Goal: Task Accomplishment & Management: Manage account settings

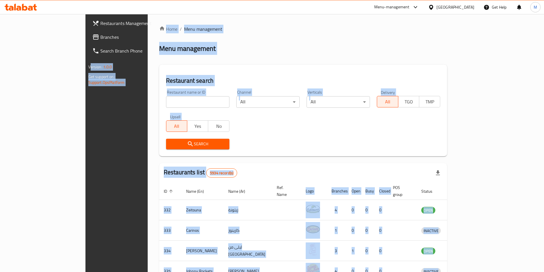
click at [167, 104] on input "search" at bounding box center [197, 101] width 63 height 11
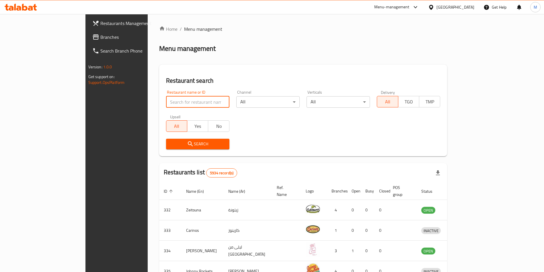
click at [166, 100] on input "search" at bounding box center [197, 101] width 63 height 11
type input "COSTA"
click button "Search" at bounding box center [197, 143] width 63 height 11
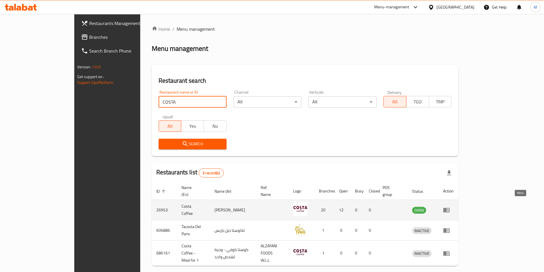
click at [450, 206] on icon "enhanced table" at bounding box center [446, 209] width 7 height 7
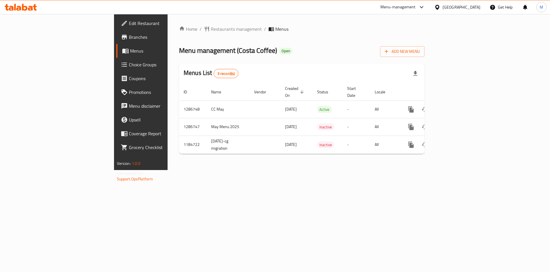
click at [129, 35] on span "Branches" at bounding box center [165, 37] width 73 height 7
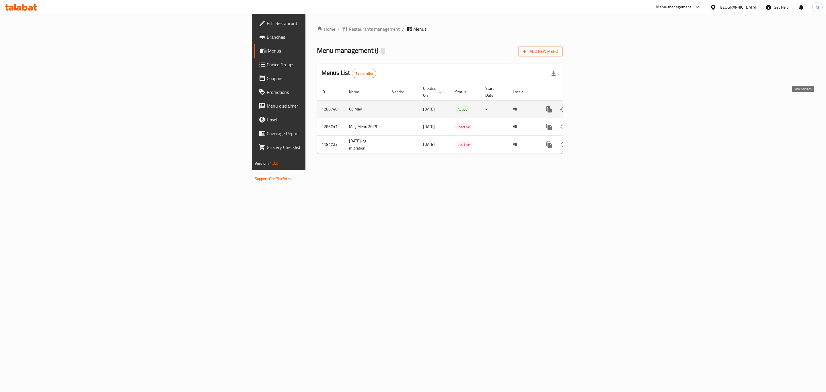
click at [594, 106] on icon "enhanced table" at bounding box center [590, 109] width 7 height 7
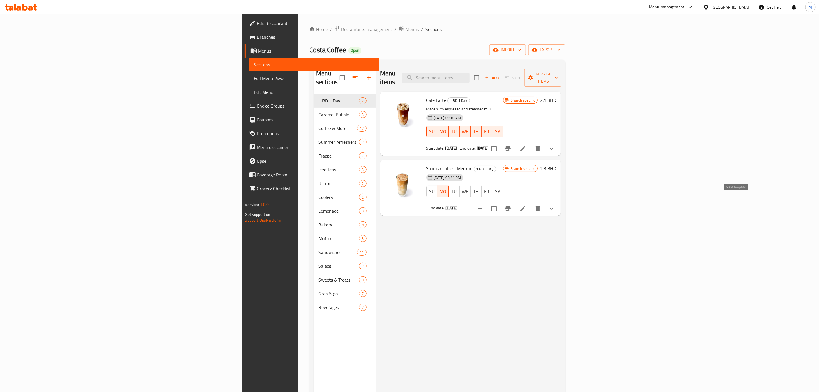
click at [500, 202] on input "checkbox" at bounding box center [494, 208] width 12 height 12
checkbox input "true"
click at [558, 73] on span "Manage items" at bounding box center [543, 78] width 29 height 14
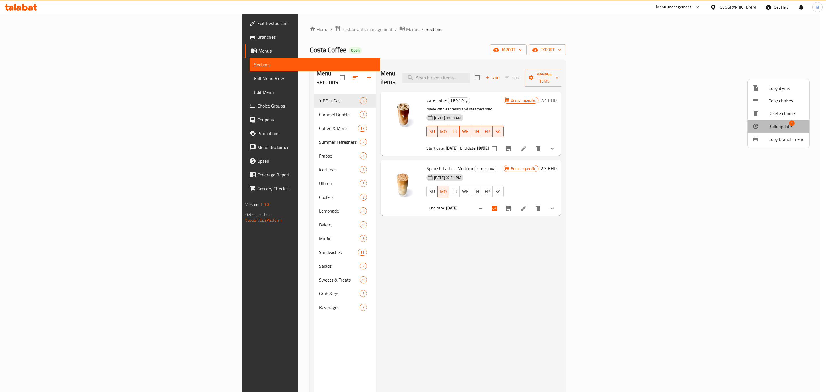
click at [785, 123] on span "Bulk update" at bounding box center [780, 126] width 24 height 7
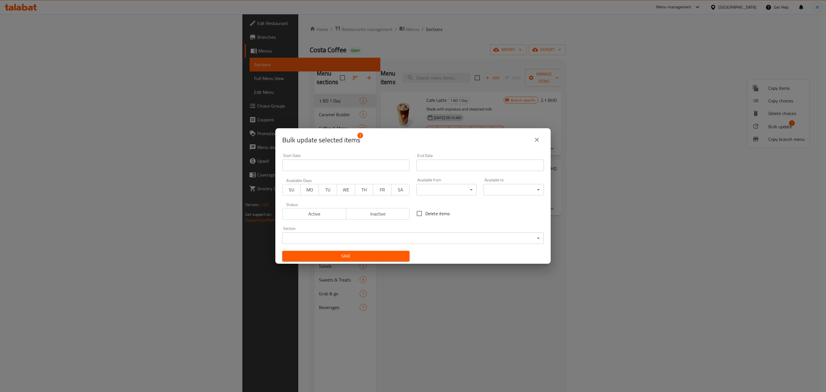
click at [359, 193] on span "TH" at bounding box center [363, 190] width 13 height 8
click at [313, 212] on span "Active" at bounding box center [314, 214] width 59 height 8
click at [446, 165] on input "Start Date" at bounding box center [479, 164] width 127 height 11
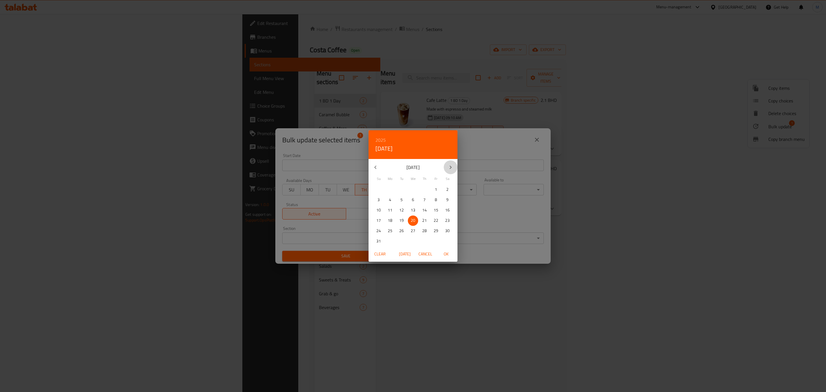
click at [446, 165] on button "button" at bounding box center [451, 167] width 14 height 14
click at [371, 168] on button "button" at bounding box center [375, 167] width 14 height 14
click at [424, 224] on p "21" at bounding box center [424, 220] width 5 height 7
click at [444, 252] on span "OK" at bounding box center [446, 253] width 14 height 7
type input "21-08-2025"
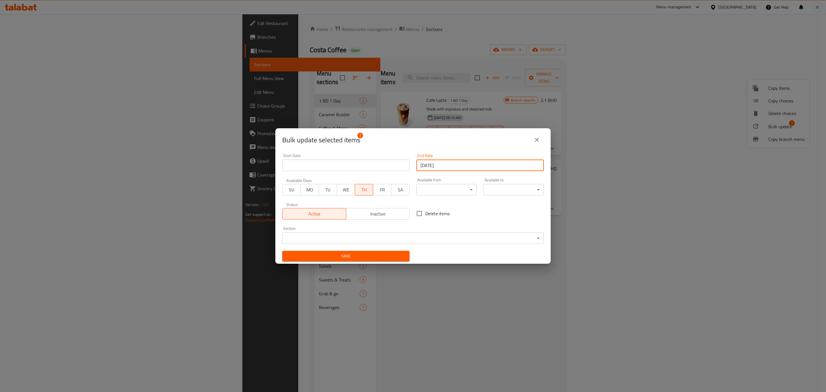
click at [370, 254] on span "Save" at bounding box center [346, 255] width 118 height 7
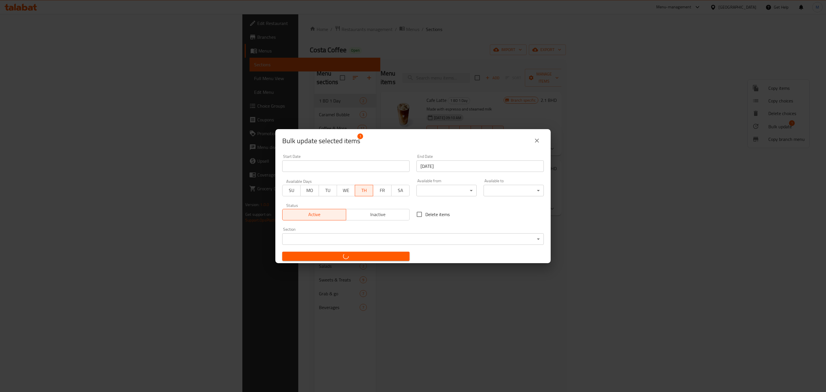
checkbox input "false"
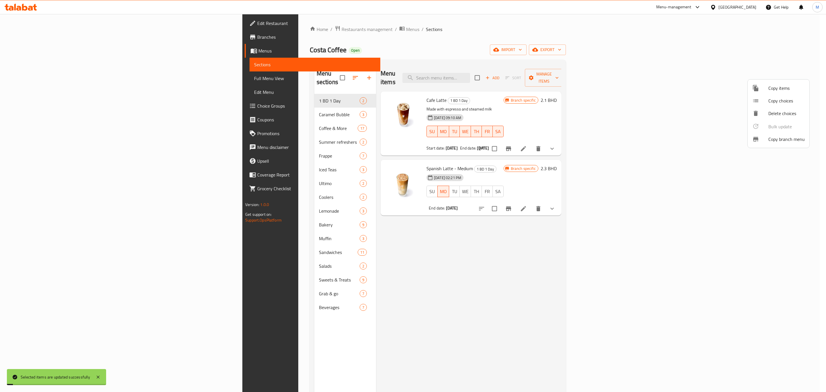
click at [569, 283] on div at bounding box center [413, 196] width 826 height 392
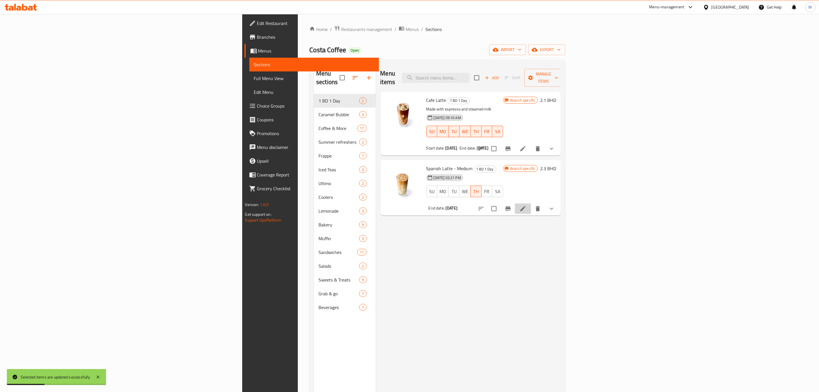
click at [531, 204] on li at bounding box center [523, 208] width 16 height 10
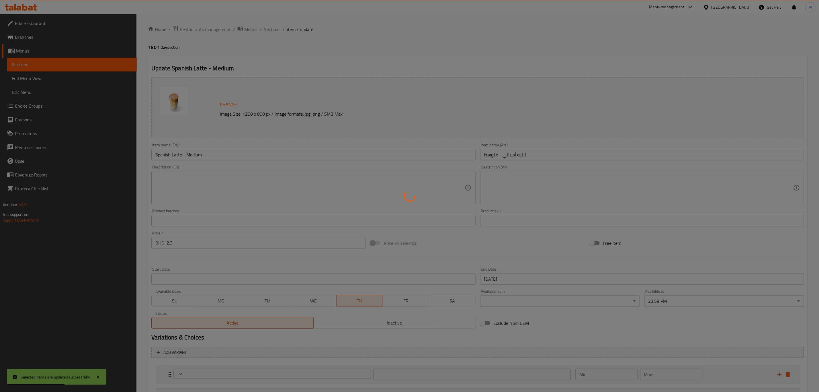
type input "Your Drink Type"
type input "1"
type input "اختيارك من القهوة"
type input "1"
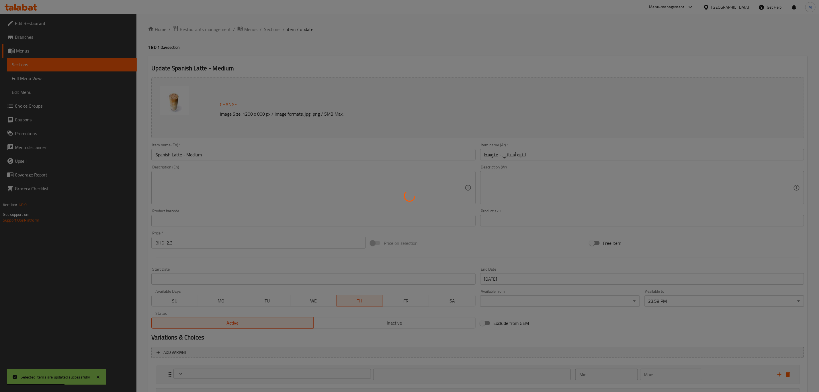
type input "1"
type input "إختيارك من الحليب:"
type input "1"
type input "Add On:"
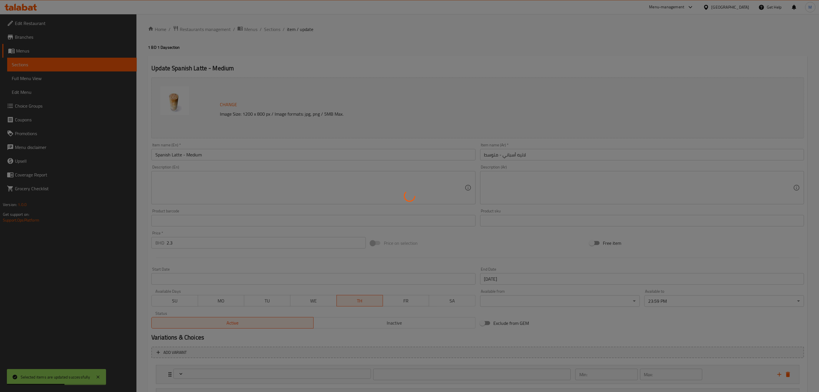
type input "0"
type input "9"
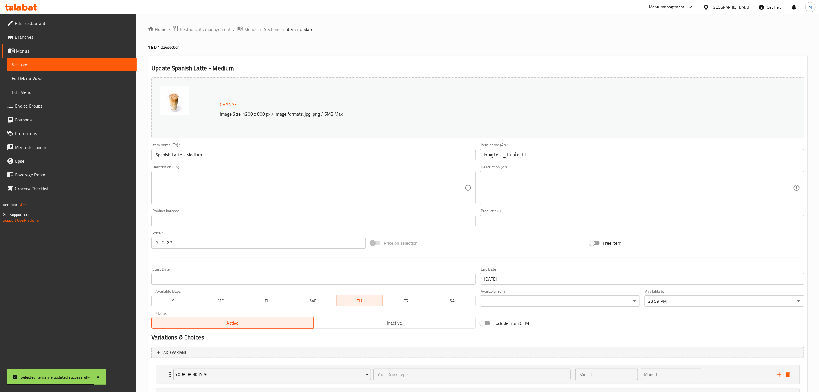
click at [412, 52] on div "Home / Restaurants management / Menus / Sections / item / update 1 BD 1 Day sec…" at bounding box center [478, 254] width 660 height 456
click at [277, 27] on span "Sections" at bounding box center [272, 29] width 16 height 7
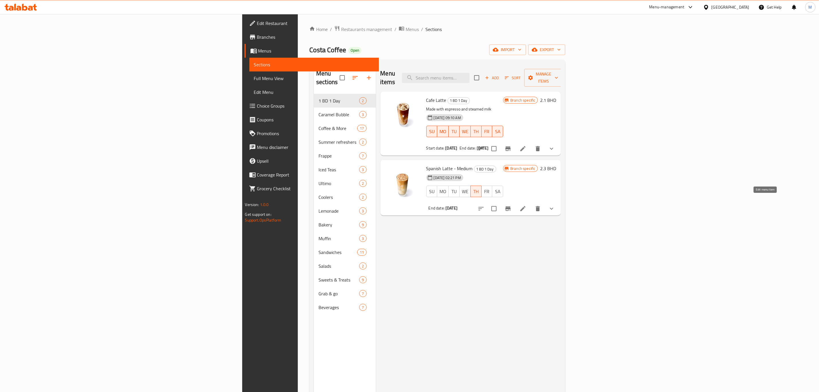
click at [526, 205] on icon at bounding box center [523, 208] width 7 height 7
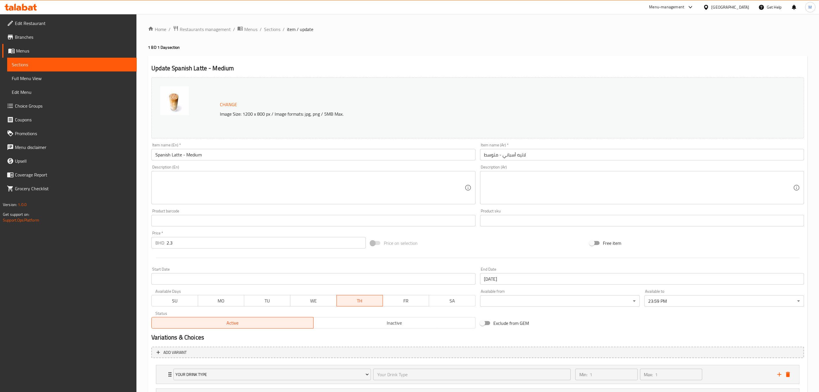
click at [31, 49] on span "Menus" at bounding box center [74, 50] width 116 height 7
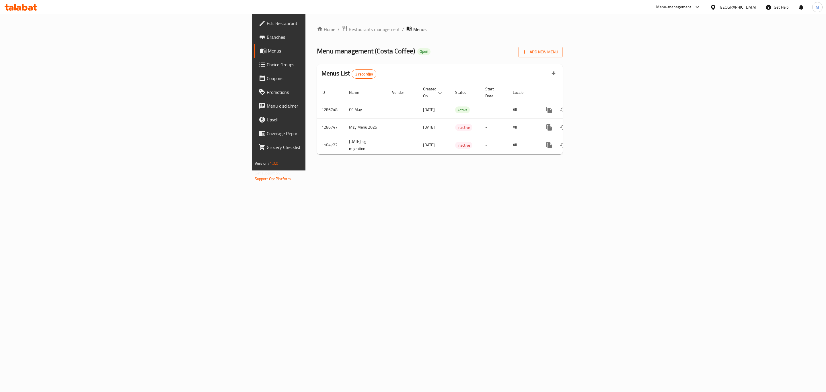
click at [267, 37] on span "Branches" at bounding box center [326, 37] width 118 height 7
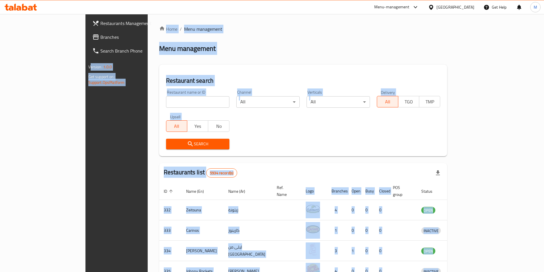
click at [191, 65] on div "Restaurant search Restaurant name or ID Restaurant name or ID Channel All ​ Ver…" at bounding box center [303, 110] width 288 height 91
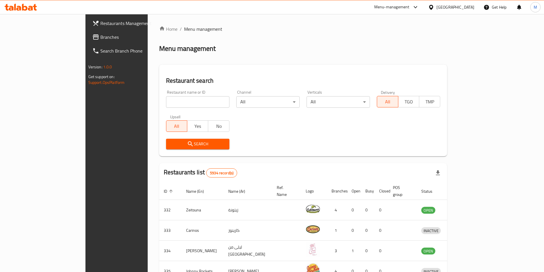
click at [22, 6] on icon at bounding box center [24, 7] width 5 height 7
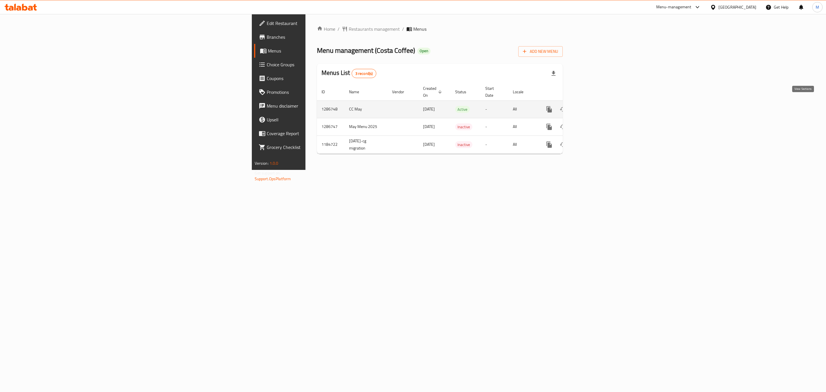
click at [594, 106] on icon "enhanced table" at bounding box center [590, 109] width 7 height 7
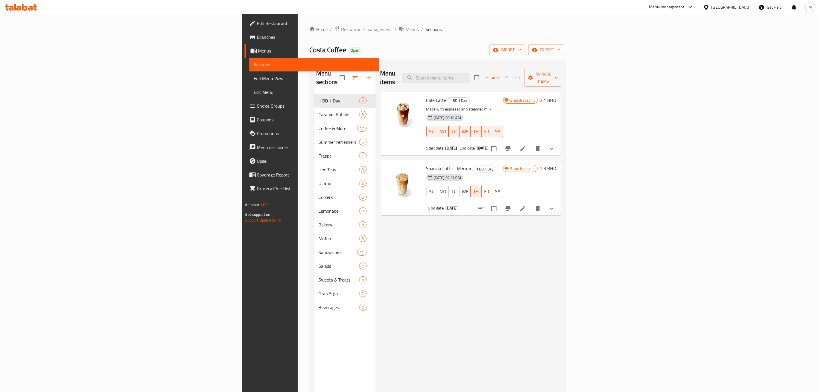
click at [257, 36] on span "Branches" at bounding box center [315, 37] width 117 height 7
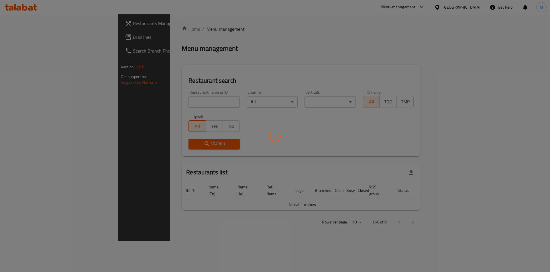
click at [137, 105] on div at bounding box center [275, 136] width 550 height 272
click at [139, 100] on div at bounding box center [275, 136] width 550 height 272
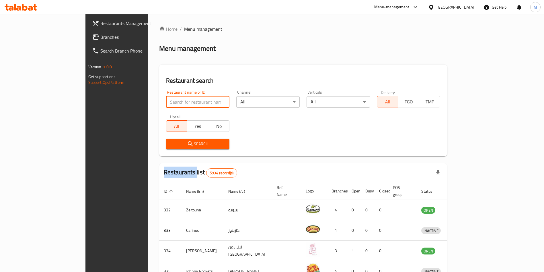
click at [166, 100] on input "search" at bounding box center [197, 101] width 63 height 11
type input "falafel pie"
click button "Search" at bounding box center [197, 143] width 63 height 11
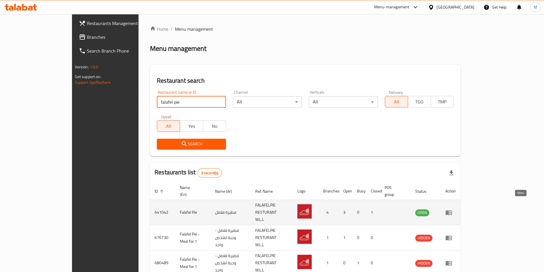
click at [456, 209] on link "enhanced table" at bounding box center [450, 212] width 11 height 7
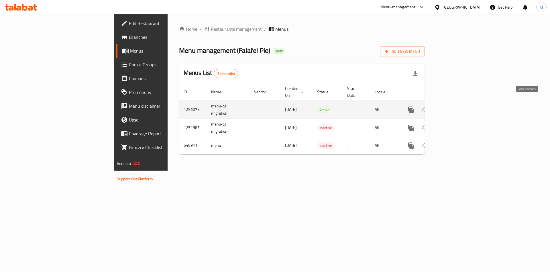
click at [460, 108] on link "enhanced table" at bounding box center [453, 110] width 14 height 14
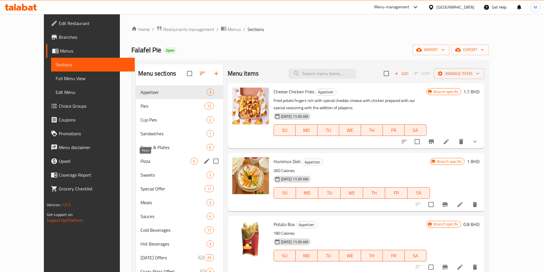
drag, startPoint x: 149, startPoint y: 157, endPoint x: 155, endPoint y: 160, distance: 6.9
click at [149, 157] on span "Pizza" at bounding box center [165, 160] width 50 height 7
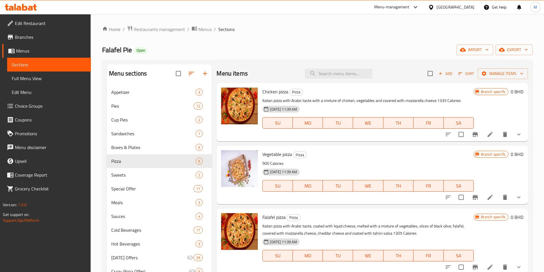
click at [490, 131] on li at bounding box center [490, 134] width 16 height 10
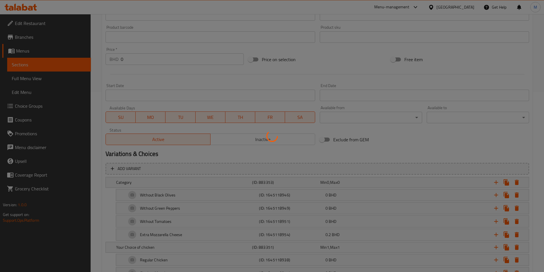
scroll to position [195, 0]
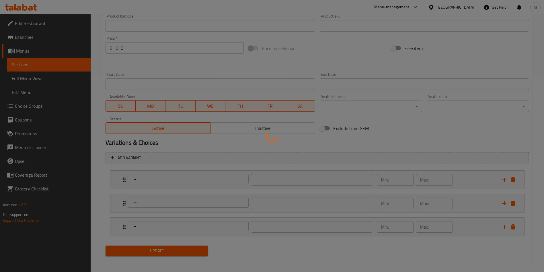
type input "أضافة"
type input "0"
type input "إختيارك من الدجاج"
type input "1"
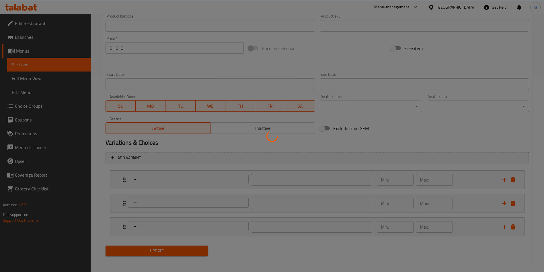
type input "1"
type input "حجم"
type input "1"
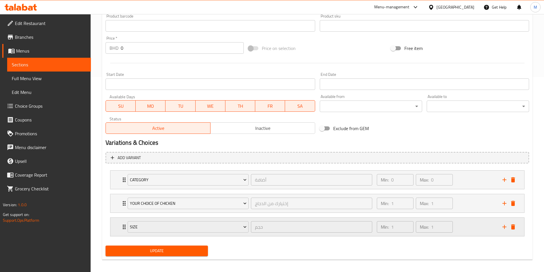
click at [123, 227] on icon "Expand" at bounding box center [124, 226] width 3 height 5
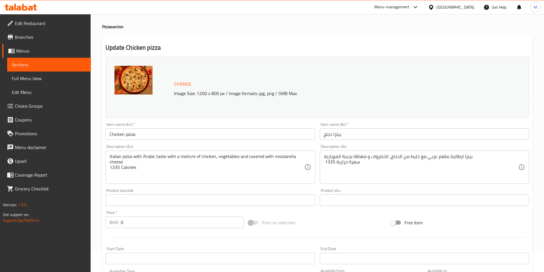
scroll to position [0, 0]
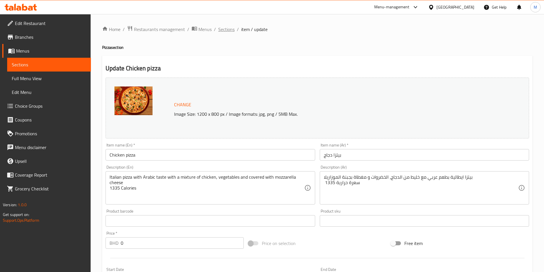
click at [219, 29] on span "Sections" at bounding box center [226, 29] width 16 height 7
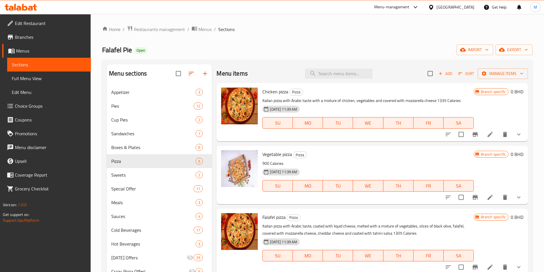
scroll to position [43, 0]
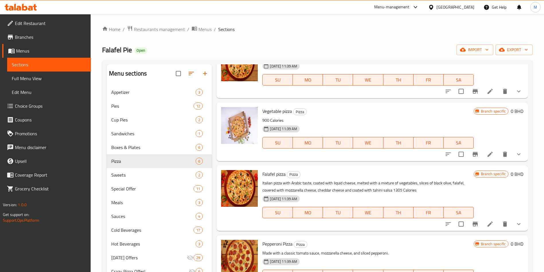
click at [487, 151] on li at bounding box center [490, 154] width 16 height 10
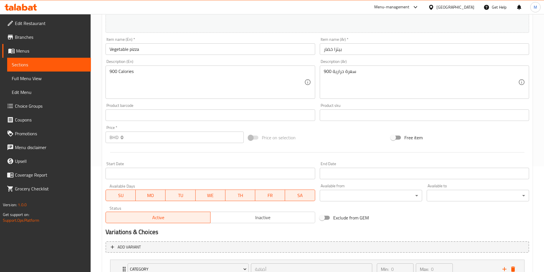
scroll to position [175, 0]
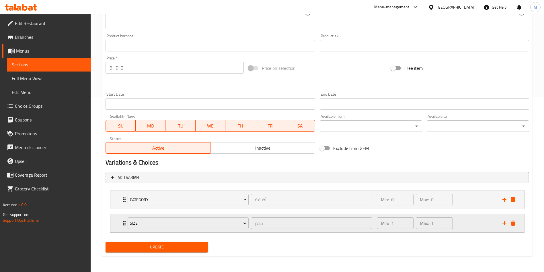
click at [122, 218] on div "Size حجم ​ Min: 1 ​ Max: 1 ​" at bounding box center [319, 223] width 397 height 18
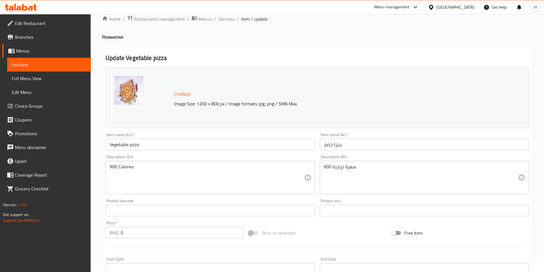
scroll to position [0, 0]
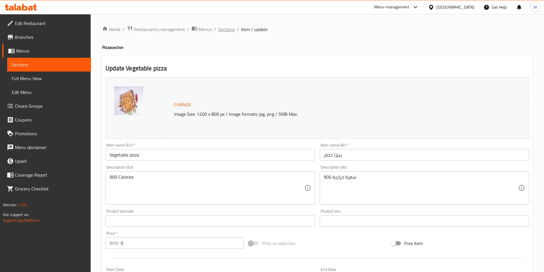
click at [223, 28] on span "Sections" at bounding box center [226, 29] width 16 height 7
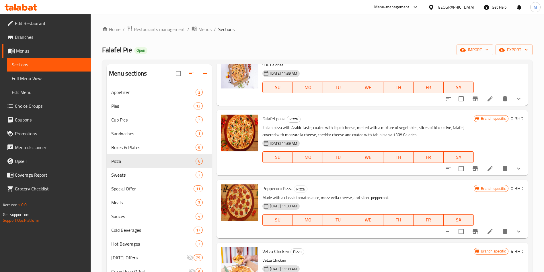
scroll to position [99, 0]
click at [487, 167] on icon at bounding box center [489, 167] width 5 height 5
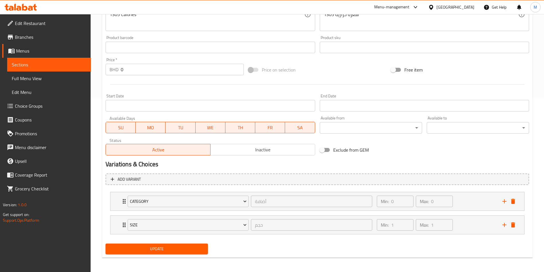
scroll to position [175, 0]
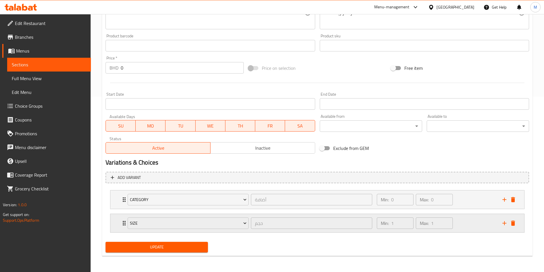
click at [121, 222] on icon "Expand" at bounding box center [124, 222] width 7 height 7
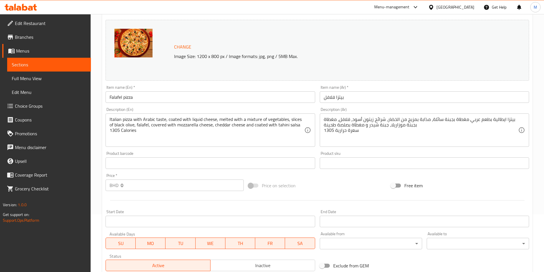
scroll to position [0, 0]
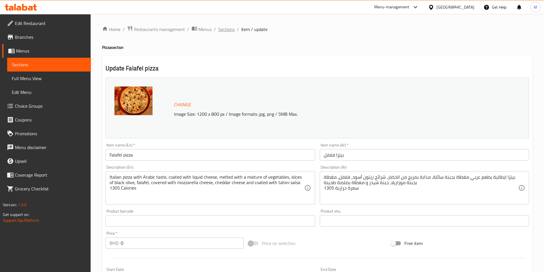
click at [229, 30] on span "Sections" at bounding box center [226, 29] width 16 height 7
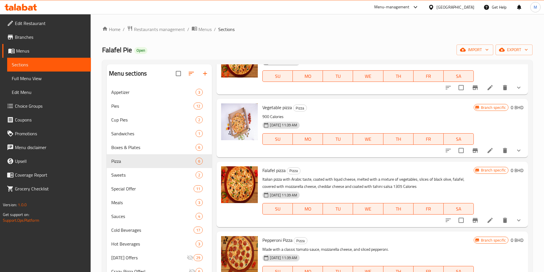
scroll to position [99, 0]
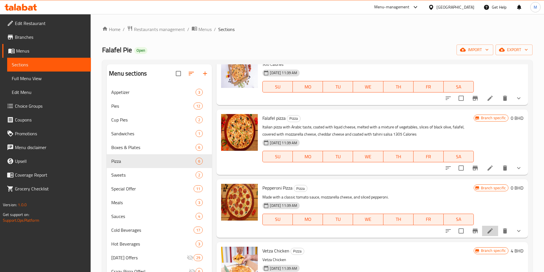
click at [488, 228] on li at bounding box center [490, 230] width 16 height 10
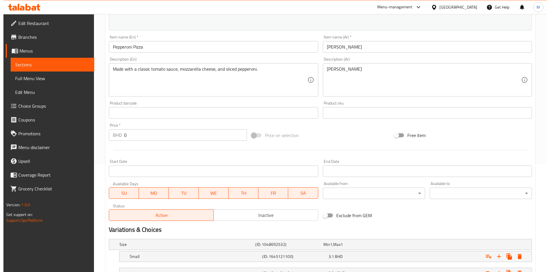
scroll to position [155, 0]
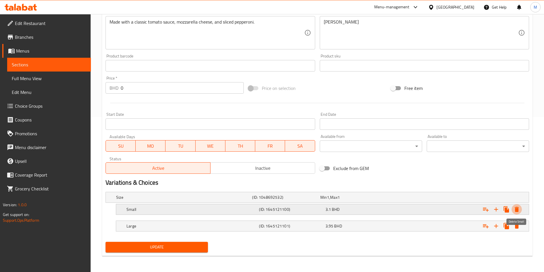
click at [515, 210] on icon "Expand" at bounding box center [516, 209] width 7 height 7
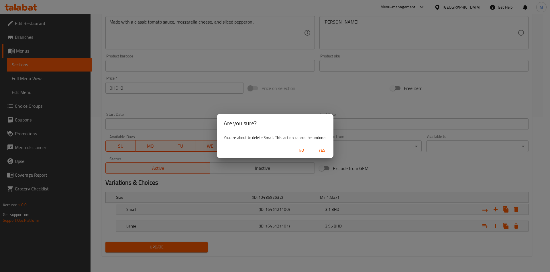
click at [326, 153] on span "Yes" at bounding box center [322, 150] width 14 height 7
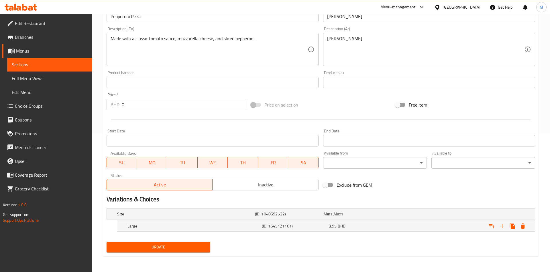
scroll to position [138, 0]
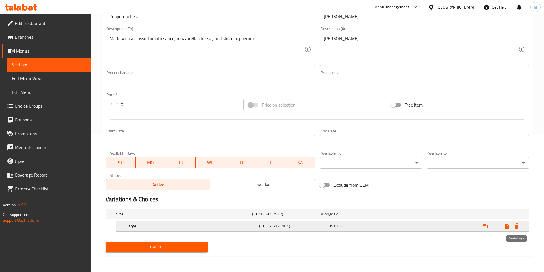
click at [517, 224] on icon "Expand" at bounding box center [517, 225] width 4 height 5
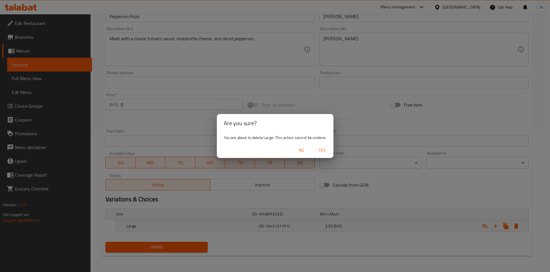
click at [325, 150] on span "Yes" at bounding box center [322, 150] width 14 height 7
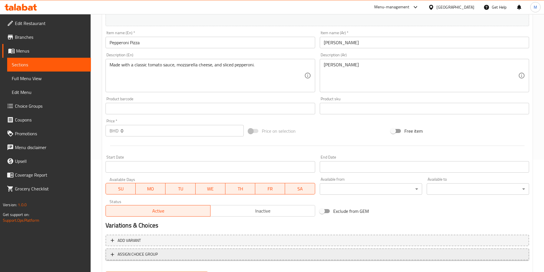
scroll to position [142, 0]
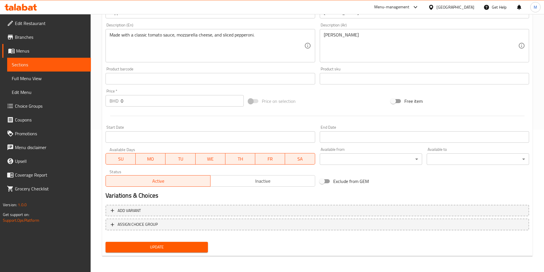
click at [142, 240] on div "Update" at bounding box center [156, 246] width 107 height 15
click at [143, 243] on span "Update" at bounding box center [156, 246] width 93 height 7
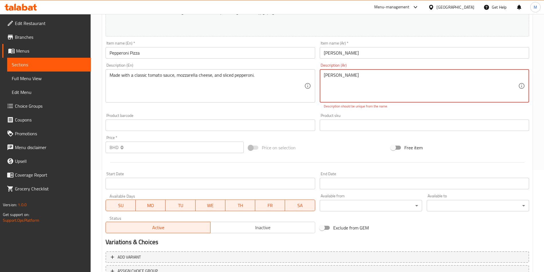
scroll to position [56, 0]
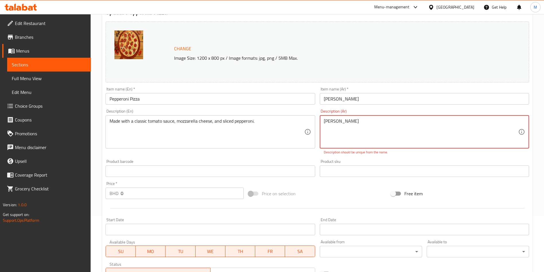
click at [334, 120] on textarea "بيبيوني بيتزا" at bounding box center [421, 131] width 194 height 27
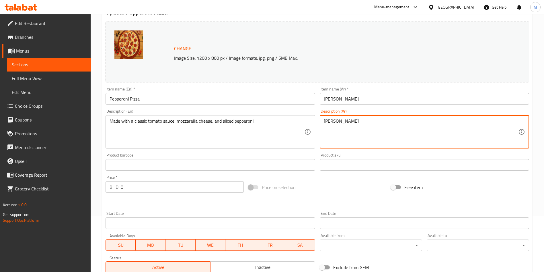
type textarea "بيتزا ببروني"
click at [321, 158] on div "Product sku Product sku" at bounding box center [424, 161] width 209 height 17
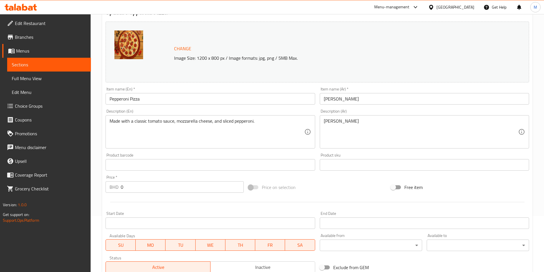
click at [321, 158] on div "Product sku Product sku" at bounding box center [424, 161] width 209 height 17
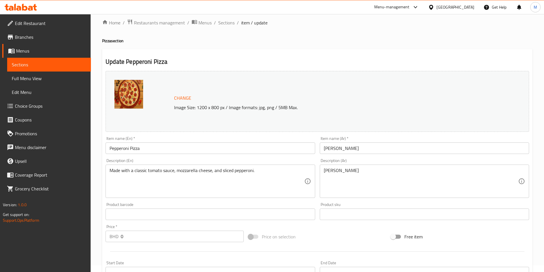
scroll to position [0, 0]
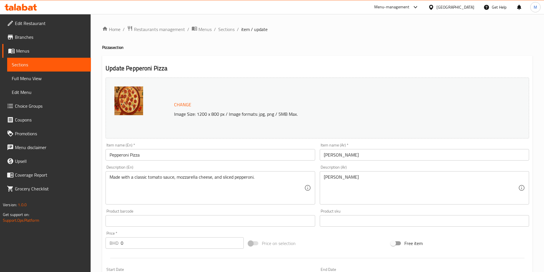
click at [216, 30] on ol "Home / Restaurants management / Menus / Sections / item / update" at bounding box center [317, 29] width 430 height 7
click at [218, 31] on span "Sections" at bounding box center [226, 29] width 16 height 7
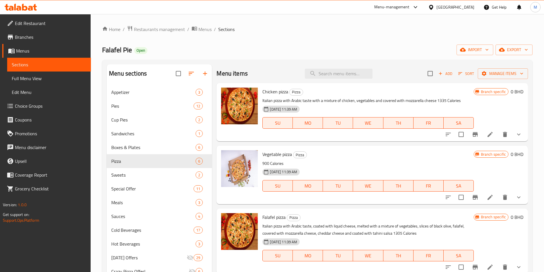
click at [487, 131] on icon at bounding box center [490, 134] width 7 height 7
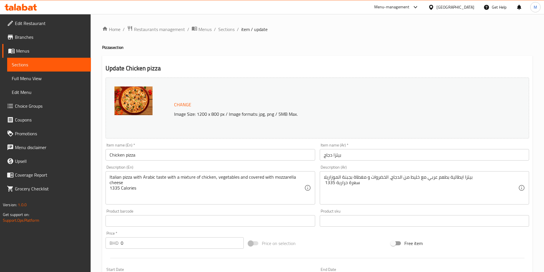
scroll to position [198, 0]
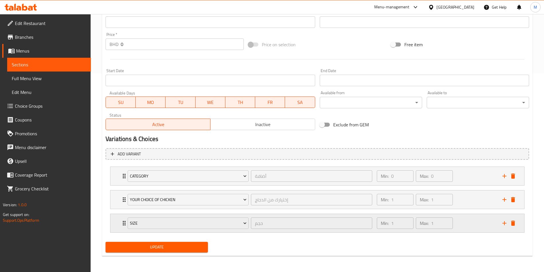
click at [126, 221] on div "Size حجم ​" at bounding box center [249, 223] width 251 height 18
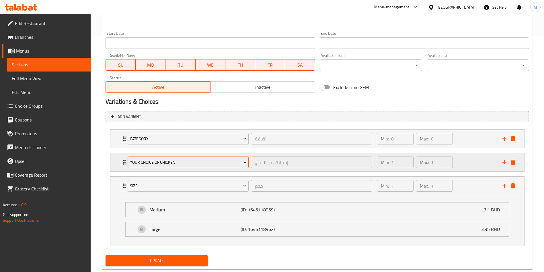
scroll to position [249, 0]
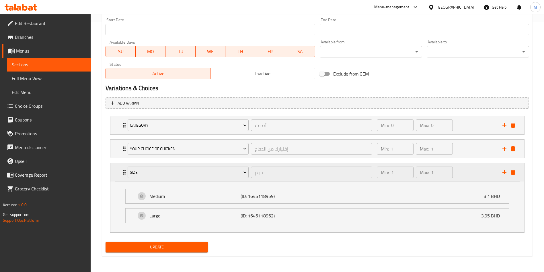
click at [514, 176] on div "Expand" at bounding box center [508, 172] width 17 height 9
click at [512, 173] on icon "delete" at bounding box center [513, 171] width 4 height 5
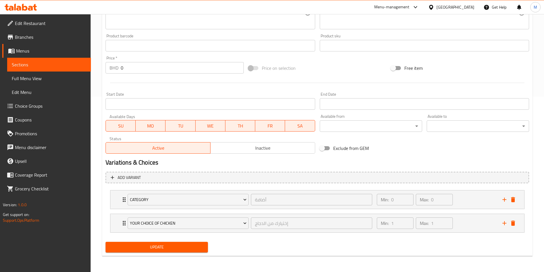
scroll to position [175, 0]
click at [136, 245] on span "Update" at bounding box center [156, 246] width 93 height 7
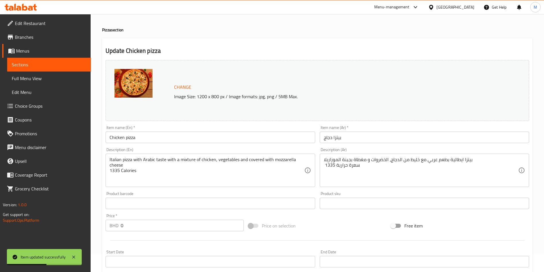
scroll to position [0, 0]
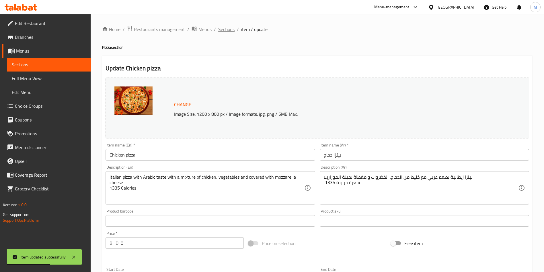
click at [227, 31] on span "Sections" at bounding box center [226, 29] width 16 height 7
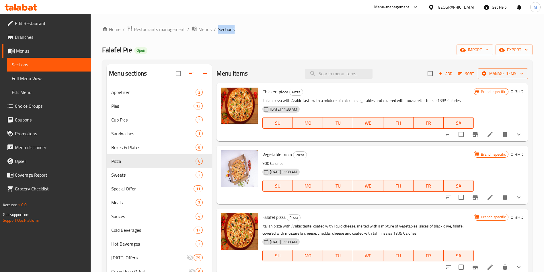
click at [515, 133] on icon "show more" at bounding box center [518, 134] width 7 height 7
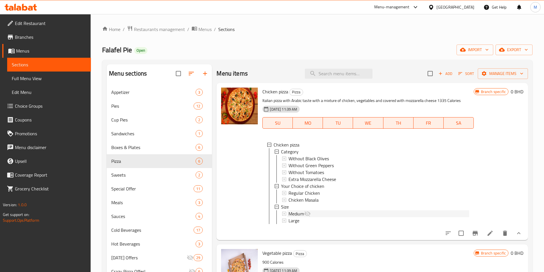
click at [319, 212] on div "Medium" at bounding box center [378, 213] width 180 height 7
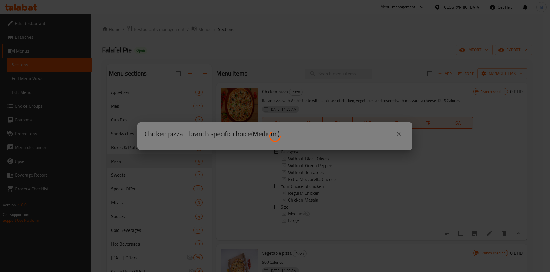
click at [227, 41] on div at bounding box center [275, 136] width 550 height 272
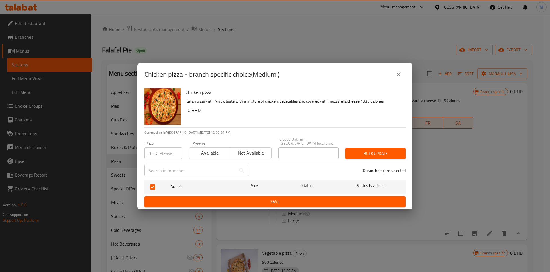
click at [402, 78] on icon "close" at bounding box center [399, 74] width 7 height 7
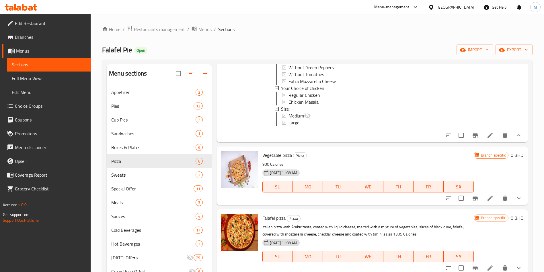
scroll to position [172, 0]
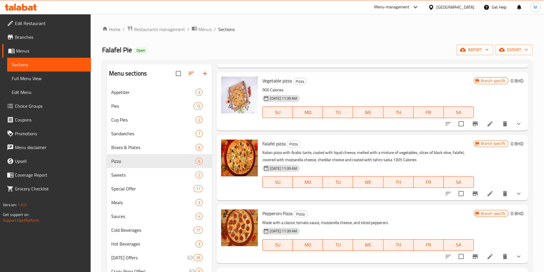
click at [489, 129] on li at bounding box center [490, 123] width 16 height 10
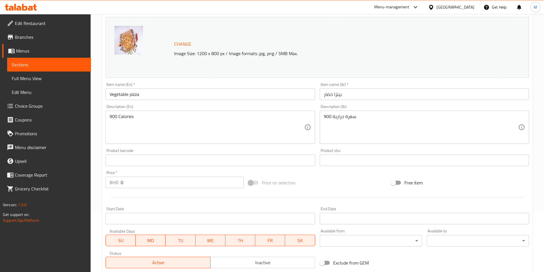
scroll to position [175, 0]
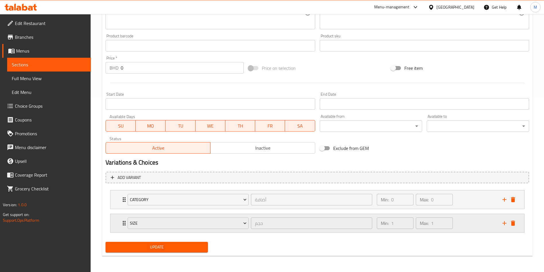
click at [119, 208] on div "Size حجم ​ Min: 1 ​ Max: 1 ​" at bounding box center [317, 199] width 414 height 18
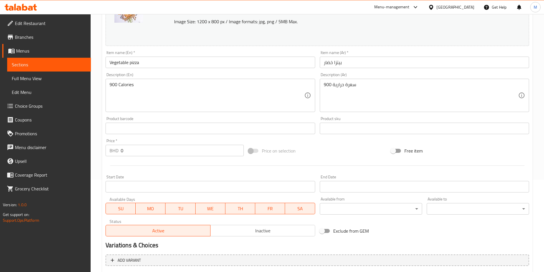
scroll to position [0, 0]
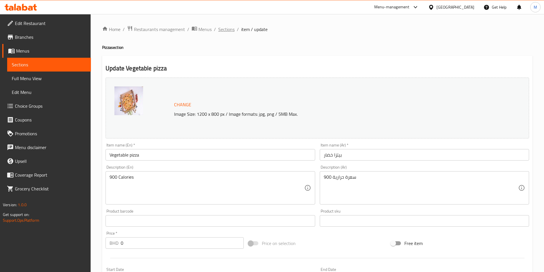
click at [225, 28] on span "Sections" at bounding box center [226, 29] width 16 height 7
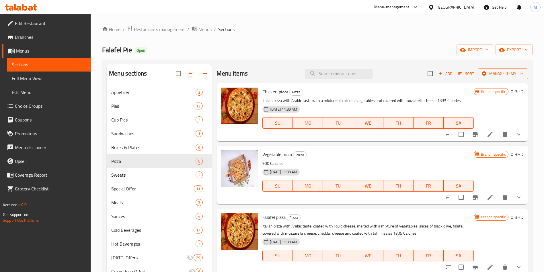
scroll to position [43, 0]
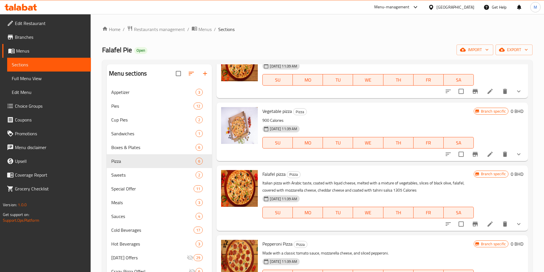
click at [498, 152] on button "delete" at bounding box center [505, 154] width 14 height 14
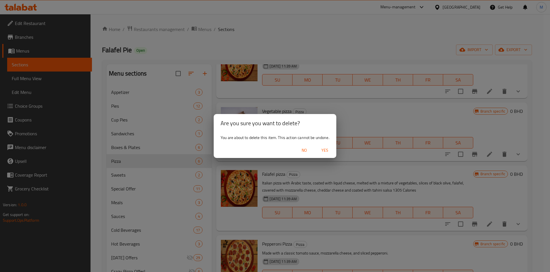
click at [301, 148] on span "No" at bounding box center [305, 150] width 14 height 7
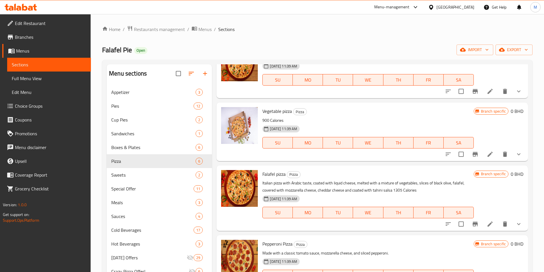
click at [490, 156] on li at bounding box center [490, 154] width 16 height 10
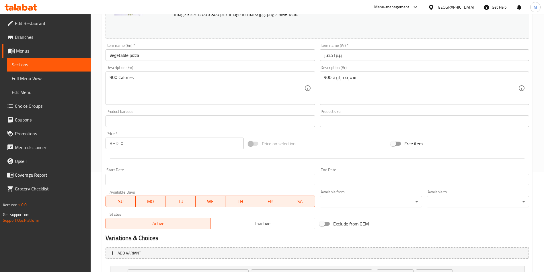
scroll to position [175, 0]
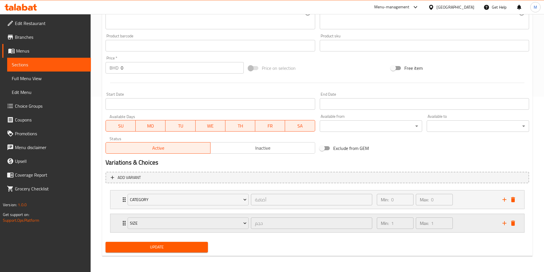
click at [120, 208] on div "Size حجم ​ Min: 1 ​ Max: 1 ​" at bounding box center [317, 199] width 414 height 18
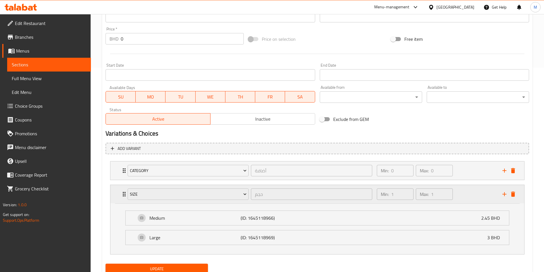
scroll to position [226, 0]
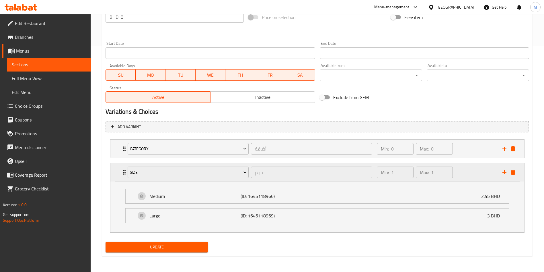
click at [518, 173] on div "Size حجم ​ Min: 1 ​ Max: 1 ​" at bounding box center [317, 172] width 414 height 18
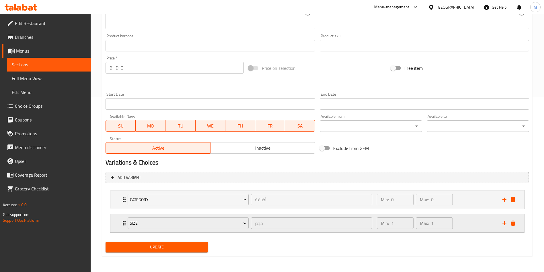
scroll to position [175, 0]
click at [199, 247] on span "Update" at bounding box center [156, 246] width 93 height 7
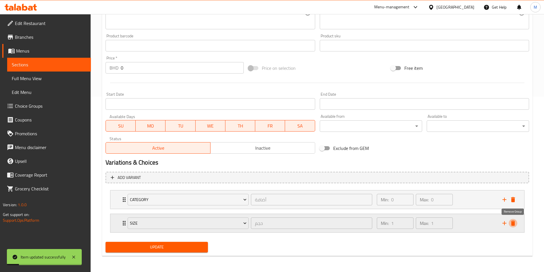
click at [514, 222] on icon "delete" at bounding box center [513, 222] width 4 height 5
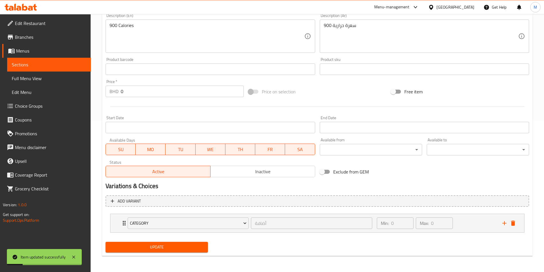
click at [169, 242] on button "Update" at bounding box center [157, 246] width 102 height 11
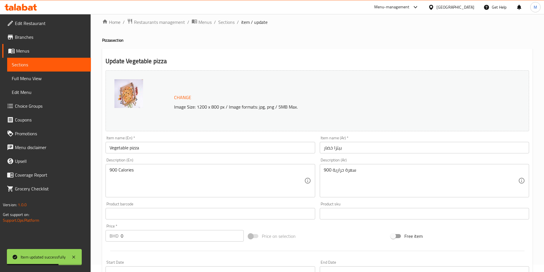
scroll to position [0, 0]
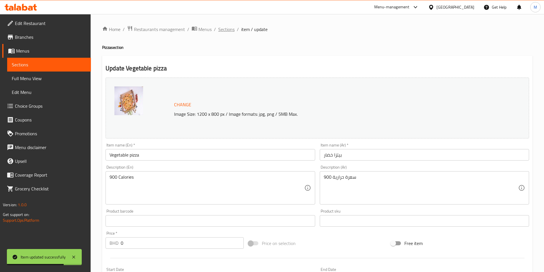
click at [230, 29] on span "Sections" at bounding box center [226, 29] width 16 height 7
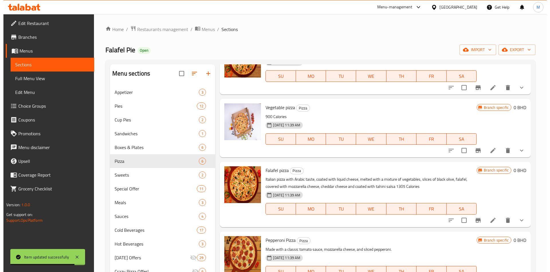
scroll to position [86, 0]
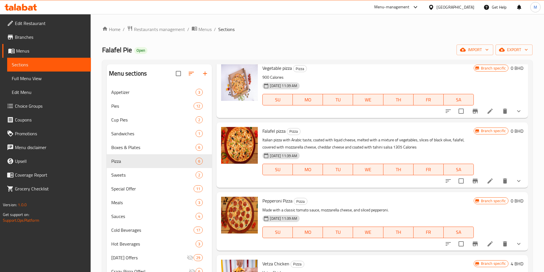
click at [487, 180] on icon at bounding box center [490, 180] width 7 height 7
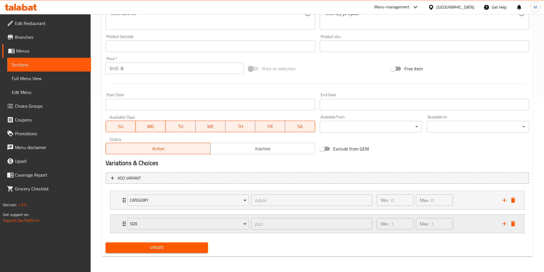
scroll to position [175, 0]
click at [124, 217] on div "Size حجم ​ Min: 1 ​ Max: 1 ​" at bounding box center [319, 223] width 397 height 18
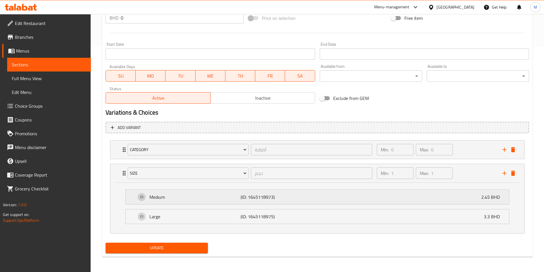
scroll to position [226, 0]
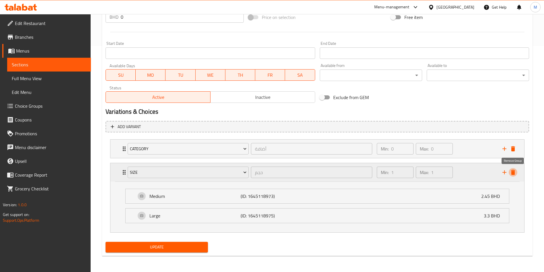
click at [513, 172] on icon "delete" at bounding box center [513, 171] width 4 height 5
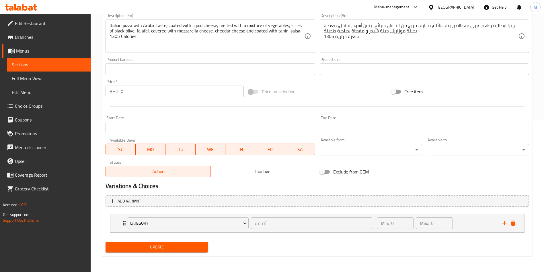
click at [180, 245] on span "Update" at bounding box center [156, 246] width 93 height 7
click at [180, 245] on div at bounding box center [272, 136] width 544 height 272
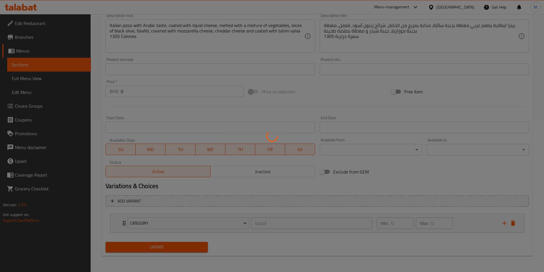
scroll to position [0, 0]
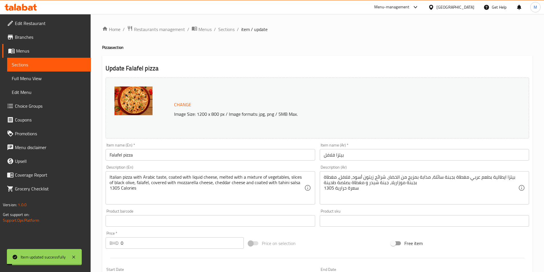
drag, startPoint x: 227, startPoint y: 29, endPoint x: 233, endPoint y: 42, distance: 14.5
click at [227, 29] on span "Sections" at bounding box center [226, 29] width 16 height 7
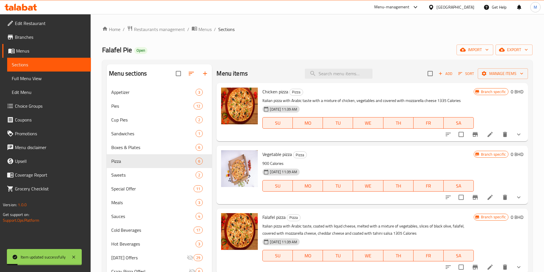
scroll to position [86, 0]
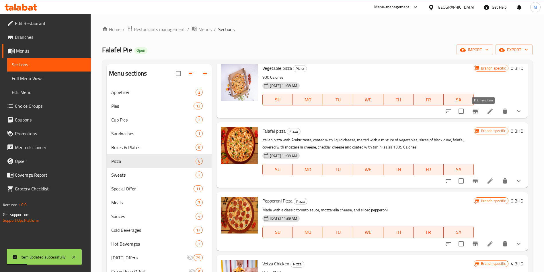
click at [487, 114] on icon at bounding box center [490, 111] width 7 height 7
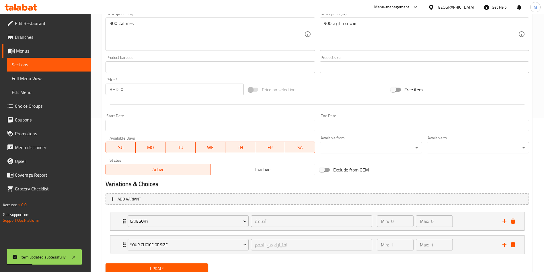
scroll to position [175, 0]
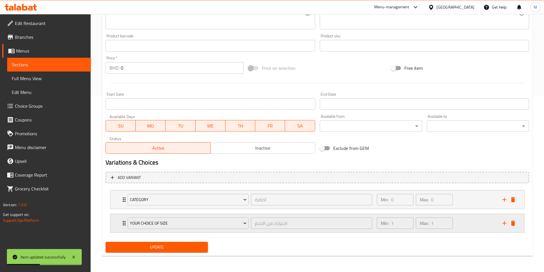
click at [125, 218] on div "your choice of size اختيارك من الحجم ​" at bounding box center [249, 223] width 251 height 18
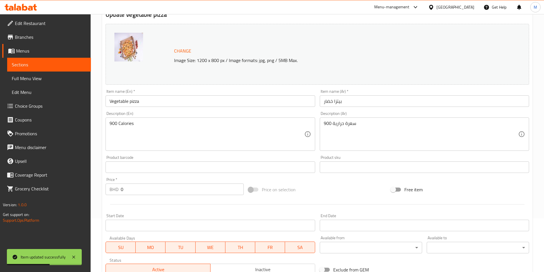
scroll to position [0, 0]
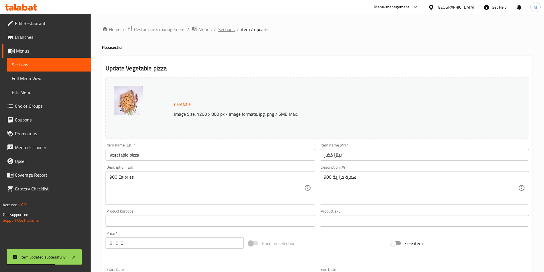
click at [227, 31] on span "Sections" at bounding box center [226, 29] width 16 height 7
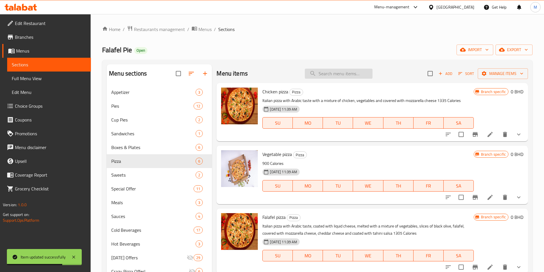
click at [361, 71] on input "search" at bounding box center [339, 74] width 68 height 10
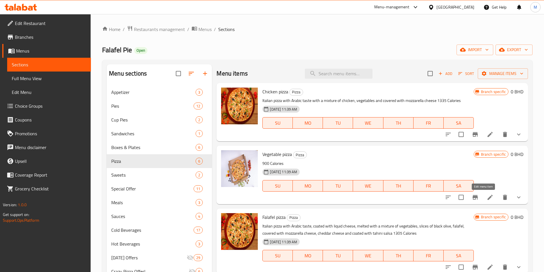
click at [487, 195] on icon at bounding box center [489, 196] width 5 height 5
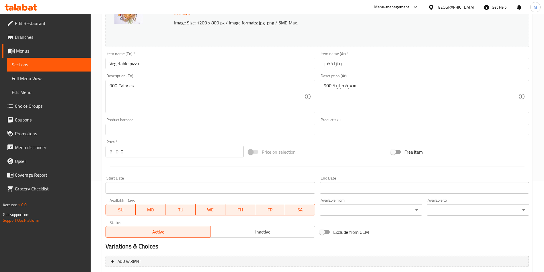
scroll to position [175, 0]
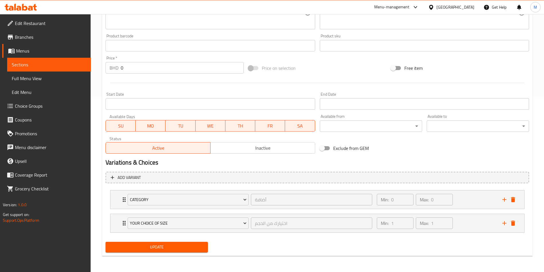
click at [133, 248] on span "Update" at bounding box center [156, 246] width 93 height 7
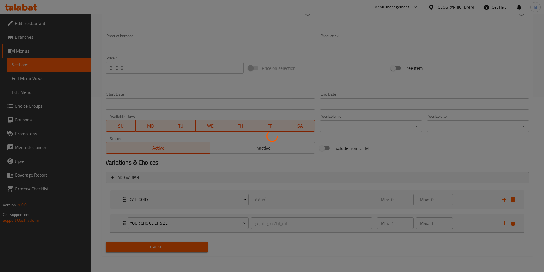
scroll to position [0, 0]
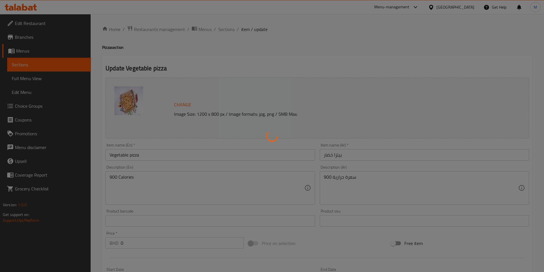
click at [226, 32] on div at bounding box center [272, 136] width 544 height 272
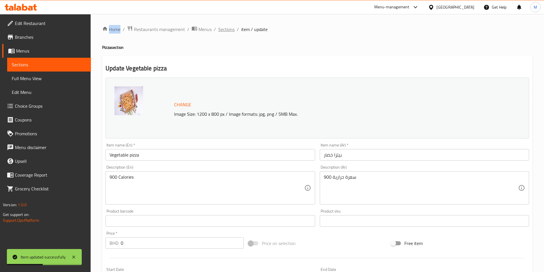
click at [230, 26] on span "Sections" at bounding box center [226, 29] width 16 height 7
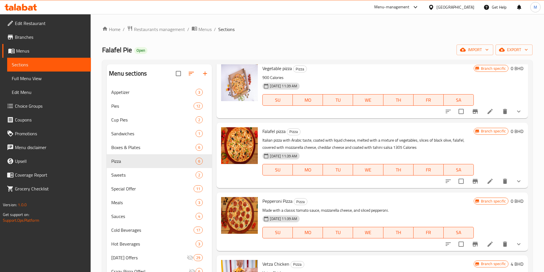
scroll to position [86, 0]
click at [487, 183] on icon at bounding box center [490, 180] width 7 height 7
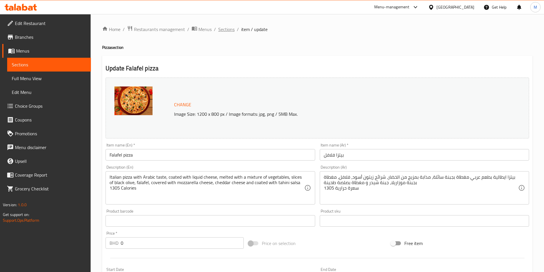
click at [224, 31] on span "Sections" at bounding box center [226, 29] width 16 height 7
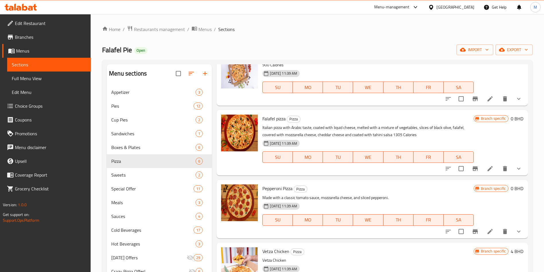
scroll to position [99, 0]
click at [487, 231] on icon at bounding box center [490, 230] width 7 height 7
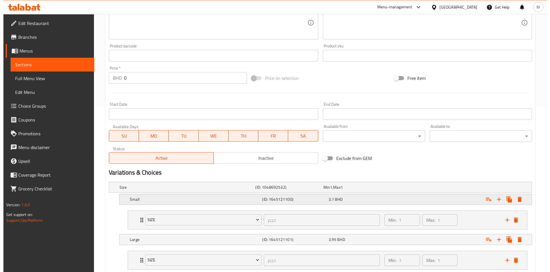
scroll to position [202, 0]
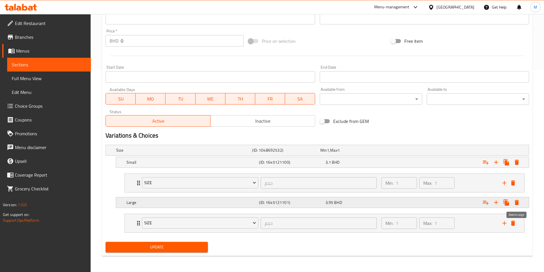
click at [517, 200] on icon "Expand" at bounding box center [517, 202] width 4 height 5
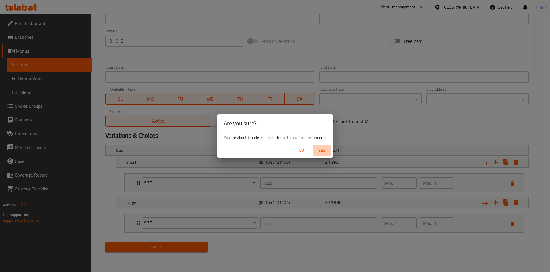
click at [325, 148] on span "Yes" at bounding box center [322, 150] width 14 height 7
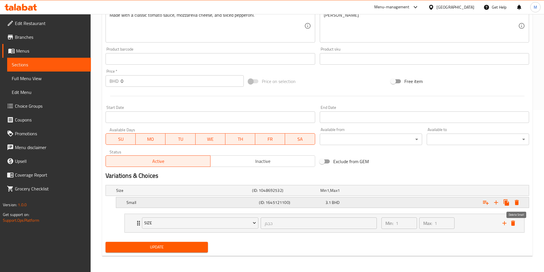
click at [516, 202] on icon "Expand" at bounding box center [517, 202] width 4 height 5
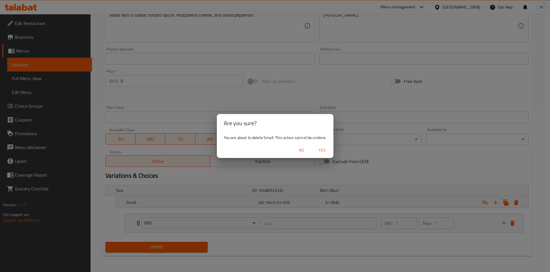
click at [324, 145] on button "Yes" at bounding box center [322, 150] width 18 height 11
click at [324, 145] on div "Available from ​ ​" at bounding box center [371, 135] width 102 height 17
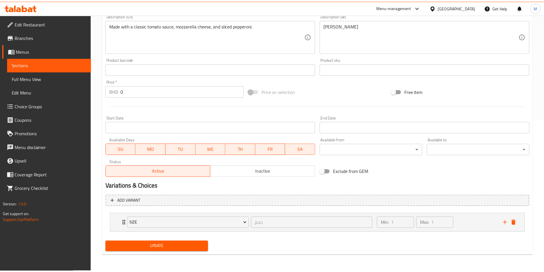
scroll to position [149, 0]
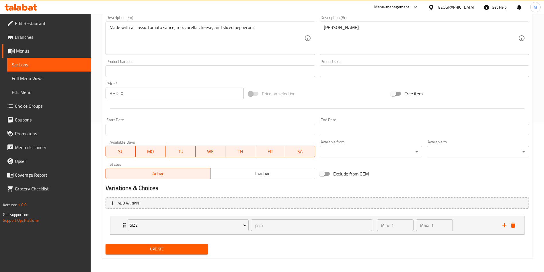
click at [158, 254] on div "Update" at bounding box center [156, 248] width 107 height 15
click at [160, 249] on span "Update" at bounding box center [156, 248] width 93 height 7
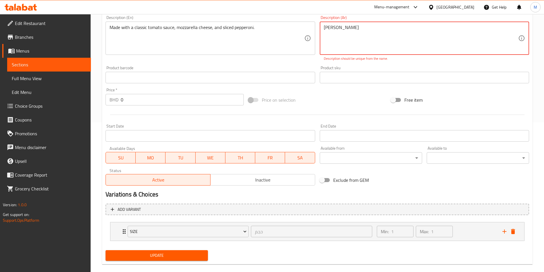
click at [162, 251] on span "Update" at bounding box center [156, 254] width 93 height 7
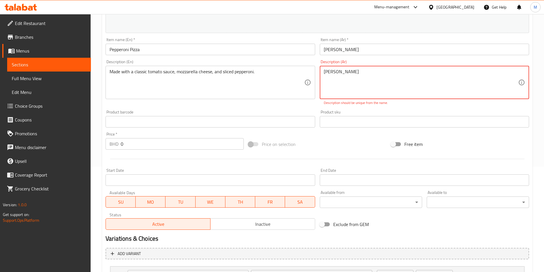
scroll to position [63, 0]
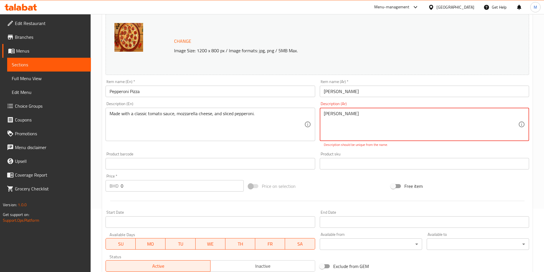
click at [334, 112] on textarea "بيبيوني بيتزا" at bounding box center [421, 124] width 194 height 27
click at [345, 116] on textarea "بيبيوني بيتزا" at bounding box center [421, 124] width 194 height 27
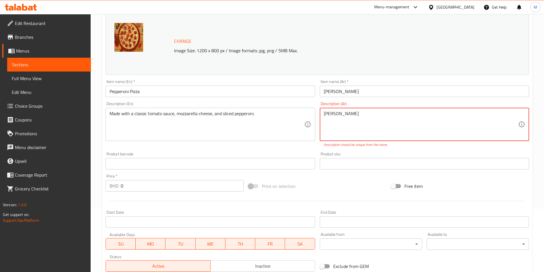
click at [345, 116] on textarea "بيبيوني بيتزا" at bounding box center [421, 124] width 194 height 27
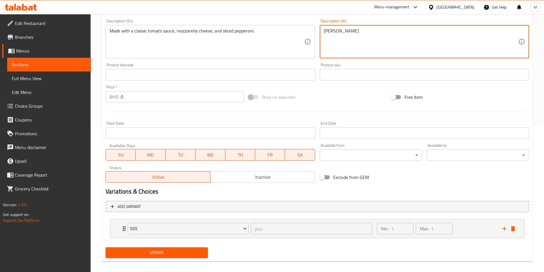
scroll to position [151, 0]
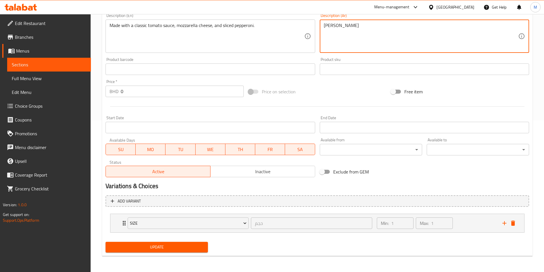
type textarea "بيتزا ببروني"
click at [202, 247] on span "Update" at bounding box center [156, 246] width 93 height 7
click at [202, 247] on div at bounding box center [272, 136] width 544 height 272
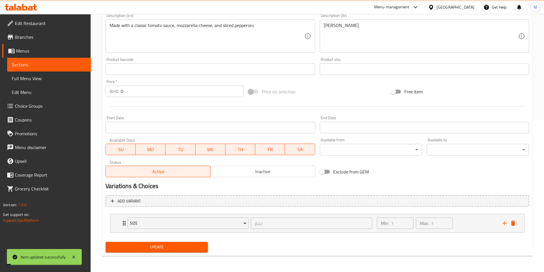
scroll to position [0, 0]
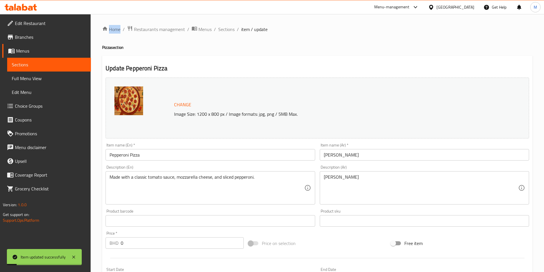
click at [235, 31] on ol "Home / Restaurants management / Menus / Sections / item / update" at bounding box center [317, 29] width 430 height 7
click at [225, 32] on span "Sections" at bounding box center [226, 29] width 16 height 7
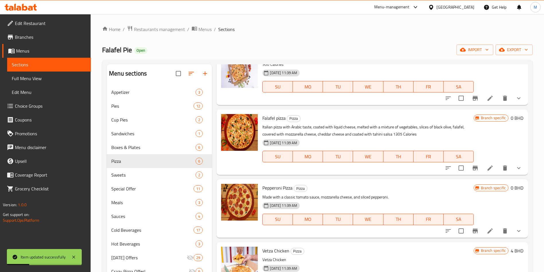
scroll to position [43, 0]
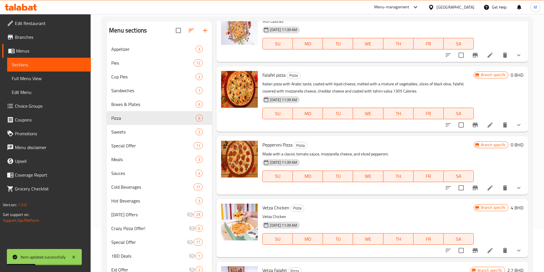
click at [482, 189] on li at bounding box center [490, 187] width 16 height 10
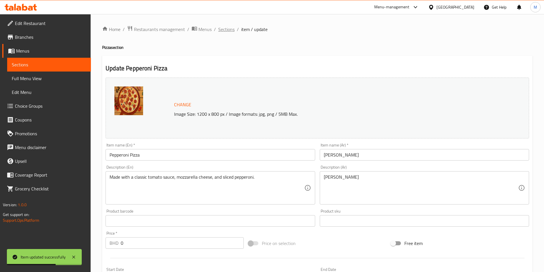
click at [229, 32] on span "Sections" at bounding box center [226, 29] width 16 height 7
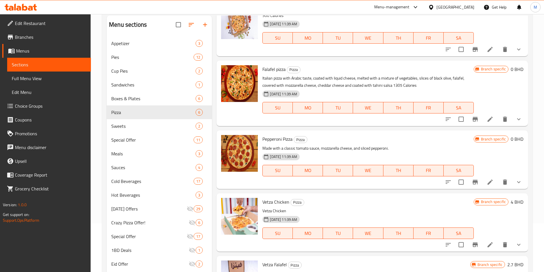
scroll to position [86, 0]
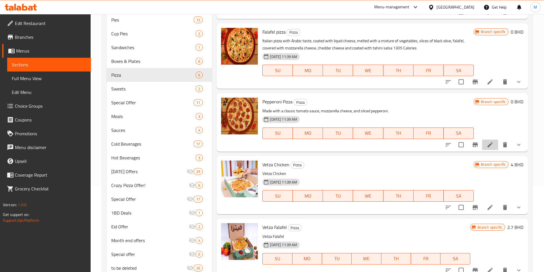
click at [483, 149] on li at bounding box center [490, 144] width 16 height 10
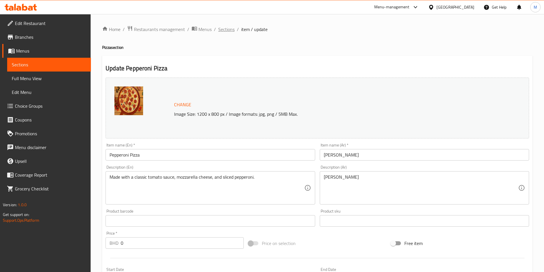
click at [220, 31] on span "Sections" at bounding box center [226, 29] width 16 height 7
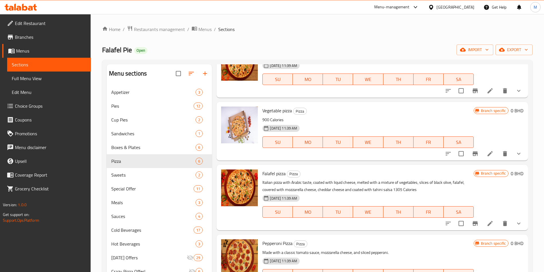
scroll to position [86, 0]
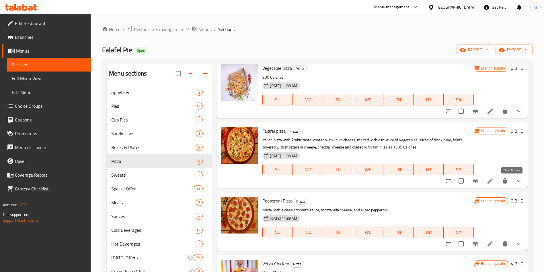
click at [515, 183] on icon "show more" at bounding box center [518, 180] width 7 height 7
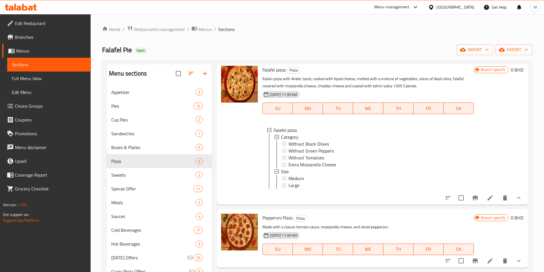
scroll to position [183, 0]
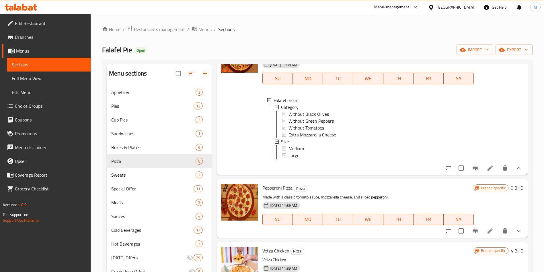
click at [488, 169] on li at bounding box center [490, 168] width 16 height 10
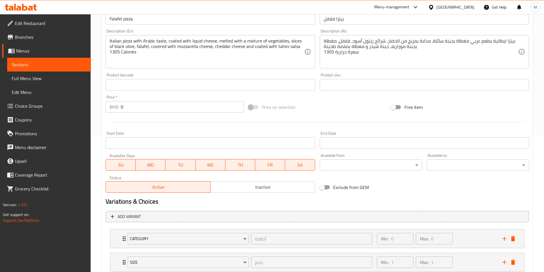
scroll to position [175, 0]
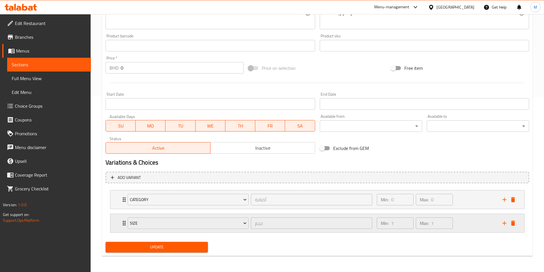
click at [118, 208] on div "Size حجم ​ Min: 1 ​ Max: 1 ​" at bounding box center [317, 199] width 414 height 18
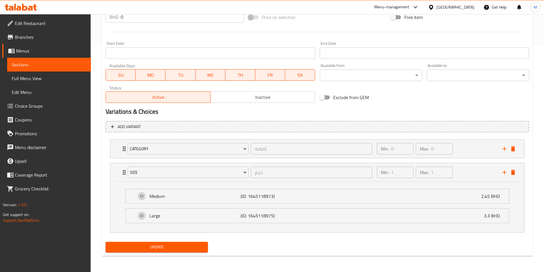
scroll to position [0, 0]
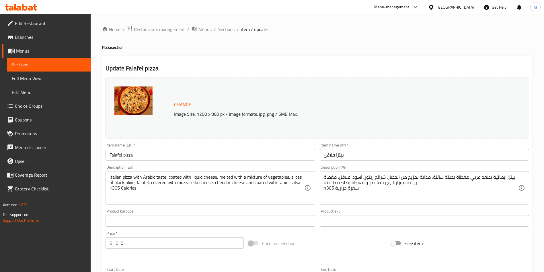
click at [226, 23] on div "Home / Restaurants management / Menus / Sections / item / update Pizza section …" at bounding box center [317, 255] width 453 height 483
click at [226, 30] on span "Sections" at bounding box center [226, 29] width 16 height 7
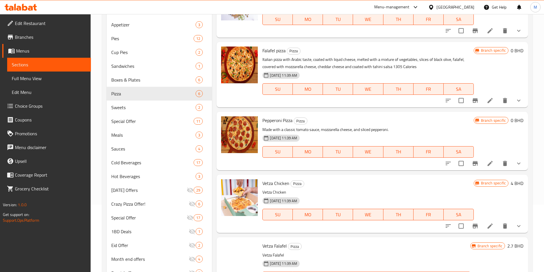
scroll to position [107, 0]
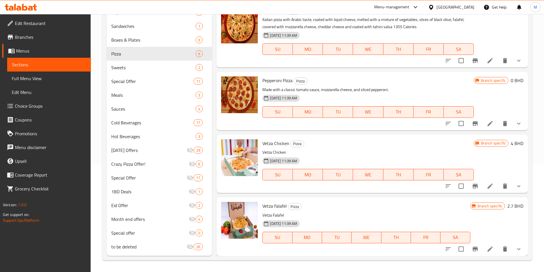
click at [487, 122] on icon at bounding box center [490, 123] width 7 height 7
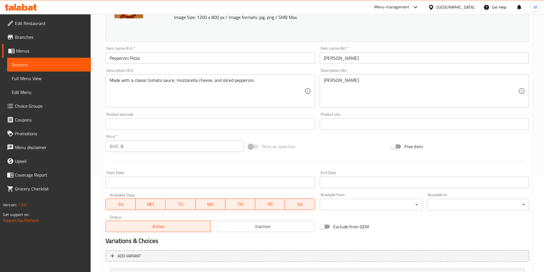
scroll to position [151, 0]
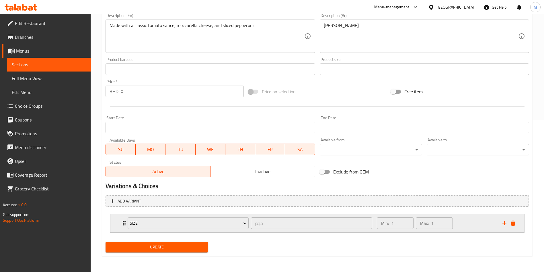
click at [120, 224] on div "Size حجم ​ Min: 1 ​ Max: 1 ​" at bounding box center [317, 223] width 414 height 18
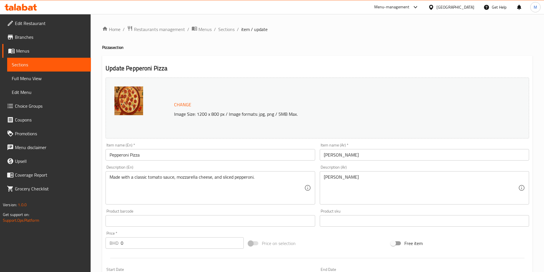
scroll to position [202, 0]
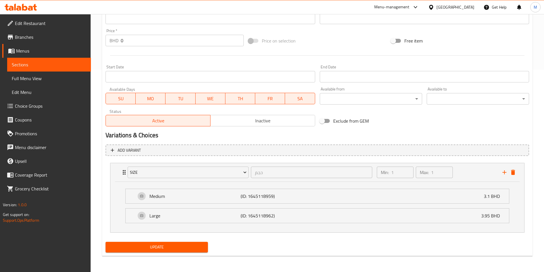
click at [137, 242] on button "Update" at bounding box center [157, 246] width 102 height 11
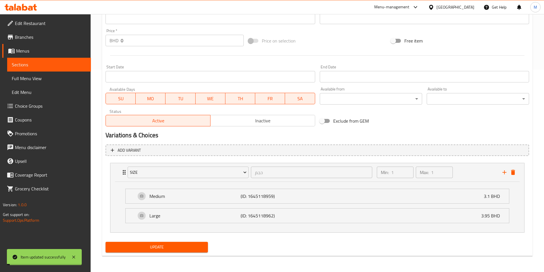
scroll to position [0, 0]
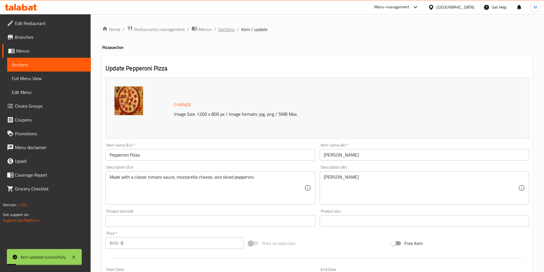
click at [226, 29] on span "Sections" at bounding box center [226, 29] width 16 height 7
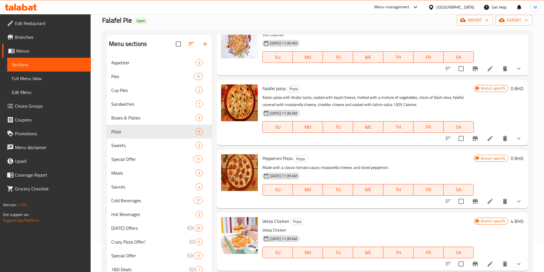
scroll to position [43, 0]
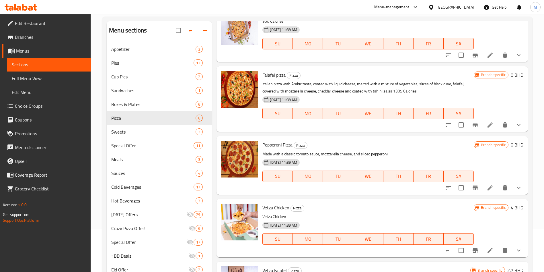
click at [487, 186] on li at bounding box center [490, 187] width 16 height 10
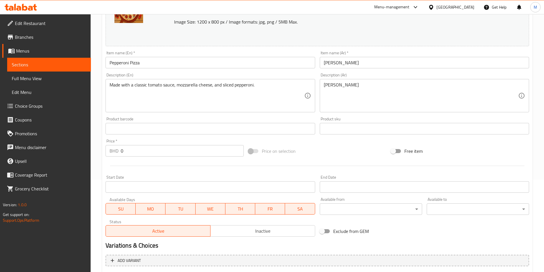
scroll to position [151, 0]
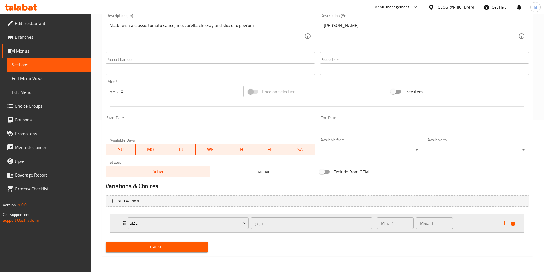
click at [124, 220] on div "Size حجم ​" at bounding box center [249, 223] width 251 height 18
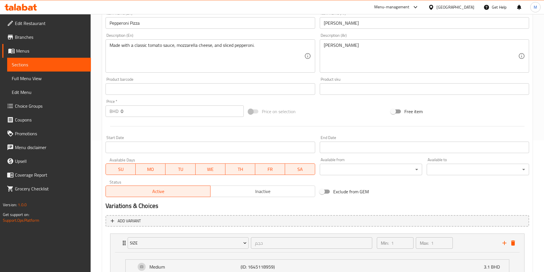
scroll to position [0, 0]
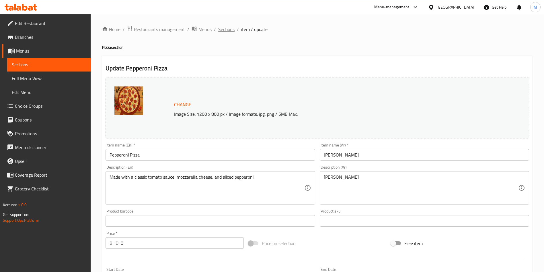
click at [221, 33] on span "Sections" at bounding box center [226, 29] width 16 height 7
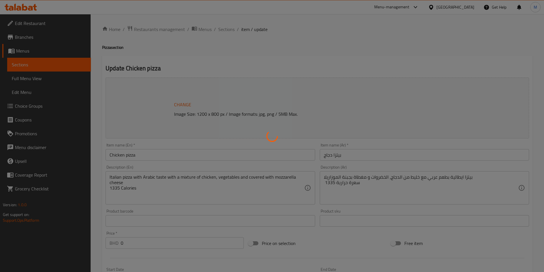
type input "أضافة"
type input "0"
type input "إختيارك من الدجاج"
type input "1"
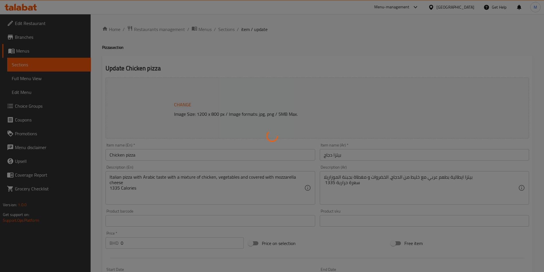
type input "1"
type input "حجم"
type input "1"
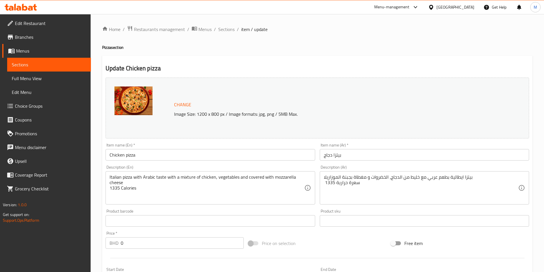
click at [43, 103] on span "Choice Groups" at bounding box center [50, 105] width 71 height 7
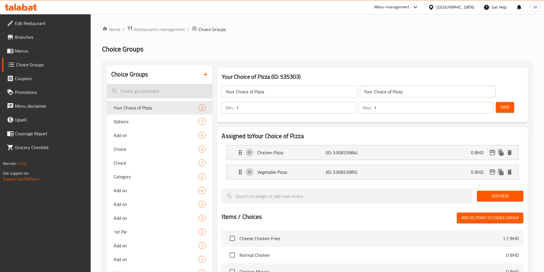
click at [159, 85] on input "search" at bounding box center [160, 91] width 106 height 15
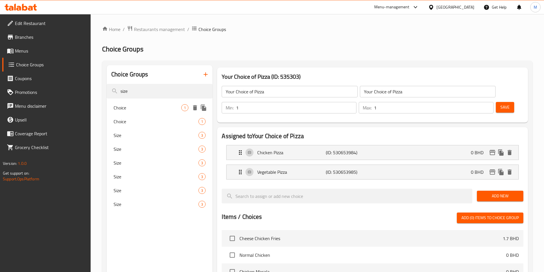
type input "size"
drag, startPoint x: 162, startPoint y: 104, endPoint x: 159, endPoint y: 107, distance: 3.9
click at [160, 105] on span "Choice" at bounding box center [148, 107] width 68 height 7
type input "Choice"
type input "اختيار"
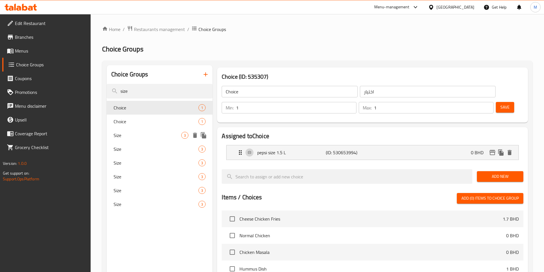
click at [136, 133] on span "Size" at bounding box center [148, 135] width 68 height 7
type input "Size"
type input "حجم"
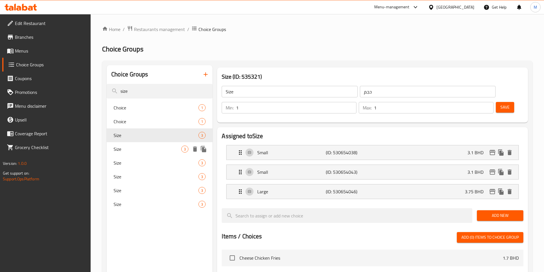
click at [135, 147] on span "Size" at bounding box center [148, 148] width 68 height 7
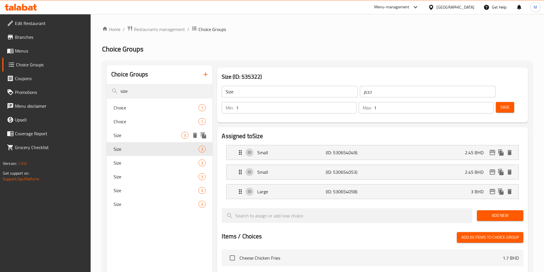
click at [134, 135] on span "Size" at bounding box center [148, 135] width 68 height 7
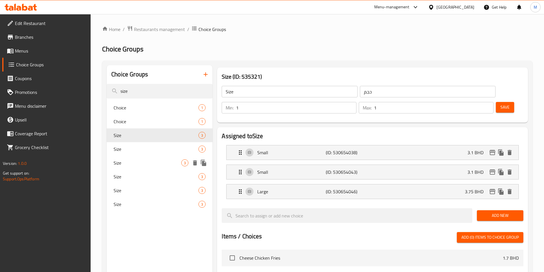
click at [136, 156] on div "Size 3" at bounding box center [160, 163] width 106 height 14
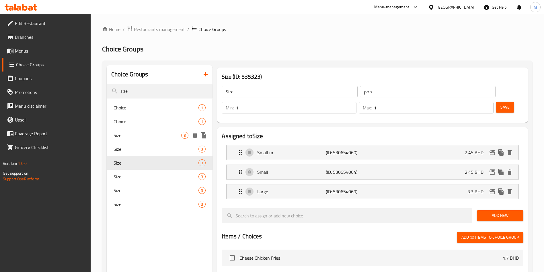
click at [136, 135] on span "Size" at bounding box center [148, 135] width 68 height 7
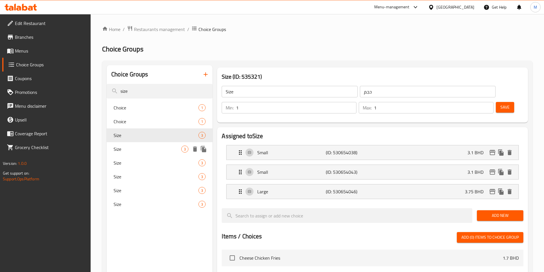
click at [137, 149] on span "Size" at bounding box center [148, 148] width 68 height 7
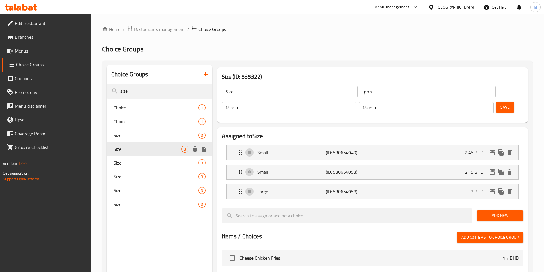
click at [139, 159] on div "Size 3" at bounding box center [160, 163] width 106 height 14
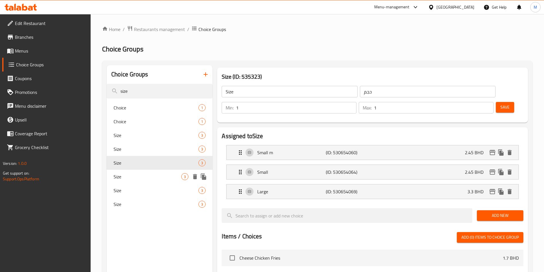
click at [142, 173] on span "Size" at bounding box center [148, 176] width 68 height 7
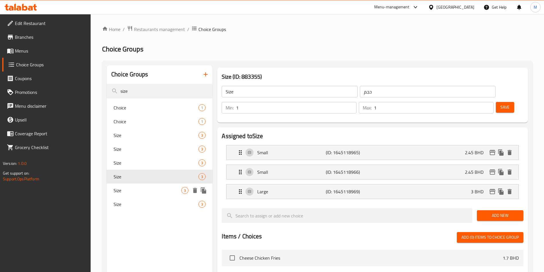
click at [142, 187] on span "Size" at bounding box center [148, 190] width 68 height 7
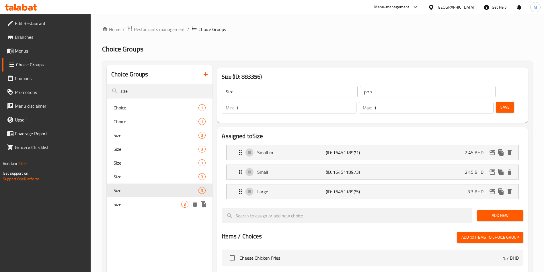
click at [142, 200] on span "Size" at bounding box center [148, 203] width 68 height 7
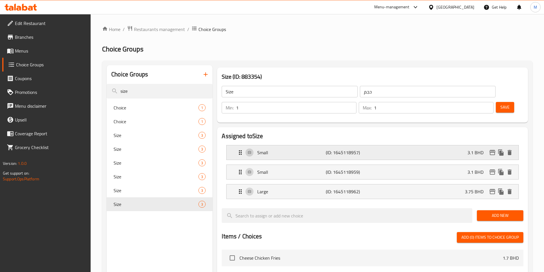
click at [348, 149] on p "(ID: 1645118957)" at bounding box center [349, 152] width 46 height 7
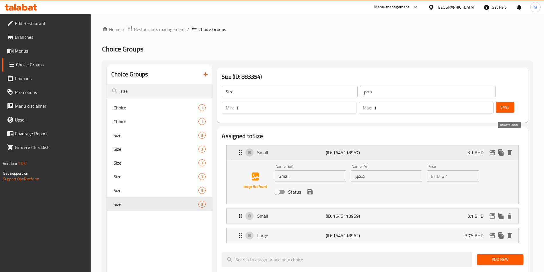
click at [508, 150] on icon "delete" at bounding box center [509, 152] width 4 height 5
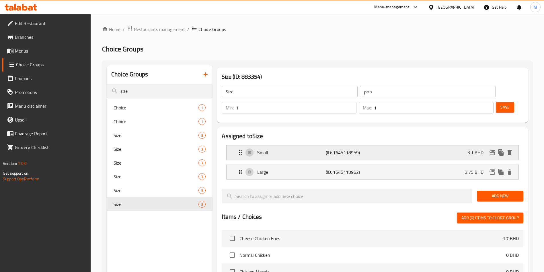
click at [315, 149] on p "Small" at bounding box center [291, 152] width 68 height 7
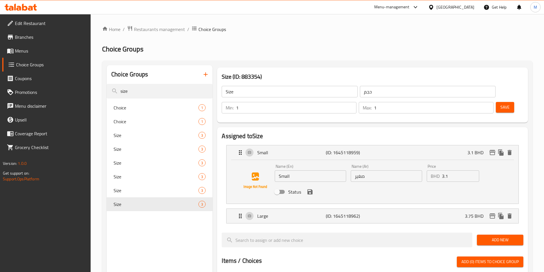
click at [306, 170] on input "Small" at bounding box center [310, 175] width 71 height 11
type input "Medium"
click at [374, 170] on input "صغير" at bounding box center [386, 175] width 71 height 11
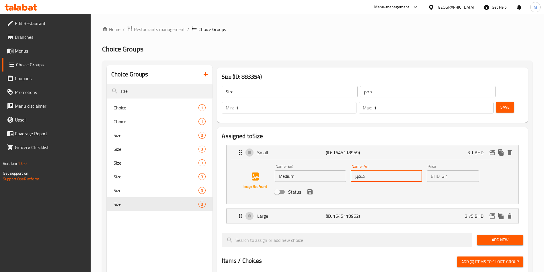
click at [374, 170] on input "صغير" at bounding box center [386, 175] width 71 height 11
type input "م"
type input "وسط"
click at [451, 170] on input "3.1" at bounding box center [460, 175] width 37 height 11
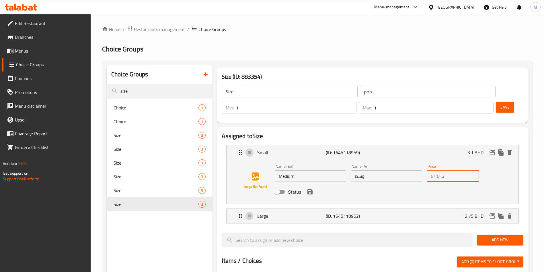
type input "3.1"
click at [311, 189] on icon "save" at bounding box center [309, 191] width 5 height 5
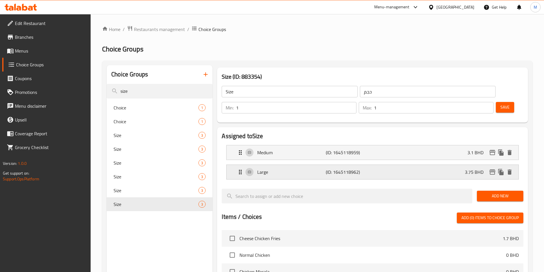
click at [308, 165] on div "Large (ID: 1645118962) 3.75 BHD" at bounding box center [374, 172] width 275 height 14
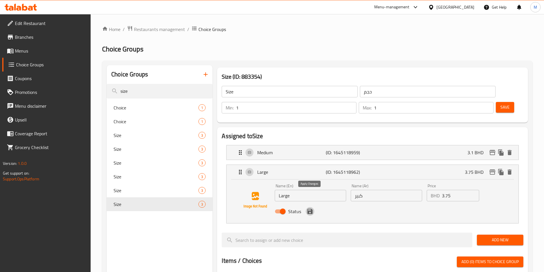
click at [312, 208] on icon "save" at bounding box center [309, 210] width 5 height 5
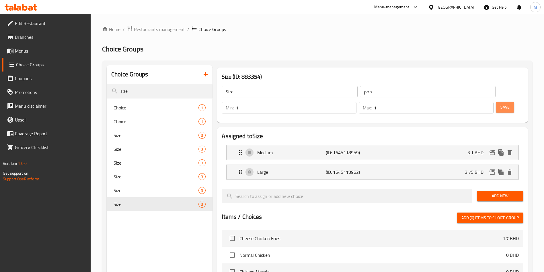
click at [500, 104] on span "Save" at bounding box center [504, 107] width 9 height 7
click at [495, 93] on div at bounding box center [272, 136] width 544 height 272
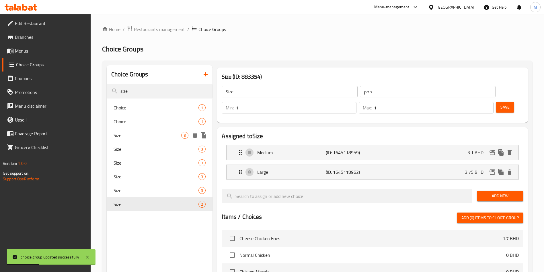
click at [153, 130] on div "Size 3" at bounding box center [160, 135] width 106 height 14
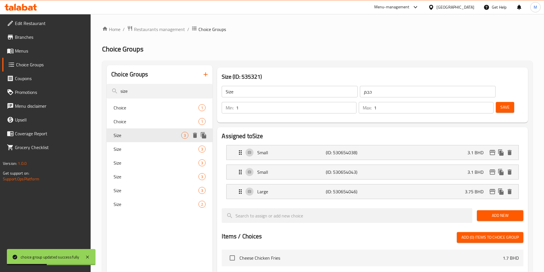
click at [154, 139] on div "Size 3" at bounding box center [160, 135] width 106 height 14
click at [154, 148] on span "Size" at bounding box center [148, 148] width 68 height 7
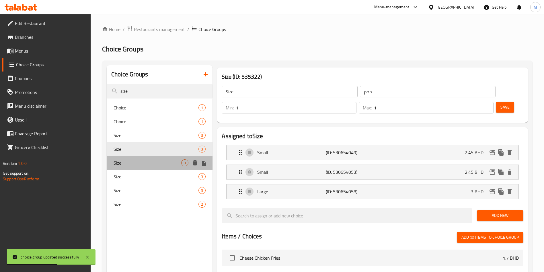
click at [154, 156] on div "Size 3" at bounding box center [160, 163] width 106 height 14
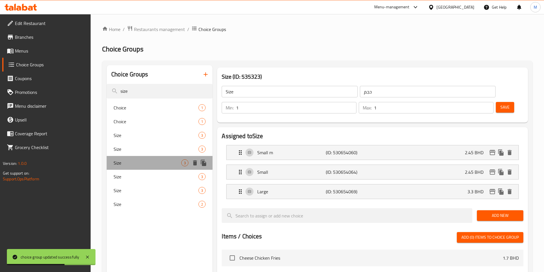
click at [153, 156] on div "Size 3" at bounding box center [160, 163] width 106 height 14
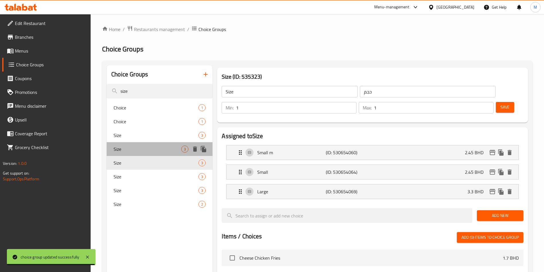
click at [146, 147] on span "Size" at bounding box center [148, 148] width 68 height 7
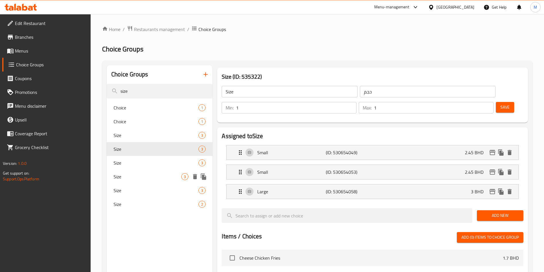
click at [144, 176] on span "Size" at bounding box center [148, 176] width 68 height 7
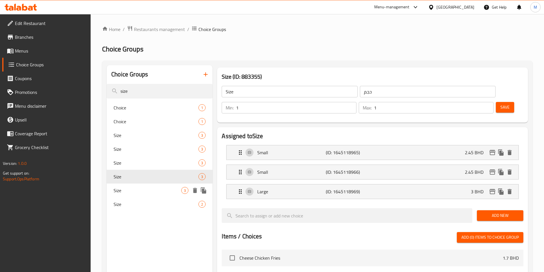
click at [145, 187] on span "Size" at bounding box center [148, 190] width 68 height 7
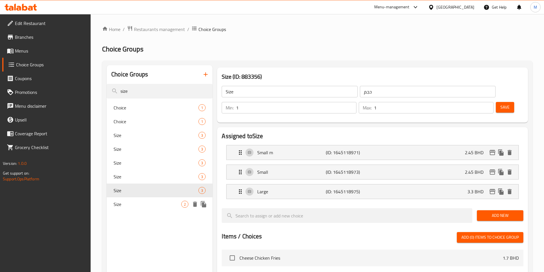
click at [148, 197] on div "Size 2" at bounding box center [160, 204] width 106 height 14
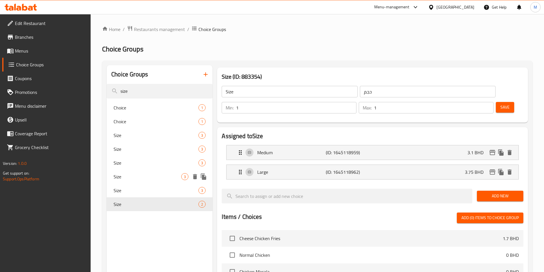
click at [152, 171] on div "Size 3" at bounding box center [160, 176] width 106 height 14
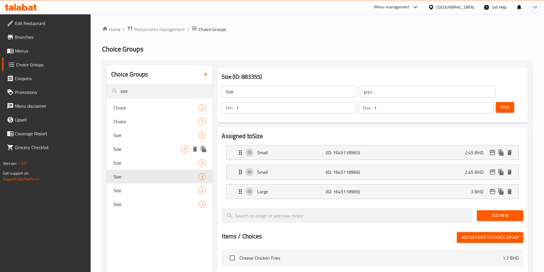
click at [151, 150] on span "Size" at bounding box center [148, 148] width 68 height 7
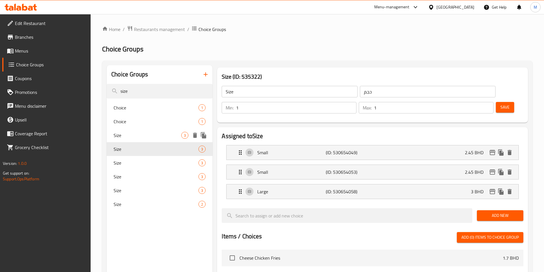
click at [150, 141] on div "Size 3" at bounding box center [160, 135] width 106 height 14
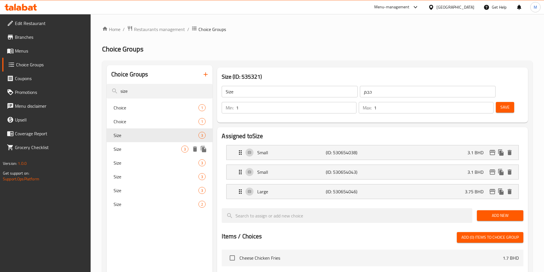
click at [150, 149] on span "Size" at bounding box center [148, 148] width 68 height 7
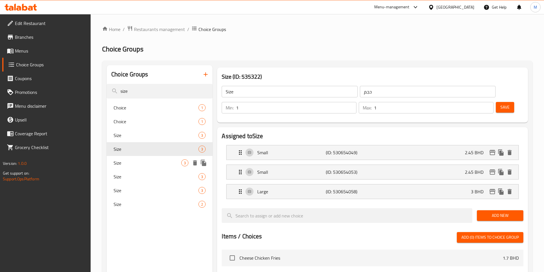
click at [148, 158] on div "Size 3" at bounding box center [160, 163] width 106 height 14
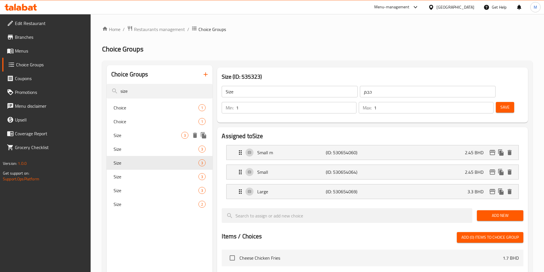
click at [148, 133] on span "Size" at bounding box center [148, 135] width 68 height 7
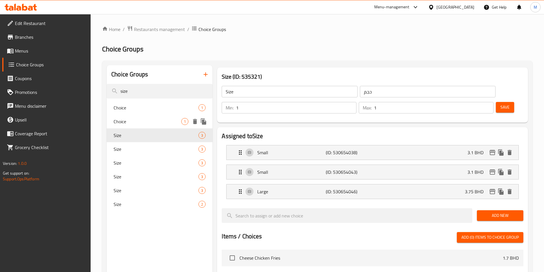
click at [149, 121] on span "Choice" at bounding box center [148, 121] width 68 height 7
type input "Choice"
type input "اختيار"
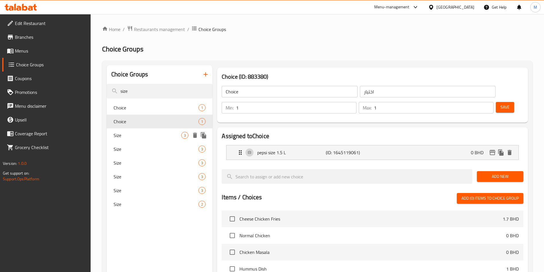
click at [149, 138] on span "Size" at bounding box center [148, 135] width 68 height 7
type input "Size"
type input "حجم"
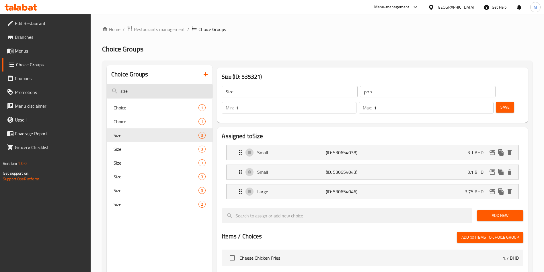
click at [168, 87] on input "size" at bounding box center [160, 91] width 106 height 15
type input "small"
click at [179, 150] on span "Size" at bounding box center [148, 148] width 68 height 7
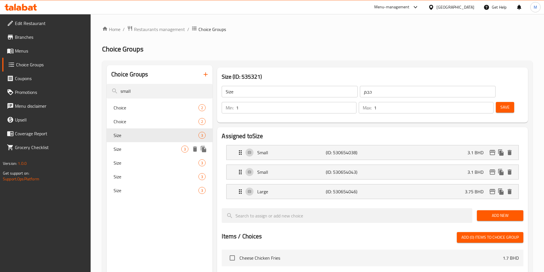
click at [179, 150] on span "Size" at bounding box center [148, 148] width 68 height 7
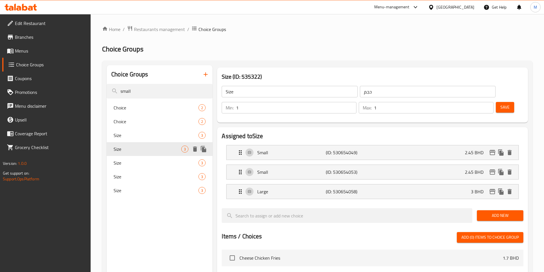
click at [176, 145] on div "Size 3" at bounding box center [160, 149] width 106 height 14
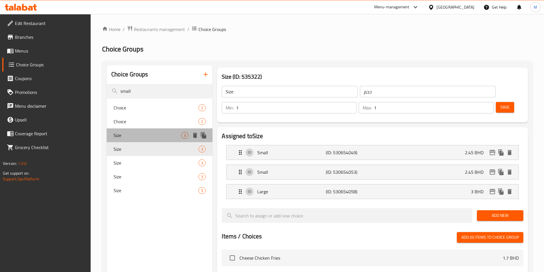
click at [175, 136] on span "Size" at bounding box center [148, 135] width 68 height 7
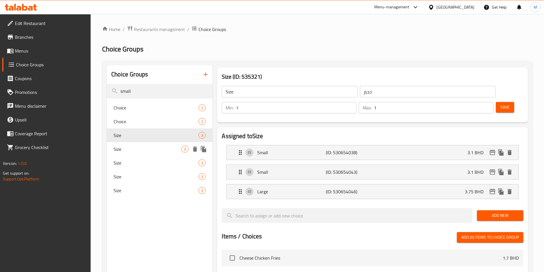
click at [160, 149] on span "Size" at bounding box center [148, 148] width 68 height 7
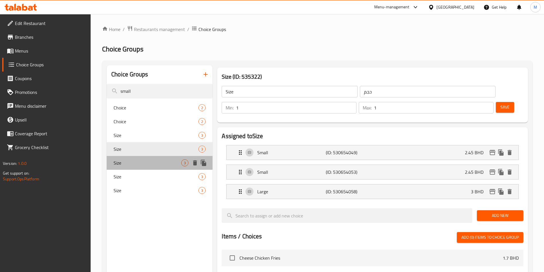
click at [157, 163] on span "Size" at bounding box center [148, 162] width 68 height 7
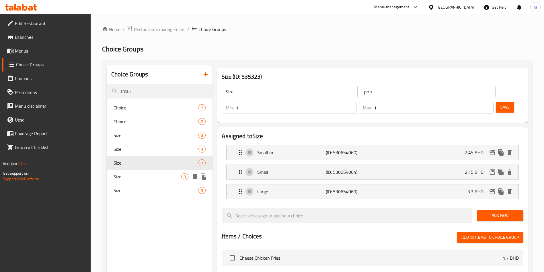
click at [156, 172] on div "Size 3" at bounding box center [160, 176] width 106 height 14
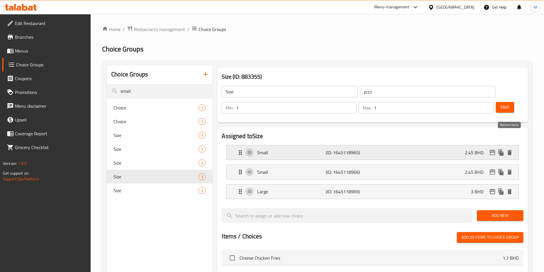
click at [512, 149] on icon "delete" at bounding box center [509, 152] width 7 height 7
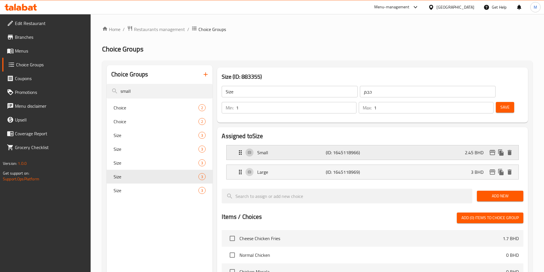
click at [362, 149] on p "(ID: 1645118966)" at bounding box center [349, 152] width 46 height 7
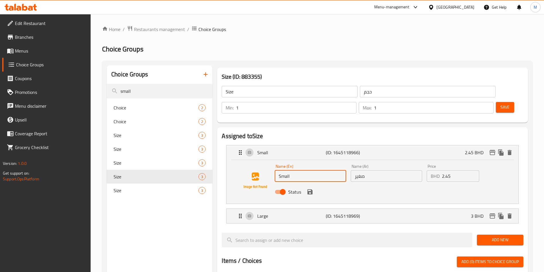
click at [304, 170] on input "Small" at bounding box center [310, 175] width 71 height 11
type input "Medium"
click at [374, 170] on input "صغير" at bounding box center [386, 175] width 71 height 11
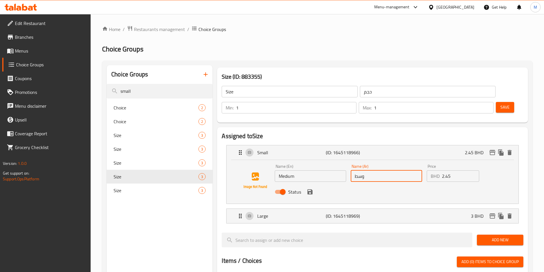
type input "وسط"
click at [445, 170] on input "2.45" at bounding box center [460, 175] width 37 height 11
type input "2.45"
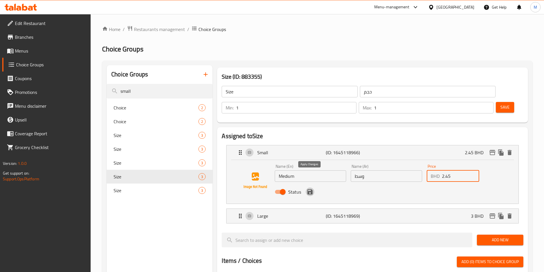
click at [312, 189] on icon "save" at bounding box center [309, 191] width 5 height 5
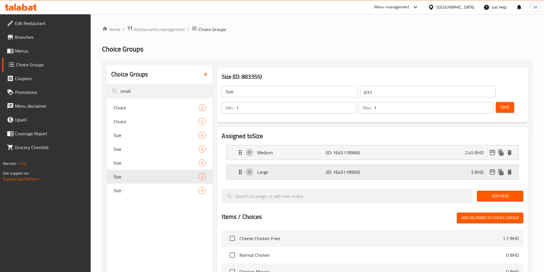
click at [339, 165] on div "Large (ID: 1645118969) 3 BHD" at bounding box center [374, 172] width 275 height 14
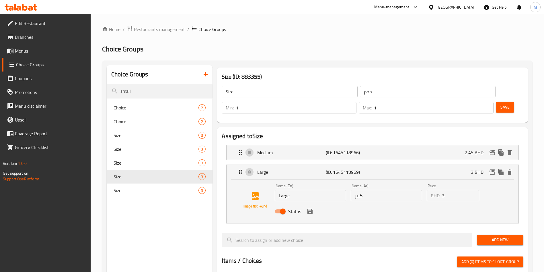
click at [314, 207] on button "save" at bounding box center [310, 211] width 9 height 9
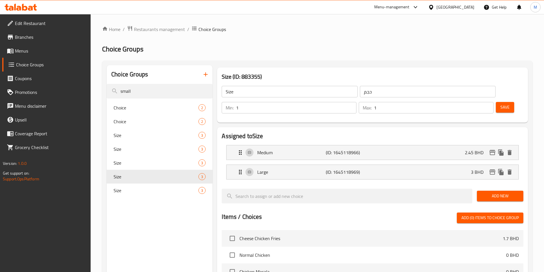
click at [503, 102] on button "Save" at bounding box center [505, 107] width 18 height 11
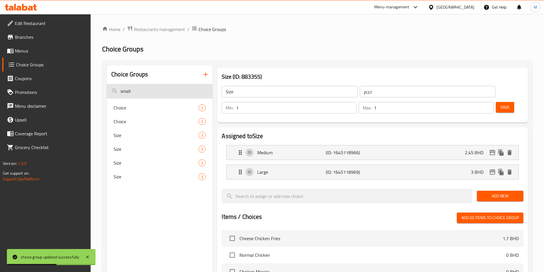
click at [156, 91] on input "small" at bounding box center [160, 91] width 106 height 15
type input "small m"
click at [149, 108] on span "Size" at bounding box center [156, 107] width 85 height 7
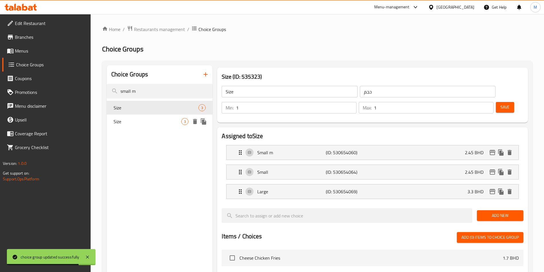
click at [150, 118] on span "Size" at bounding box center [148, 121] width 68 height 7
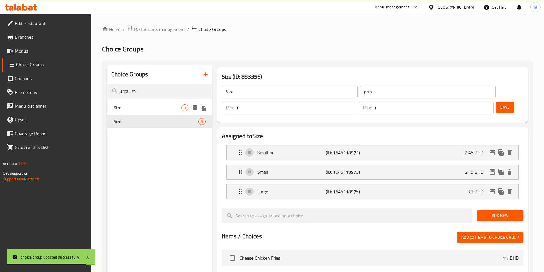
click at [152, 102] on div "Size 3" at bounding box center [160, 108] width 106 height 14
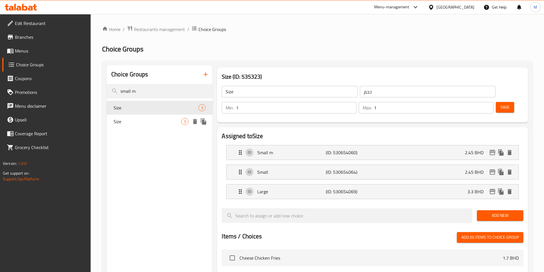
click at [149, 126] on div "Size 3" at bounding box center [160, 121] width 106 height 14
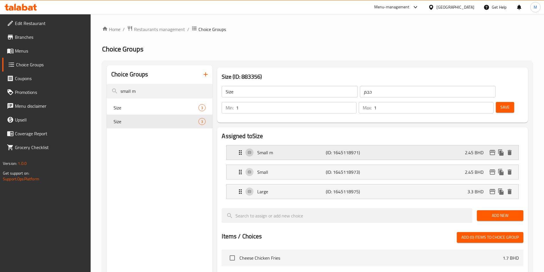
click at [386, 145] on div "Small m (ID: 1645118971) 2.45 BHD" at bounding box center [374, 152] width 275 height 14
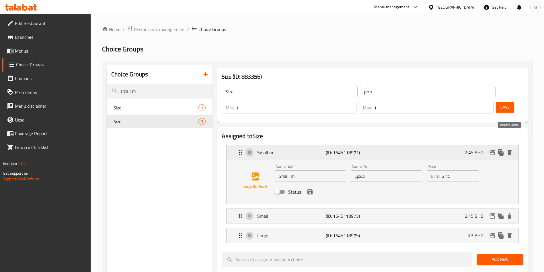
click at [511, 150] on icon "delete" at bounding box center [509, 152] width 4 height 5
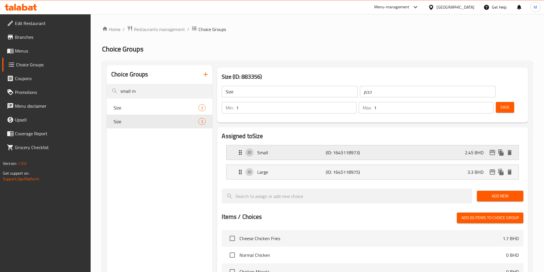
click at [264, 149] on p "Small" at bounding box center [291, 152] width 68 height 7
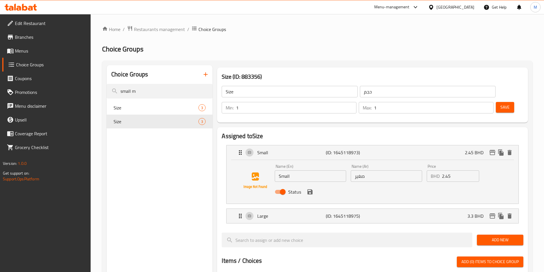
click at [288, 170] on input "Small" at bounding box center [310, 175] width 71 height 11
type input "m"
type input "a"
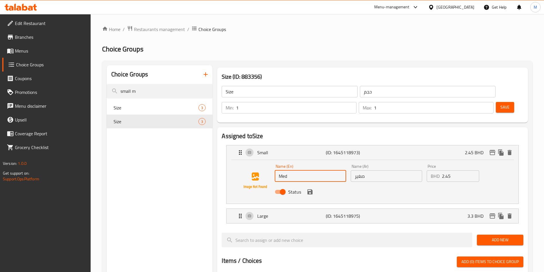
type input "Medium"
click at [362, 170] on input "صغير" at bounding box center [386, 175] width 71 height 11
click at [361, 170] on input "صغير" at bounding box center [386, 175] width 71 height 11
type input "وسط"
click at [464, 170] on input "2.45" at bounding box center [460, 175] width 37 height 11
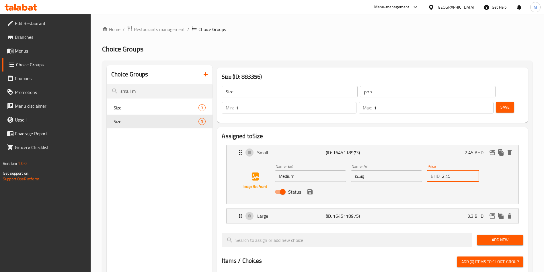
click at [464, 170] on input "2.45" at bounding box center [460, 175] width 37 height 11
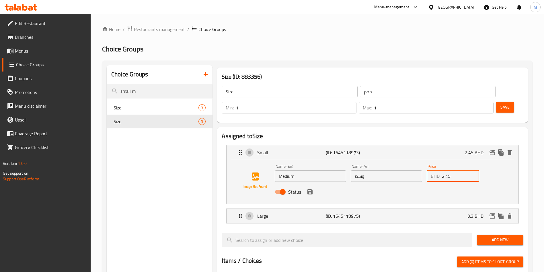
click at [464, 170] on input "2.45" at bounding box center [460, 175] width 37 height 11
type input "1"
type input "2.45"
click at [309, 189] on icon "save" at bounding box center [309, 191] width 5 height 5
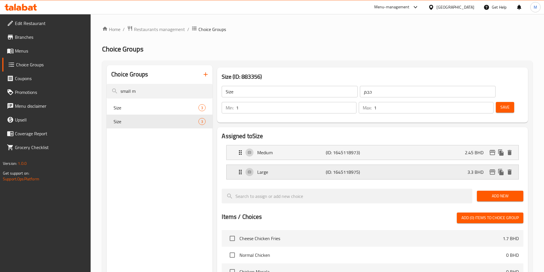
click at [345, 168] on p "(ID: 1645118975)" at bounding box center [349, 171] width 46 height 7
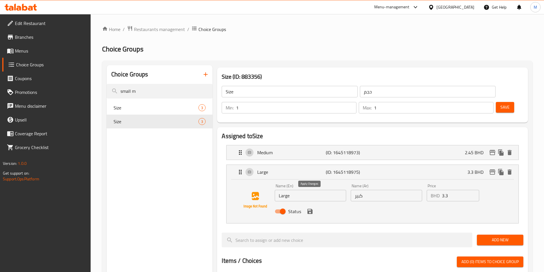
click at [309, 208] on icon "save" at bounding box center [309, 211] width 7 height 7
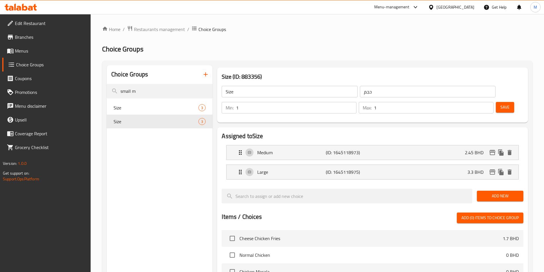
click at [503, 102] on button "Save" at bounding box center [505, 107] width 18 height 11
click at [133, 103] on div "Size 3" at bounding box center [160, 108] width 106 height 14
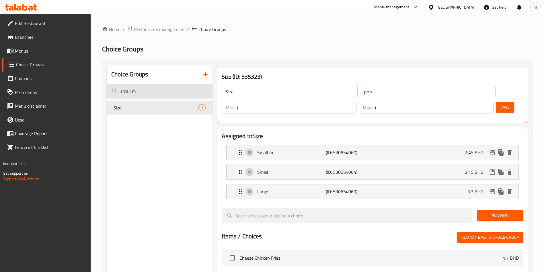
click at [159, 92] on input "small m" at bounding box center [160, 91] width 106 height 15
type input "ة"
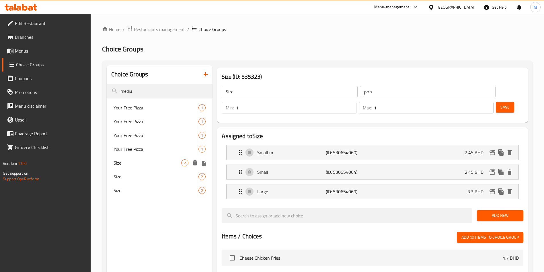
type input "mediu"
click at [165, 160] on span "Size" at bounding box center [148, 162] width 68 height 7
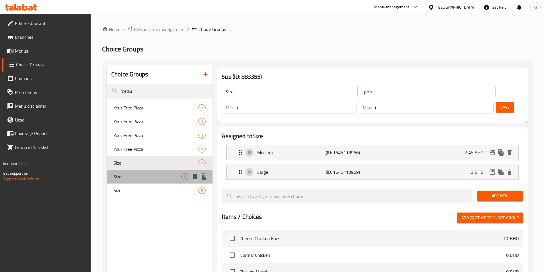
click at [165, 175] on span "Size" at bounding box center [148, 176] width 68 height 7
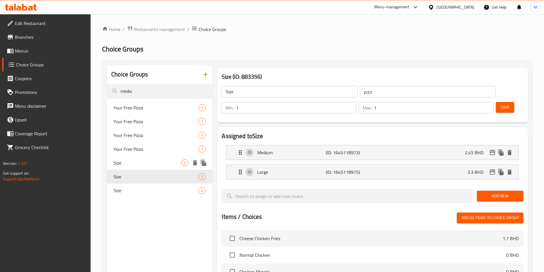
click at [166, 164] on span "Size" at bounding box center [148, 162] width 68 height 7
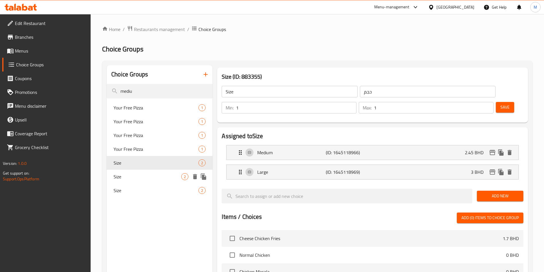
click at [165, 177] on span "Size" at bounding box center [148, 176] width 68 height 7
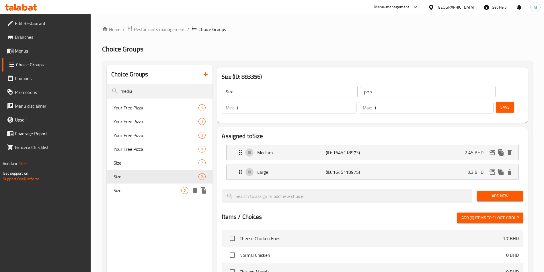
click at [165, 192] on span "Size" at bounding box center [148, 190] width 68 height 7
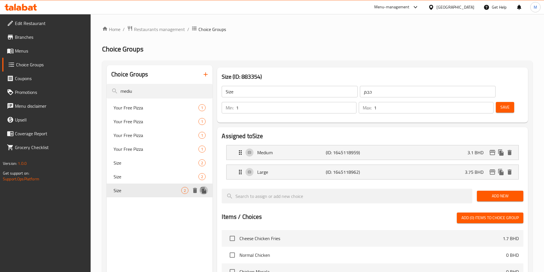
click at [204, 191] on icon "duplicate" at bounding box center [203, 190] width 5 height 6
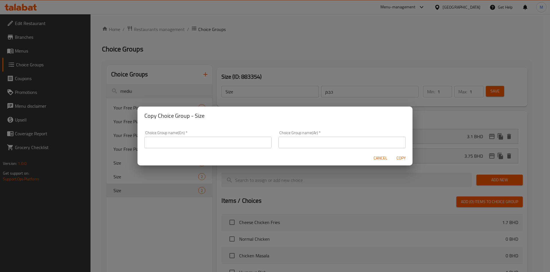
click at [209, 144] on input "text" at bounding box center [208, 141] width 127 height 11
type input "Size:"
click at [300, 141] on input "text" at bounding box center [342, 141] width 127 height 11
type input "حجم"
click at [300, 162] on div "Cancel Copy" at bounding box center [275, 157] width 275 height 15
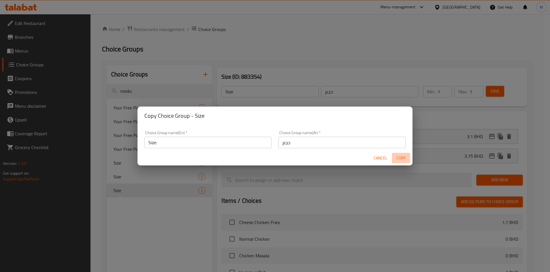
click at [405, 161] on span "Copy" at bounding box center [402, 157] width 14 height 7
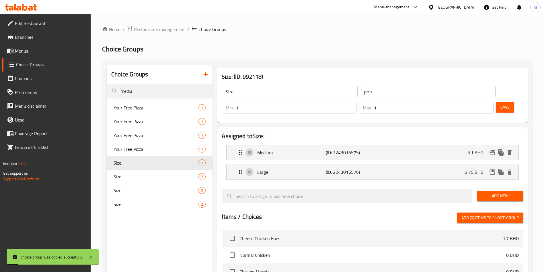
click at [173, 210] on div "Size 2" at bounding box center [160, 204] width 106 height 14
type input "Size"
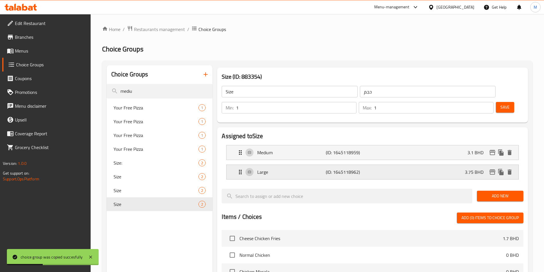
click at [415, 165] on div "Large (ID: 1645118962) 3.75 BHD" at bounding box center [374, 172] width 275 height 14
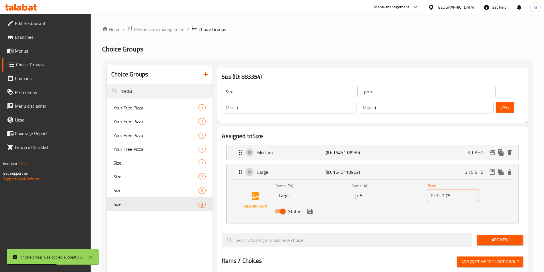
click at [458, 190] on input "3.75" at bounding box center [460, 195] width 37 height 11
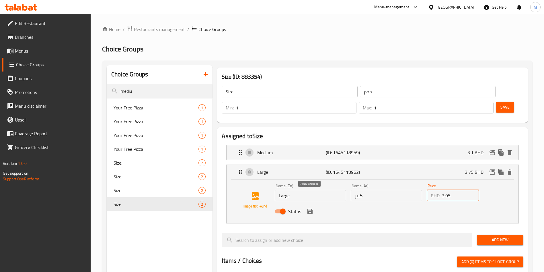
click at [308, 208] on icon "save" at bounding box center [309, 210] width 5 height 5
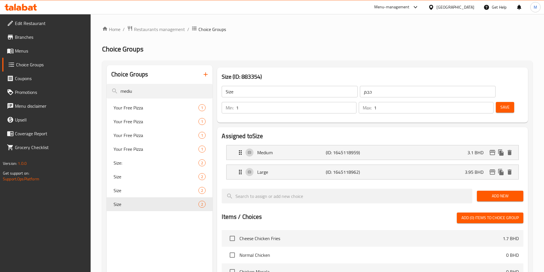
type input "3.95"
click at [496, 102] on button "Save" at bounding box center [505, 107] width 18 height 11
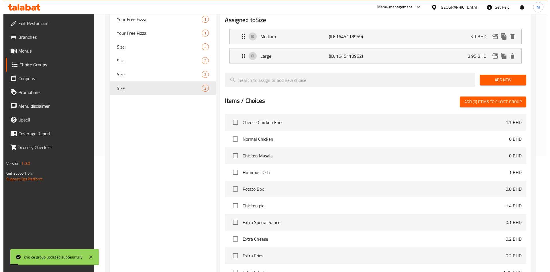
scroll to position [166, 0]
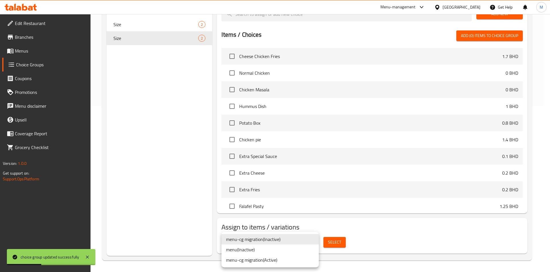
click at [290, 261] on li "menu-cg migration ( Active )" at bounding box center [270, 259] width 97 height 10
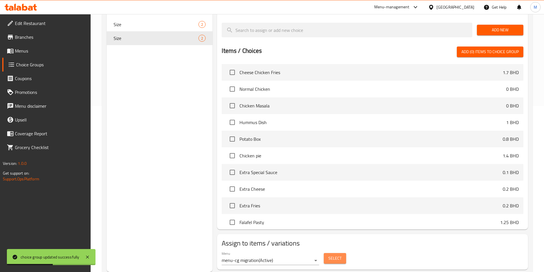
click at [335, 253] on button "Select" at bounding box center [335, 258] width 22 height 11
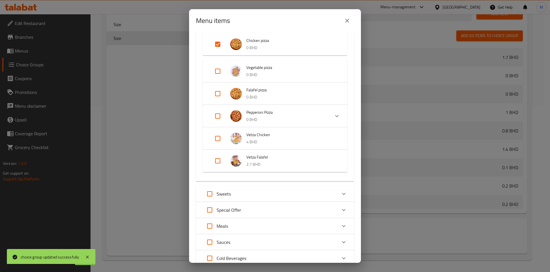
scroll to position [129, 0]
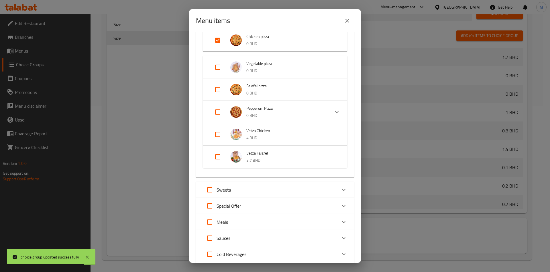
click at [214, 113] on input "Expand" at bounding box center [218, 112] width 14 height 14
checkbox input "true"
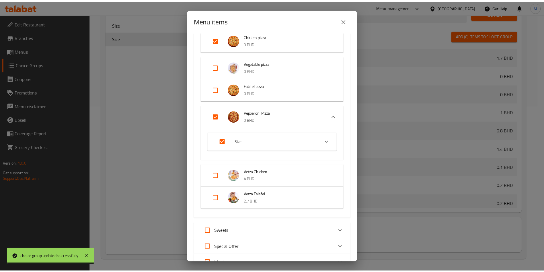
scroll to position [338, 0]
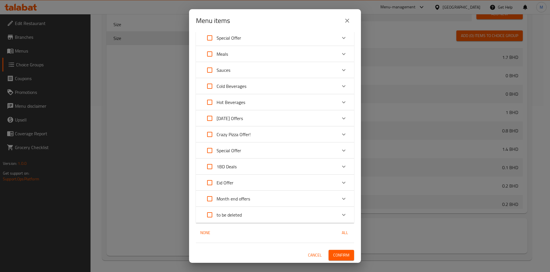
click at [339, 254] on span "Confirm" at bounding box center [341, 254] width 16 height 7
click at [339, 254] on div at bounding box center [275, 136] width 550 height 272
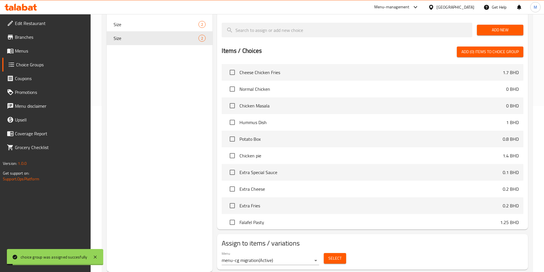
scroll to position [37, 0]
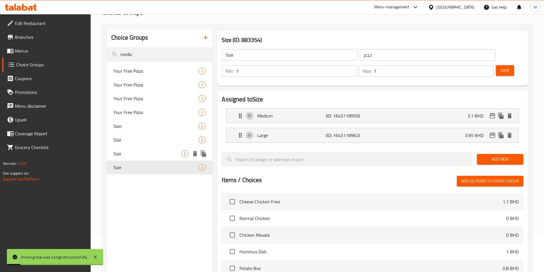
click at [171, 148] on div "Size 2" at bounding box center [160, 154] width 106 height 14
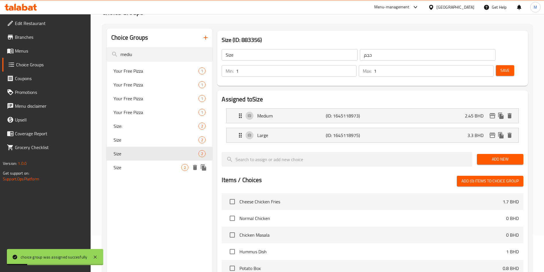
click at [170, 161] on div "Size 2" at bounding box center [160, 167] width 106 height 14
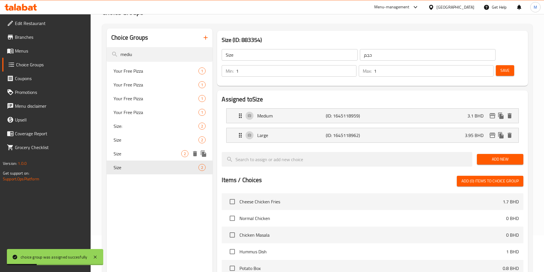
click at [171, 152] on span "Size" at bounding box center [148, 153] width 68 height 7
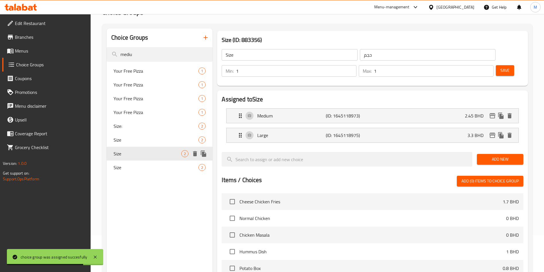
click at [148, 155] on span "Size" at bounding box center [148, 153] width 68 height 7
click at [148, 156] on span "Size" at bounding box center [148, 153] width 68 height 7
click at [149, 145] on div "Size 2" at bounding box center [160, 140] width 106 height 14
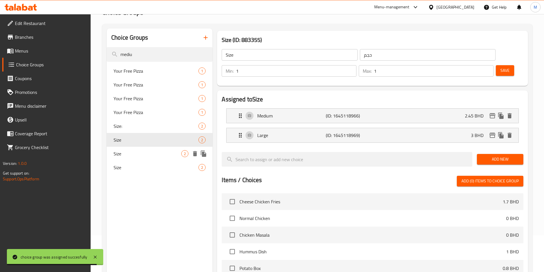
click at [149, 158] on div "Size 2" at bounding box center [160, 154] width 106 height 14
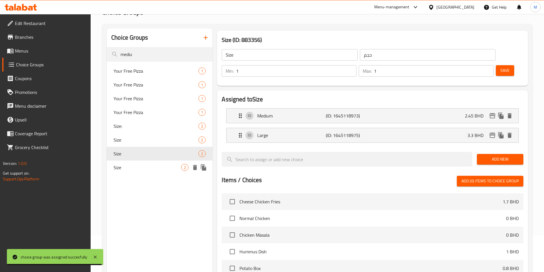
click at [150, 165] on span "Size" at bounding box center [148, 167] width 68 height 7
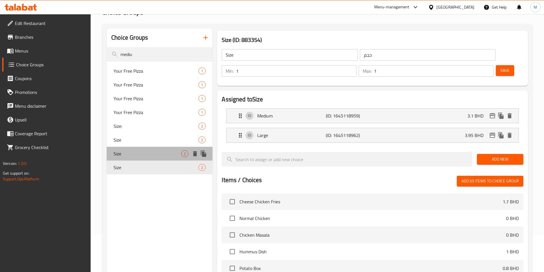
click at [151, 151] on span "Size" at bounding box center [148, 153] width 68 height 7
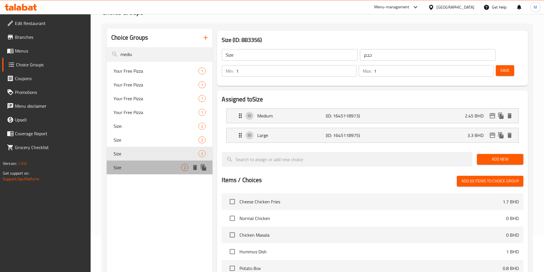
click at [135, 163] on div "Size 2" at bounding box center [160, 167] width 106 height 14
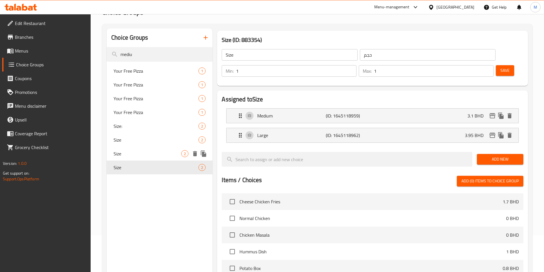
click at [134, 155] on span "Size" at bounding box center [148, 153] width 68 height 7
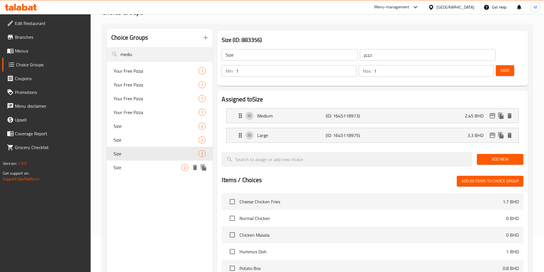
click at [134, 164] on span "Size" at bounding box center [148, 167] width 68 height 7
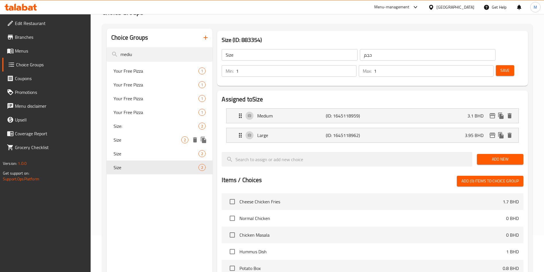
click at [139, 134] on div "Size 2" at bounding box center [160, 140] width 106 height 14
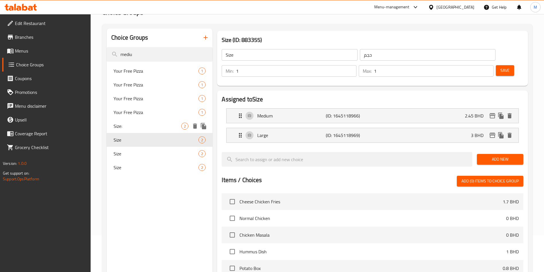
click at [139, 126] on span "Size:" at bounding box center [148, 125] width 68 height 7
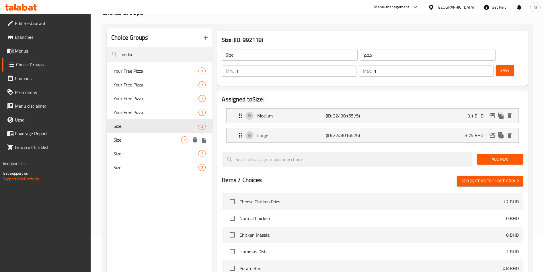
click at [139, 137] on span "Size" at bounding box center [148, 139] width 68 height 7
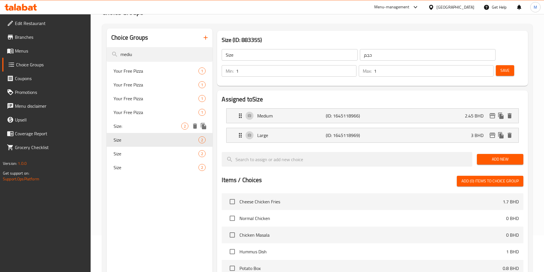
click at [146, 129] on span "Size:" at bounding box center [148, 125] width 68 height 7
type input "Size:"
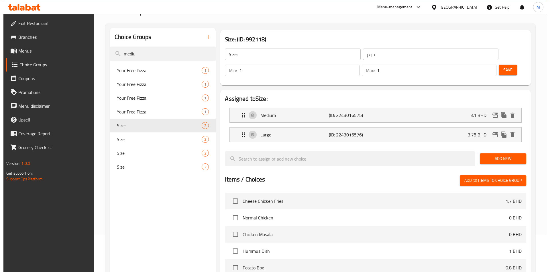
scroll to position [166, 0]
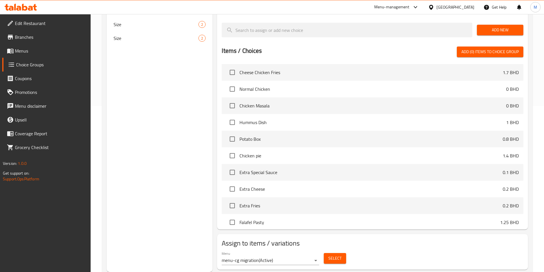
click at [334, 254] on span "Select" at bounding box center [334, 257] width 13 height 7
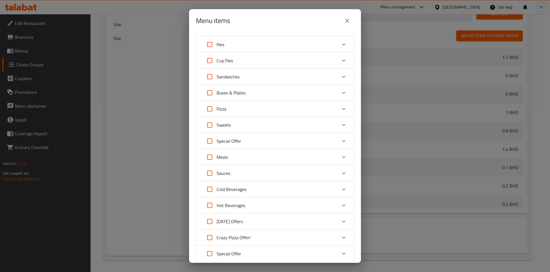
scroll to position [43, 0]
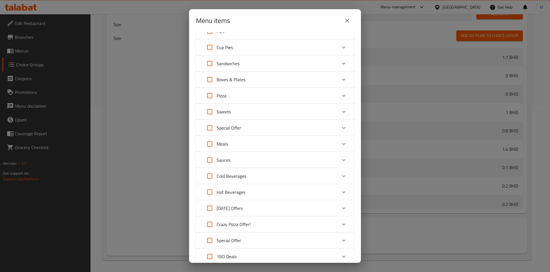
click at [297, 105] on div "Sweets" at bounding box center [270, 112] width 134 height 14
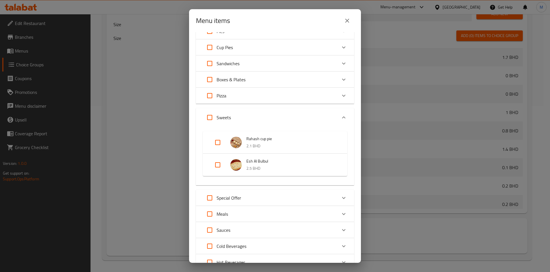
click at [270, 100] on div "Pizza" at bounding box center [270, 96] width 134 height 14
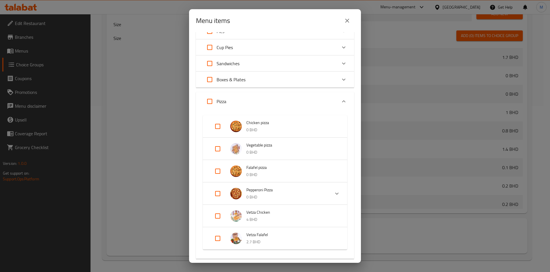
click at [220, 128] on input "Expand" at bounding box center [218, 126] width 14 height 14
drag, startPoint x: 220, startPoint y: 128, endPoint x: 220, endPoint y: 131, distance: 3.2
click at [220, 128] on input "Expand" at bounding box center [218, 126] width 14 height 14
click at [217, 127] on input "Expand" at bounding box center [218, 126] width 14 height 14
checkbox input "true"
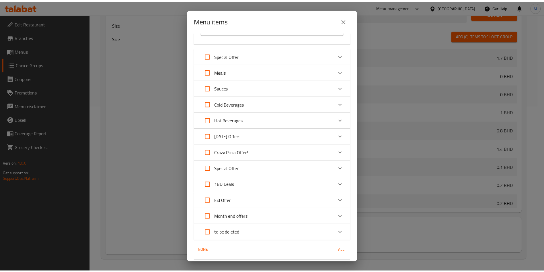
scroll to position [362, 0]
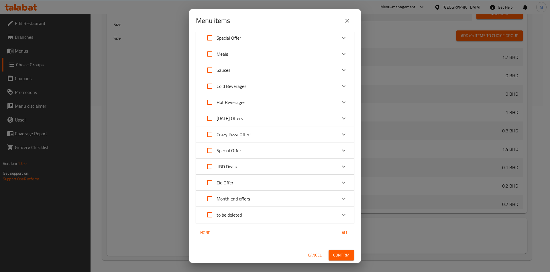
click at [344, 255] on button "Confirm" at bounding box center [342, 254] width 26 height 11
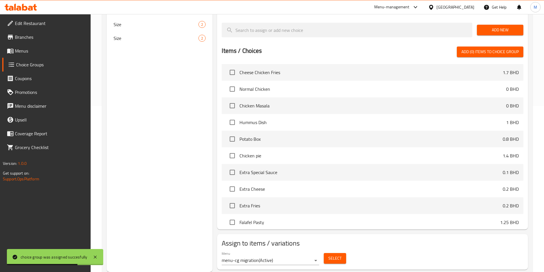
scroll to position [0, 0]
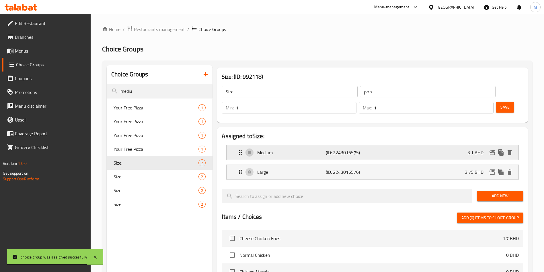
click at [347, 149] on p "(ID: 2243016575)" at bounding box center [349, 152] width 46 height 7
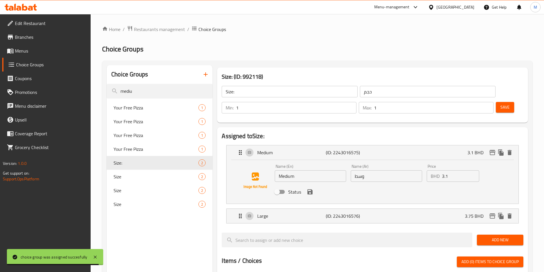
click at [281, 186] on input "Status" at bounding box center [277, 191] width 33 height 11
checkbox input "true"
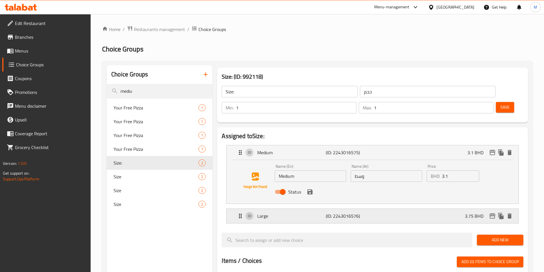
click at [280, 208] on div "Large (ID: 2243016576) 3.75 BHD Name (En) Large Name (En) Name (Ar) كبير Name (…" at bounding box center [372, 215] width 292 height 15
click at [280, 212] on p "Large" at bounding box center [291, 215] width 68 height 7
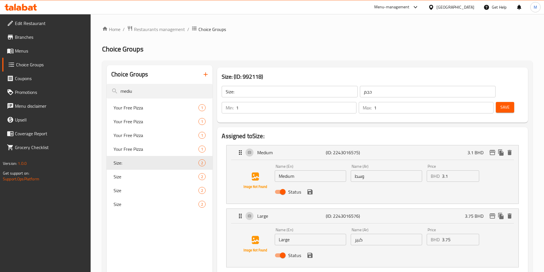
click at [310, 188] on icon "save" at bounding box center [309, 191] width 7 height 7
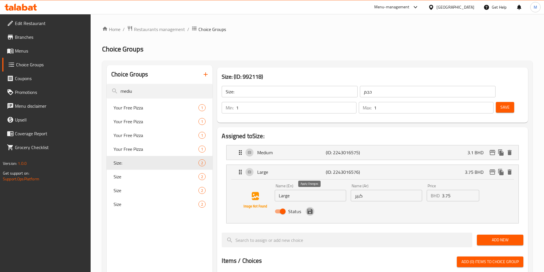
click at [309, 208] on icon "save" at bounding box center [309, 210] width 5 height 5
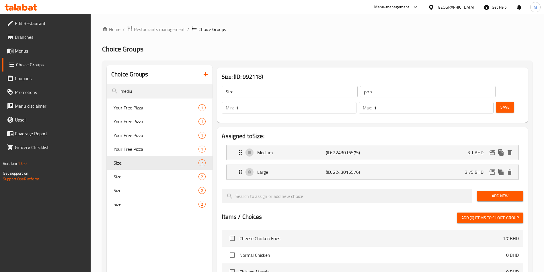
click at [495, 101] on div "Save" at bounding box center [507, 108] width 25 height 14
click at [500, 104] on span "Save" at bounding box center [504, 107] width 9 height 7
click at [498, 89] on div at bounding box center [272, 136] width 544 height 272
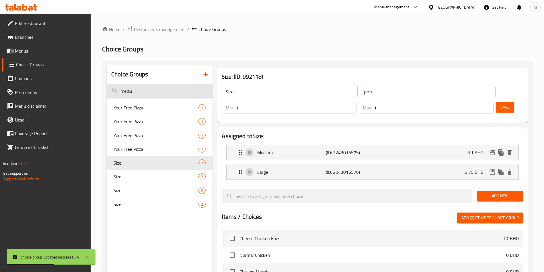
click at [153, 93] on input "mediu" at bounding box center [160, 91] width 106 height 15
click at [137, 178] on span "Size" at bounding box center [148, 176] width 68 height 7
type input "Size"
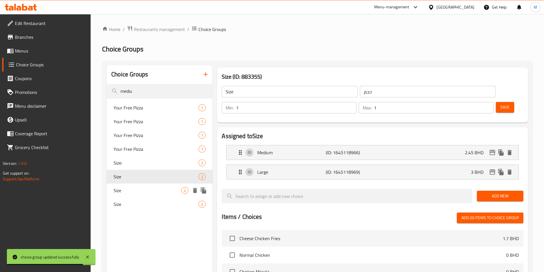
click at [139, 192] on span "Size" at bounding box center [148, 190] width 68 height 7
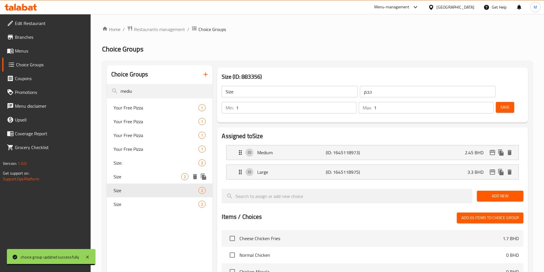
click at [143, 174] on span "Size" at bounding box center [148, 176] width 68 height 7
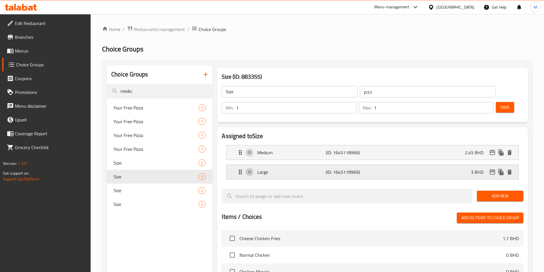
click at [358, 168] on p "(ID: 1645118969)" at bounding box center [349, 171] width 46 height 7
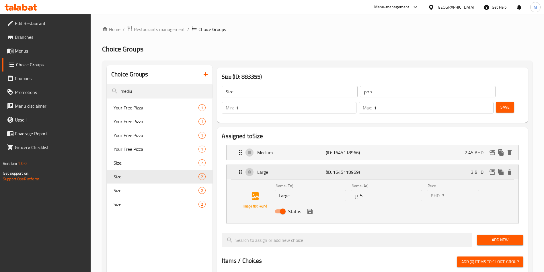
click at [491, 169] on icon "edit" at bounding box center [492, 171] width 6 height 5
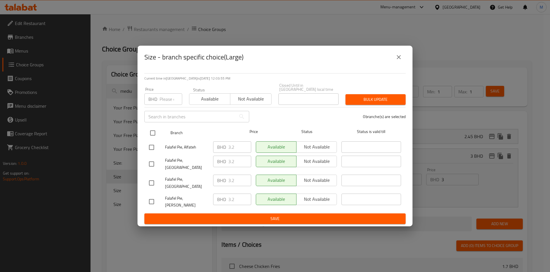
click at [154, 137] on input "checkbox" at bounding box center [153, 133] width 12 height 12
checkbox input "true"
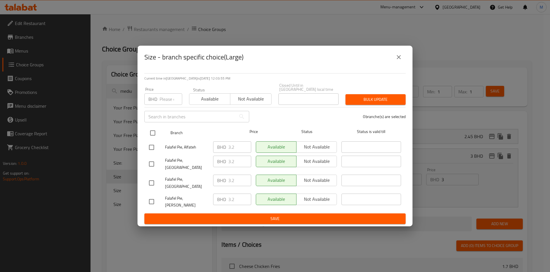
checkbox input "true"
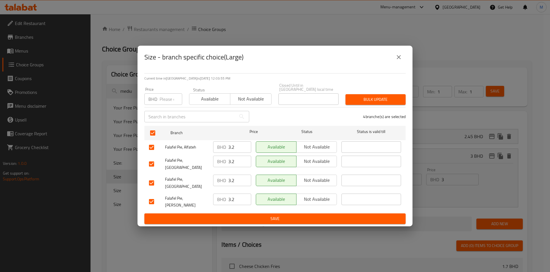
click at [165, 108] on div "Price BHD Price" at bounding box center [163, 96] width 45 height 24
click at [166, 102] on input "number" at bounding box center [171, 98] width 23 height 11
type input "3"
click at [396, 60] on icon "close" at bounding box center [399, 57] width 7 height 7
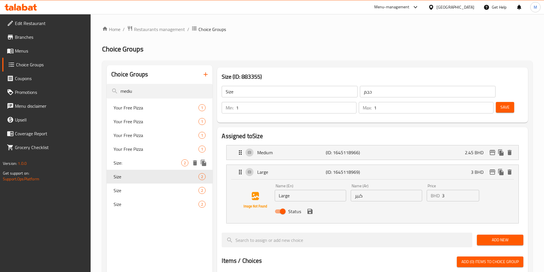
click at [142, 155] on div "Your Free Pizza 1" at bounding box center [160, 149] width 106 height 14
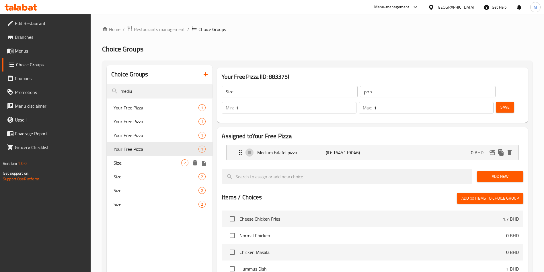
type input "Your Free Pizza"
type input "بيتزا مجانية"
click at [145, 161] on span "Size:" at bounding box center [148, 162] width 68 height 7
type input "Size:"
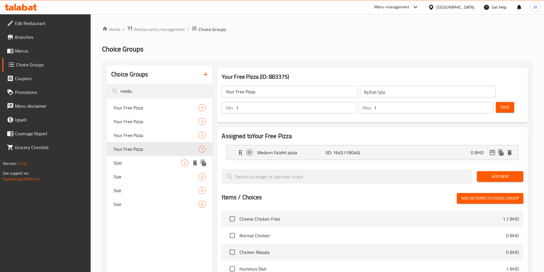
type input "حجم"
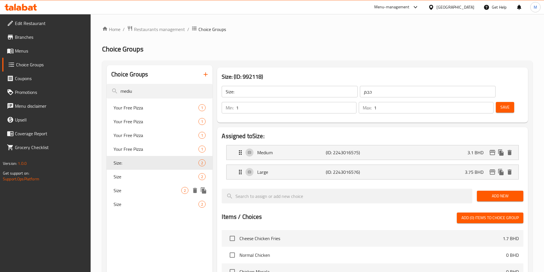
click at [172, 183] on div "Size 2" at bounding box center [160, 190] width 106 height 14
type input "Size"
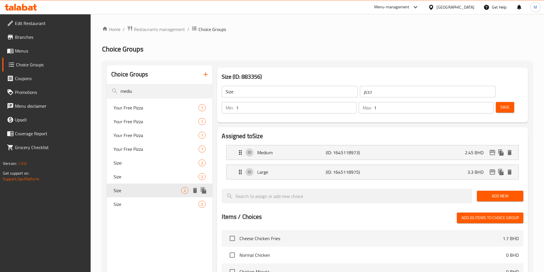
click at [173, 177] on span "Size" at bounding box center [156, 176] width 85 height 7
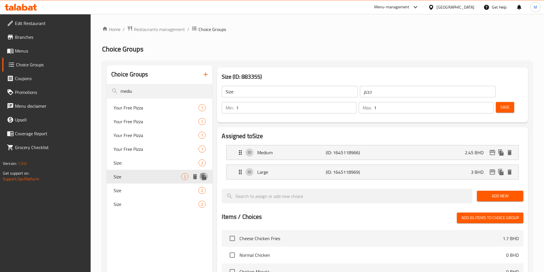
click at [203, 173] on icon "duplicate" at bounding box center [203, 176] width 5 height 6
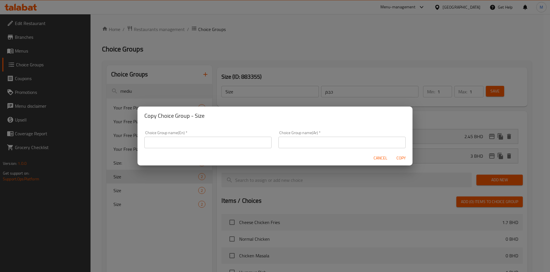
drag, startPoint x: 219, startPoint y: 133, endPoint x: 220, endPoint y: 137, distance: 4.4
click at [219, 134] on div "Choice Group name(En)   * Choice Group name(En) *" at bounding box center [208, 138] width 127 height 17
click at [220, 138] on input "text" at bounding box center [208, 141] width 127 height 11
type input "غ"
type input "your choice of size"
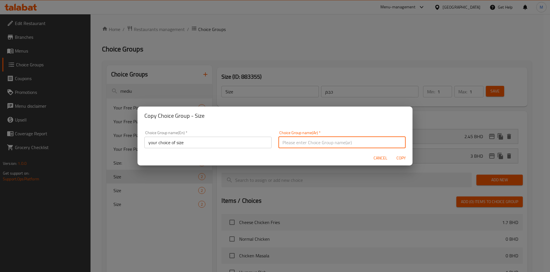
click at [309, 144] on input "text" at bounding box center [342, 141] width 127 height 11
type input "اختيارك من الحجم"
click at [305, 157] on div "Cancel Copy" at bounding box center [275, 157] width 275 height 15
click at [399, 159] on span "Copy" at bounding box center [402, 157] width 14 height 7
click at [399, 159] on div at bounding box center [275, 136] width 550 height 272
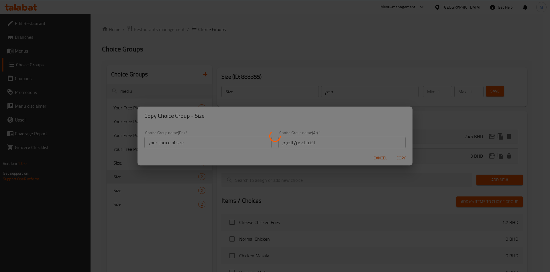
type input "your choice of size"
type input "اختيارك من الحجم"
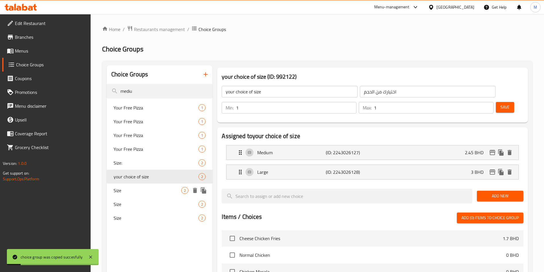
click at [161, 187] on span "Size" at bounding box center [148, 190] width 68 height 7
type input "Size"
type input "حجم"
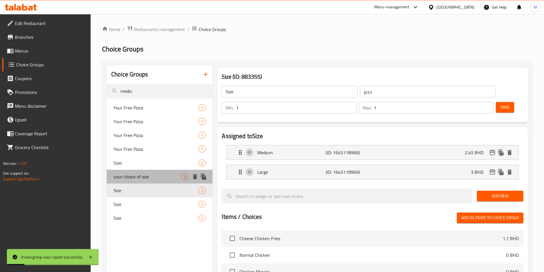
click at [161, 180] on div "your choice of size 2" at bounding box center [160, 176] width 106 height 14
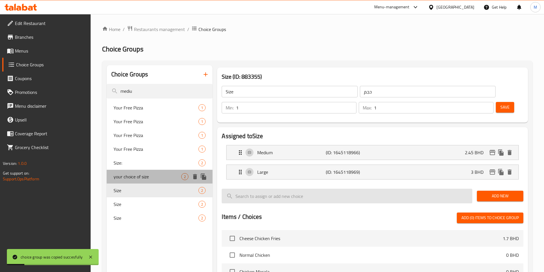
type input "your choice of size"
type input "اختيارك من الحجم"
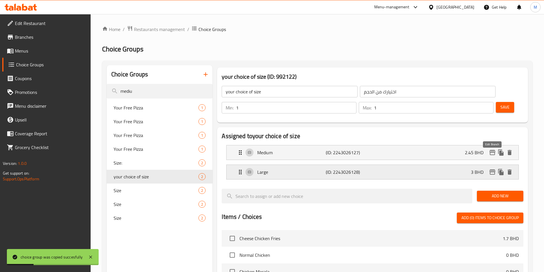
click at [491, 169] on icon "edit" at bounding box center [492, 171] width 6 height 5
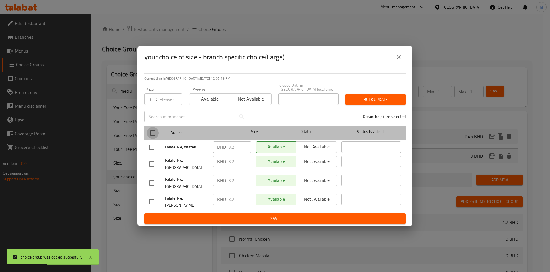
click at [158, 132] on input "checkbox" at bounding box center [153, 133] width 12 height 12
checkbox input "true"
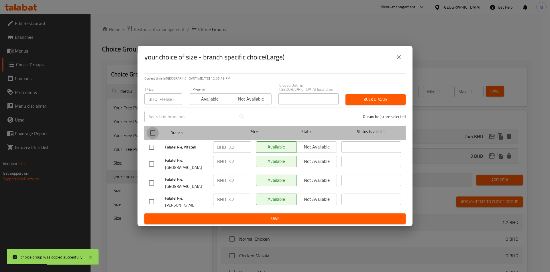
checkbox input "true"
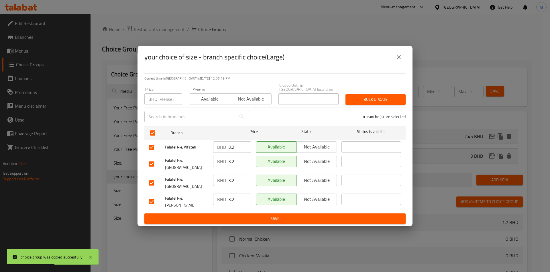
click at [163, 108] on div "Price BHD Price" at bounding box center [163, 96] width 45 height 24
click at [166, 99] on input "number" at bounding box center [171, 98] width 23 height 11
type input "3"
click at [395, 100] on span "Bulk update" at bounding box center [375, 99] width 51 height 7
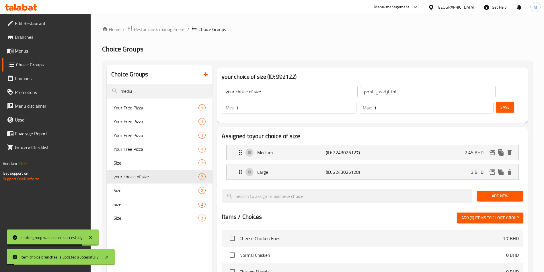
click at [452, 145] on div "Medium (ID: 2243026127) 2.45 BHD" at bounding box center [374, 152] width 275 height 14
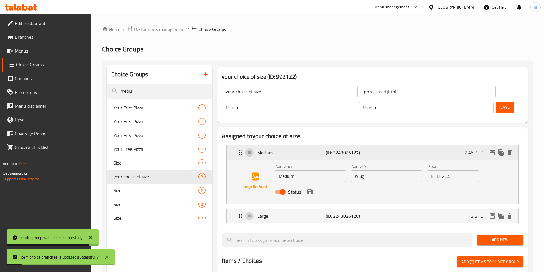
click at [492, 148] on button "edit" at bounding box center [492, 152] width 9 height 9
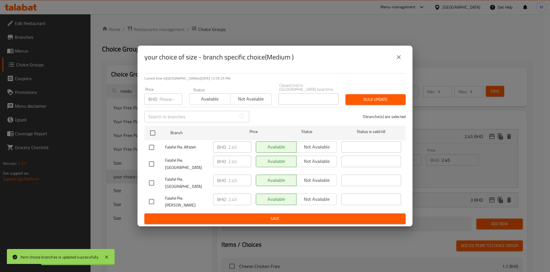
click at [397, 59] on icon "close" at bounding box center [399, 57] width 4 height 4
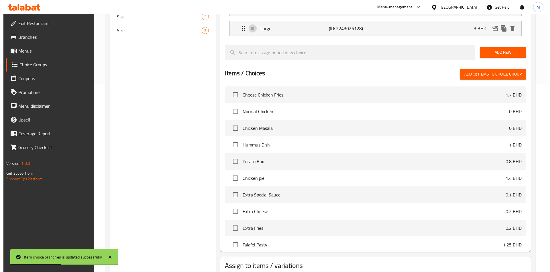
scroll to position [210, 0]
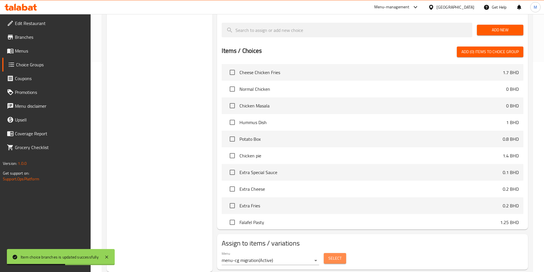
click at [329, 253] on button "Select" at bounding box center [335, 258] width 22 height 11
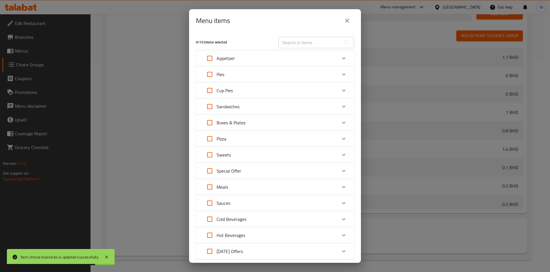
click at [330, 140] on div "Pizza" at bounding box center [270, 139] width 134 height 14
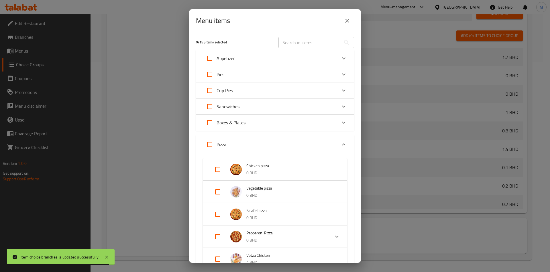
click at [218, 192] on input "Expand" at bounding box center [218, 192] width 14 height 14
checkbox input "true"
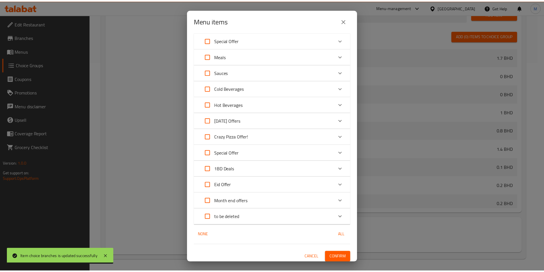
scroll to position [301, 0]
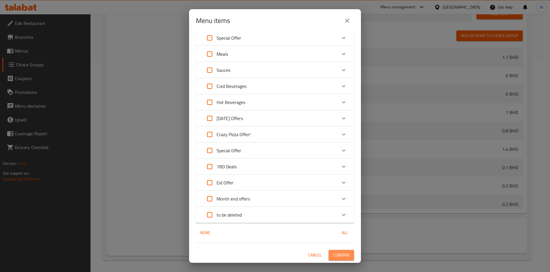
click at [337, 253] on span "Confirm" at bounding box center [341, 254] width 16 height 7
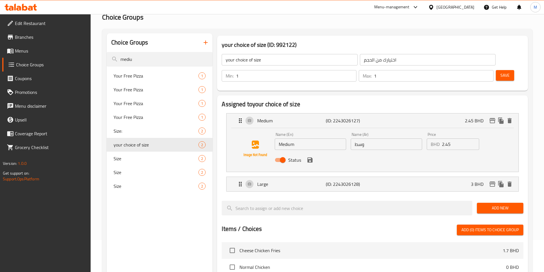
scroll to position [0, 0]
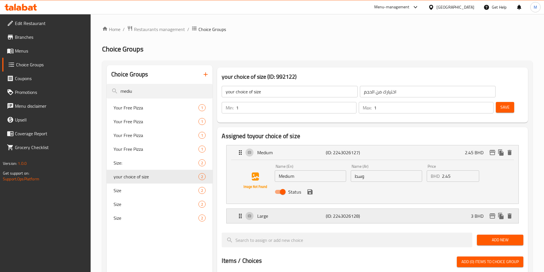
click at [271, 208] on div "Large (ID: 2243026128) 3 BHD" at bounding box center [374, 215] width 275 height 14
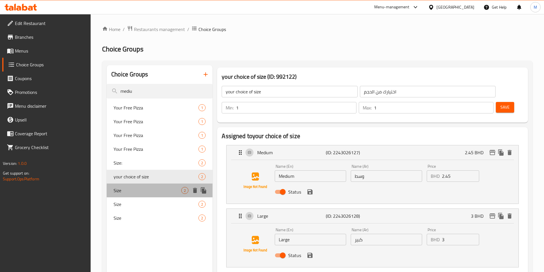
click at [147, 187] on span "Size" at bounding box center [148, 190] width 68 height 7
type input "Size"
type input "حجم"
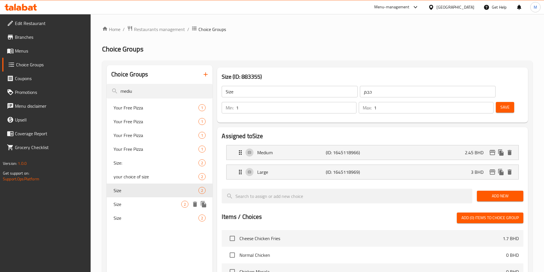
click at [163, 200] on span "Size" at bounding box center [148, 203] width 68 height 7
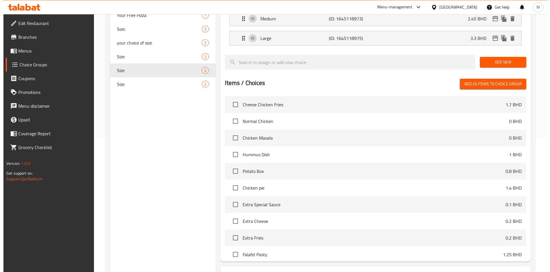
scroll to position [166, 0]
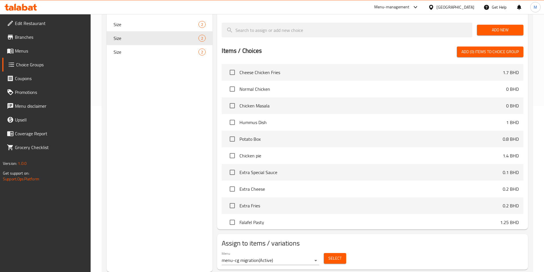
click at [337, 253] on button "Select" at bounding box center [335, 258] width 22 height 11
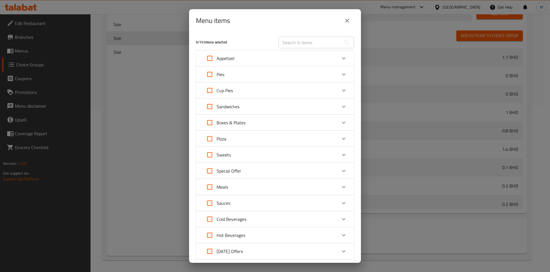
click at [325, 140] on div "Pizza" at bounding box center [270, 139] width 134 height 14
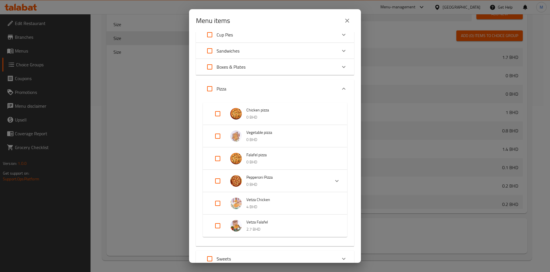
scroll to position [129, 0]
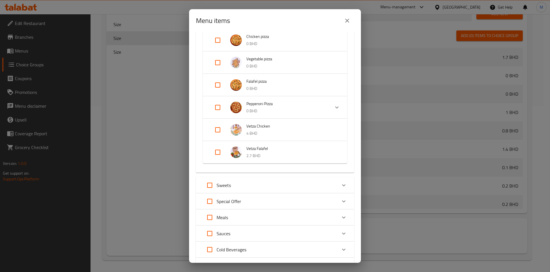
click at [222, 85] on input "Expand" at bounding box center [218, 85] width 14 height 14
checkbox input "true"
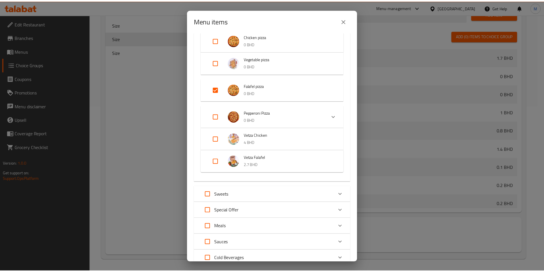
scroll to position [301, 0]
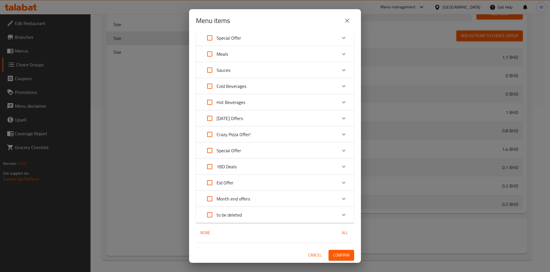
click at [337, 255] on span "Confirm" at bounding box center [341, 254] width 16 height 7
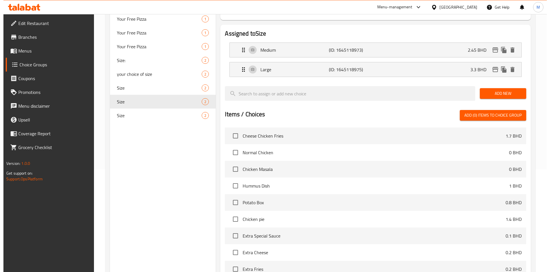
scroll to position [0, 0]
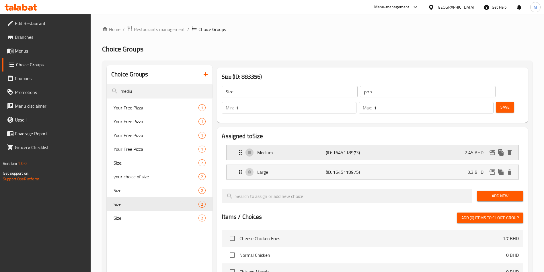
click at [320, 145] on div "Medium (ID: 1645118973) 2.45 BHD" at bounding box center [374, 152] width 275 height 14
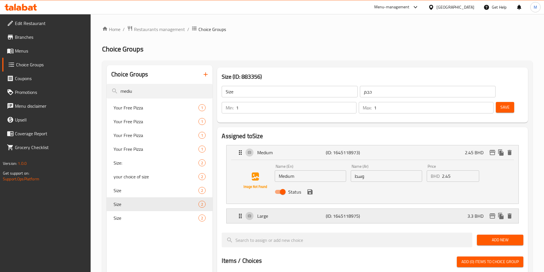
click at [474, 212] on p "3.3 BHD" at bounding box center [477, 215] width 21 height 7
click at [492, 212] on icon "edit" at bounding box center [492, 215] width 7 height 7
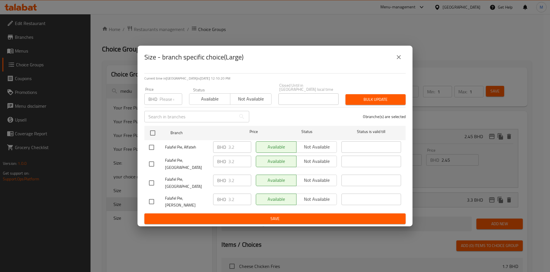
click at [397, 60] on icon "close" at bounding box center [399, 57] width 7 height 7
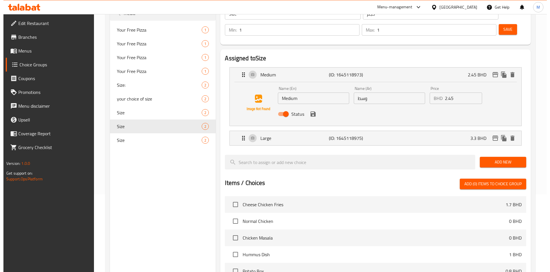
scroll to position [210, 0]
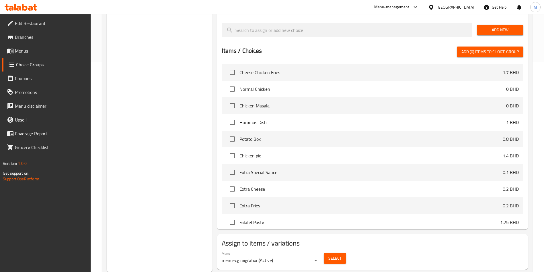
click at [339, 254] on span "Select" at bounding box center [334, 257] width 13 height 7
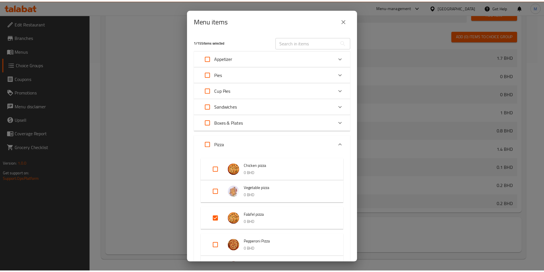
scroll to position [172, 0]
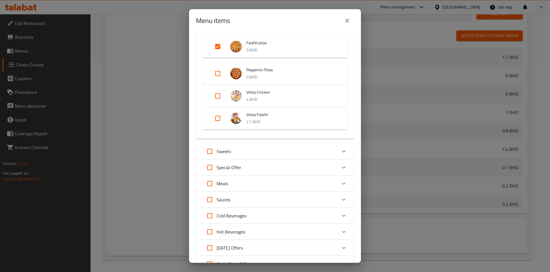
click at [348, 20] on icon "close" at bounding box center [347, 21] width 4 height 4
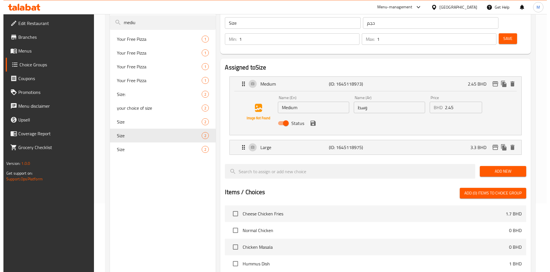
scroll to position [0, 0]
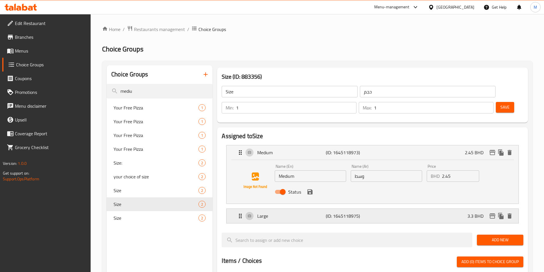
click at [491, 212] on icon "edit" at bounding box center [492, 215] width 7 height 7
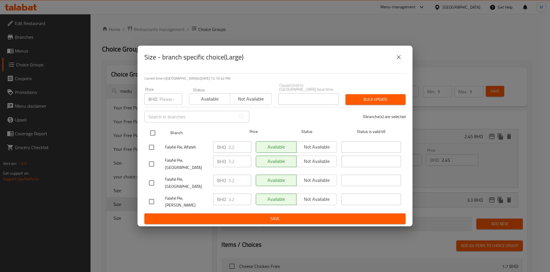
click at [149, 133] on input "checkbox" at bounding box center [153, 133] width 12 height 12
checkbox input "true"
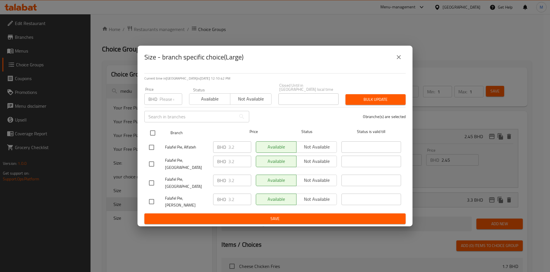
checkbox input "true"
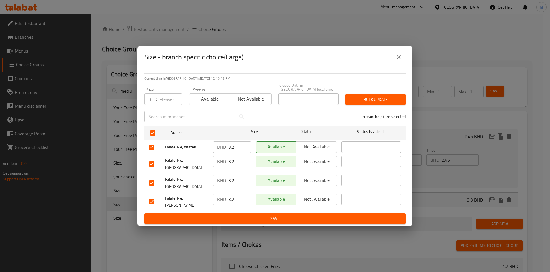
click at [157, 103] on div "BHD Price" at bounding box center [164, 98] width 38 height 11
type input "3.3"
click at [385, 102] on span "Bulk update" at bounding box center [375, 99] width 51 height 7
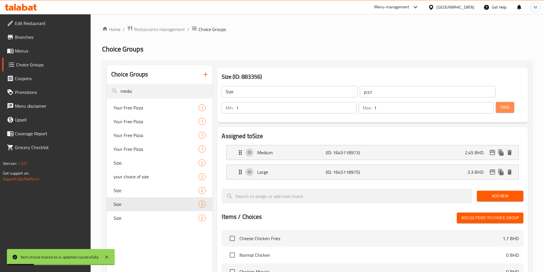
click at [500, 104] on span "Save" at bounding box center [504, 107] width 9 height 7
click at [153, 187] on span "Size" at bounding box center [148, 190] width 68 height 7
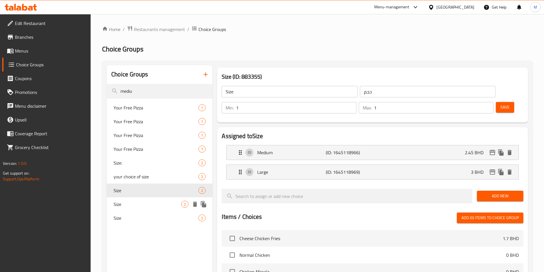
click at [153, 203] on span "Size" at bounding box center [148, 203] width 68 height 7
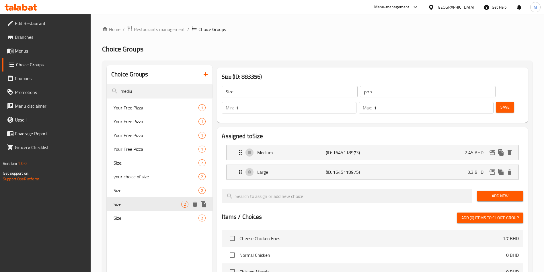
click at [153, 210] on div "Size 2" at bounding box center [160, 204] width 106 height 14
click at [149, 162] on span "Size:" at bounding box center [148, 162] width 68 height 7
type input "Size:"
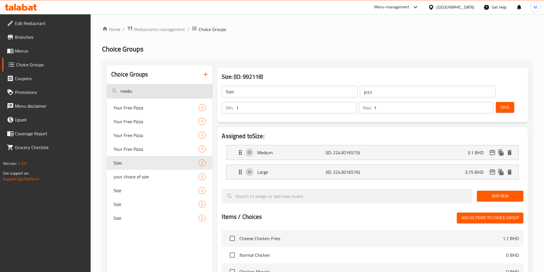
click at [145, 87] on input "mediu" at bounding box center [160, 91] width 106 height 15
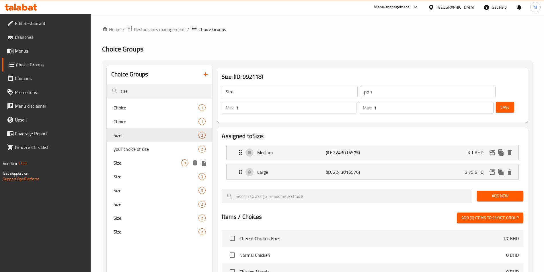
type input "size"
click at [152, 163] on span "Size" at bounding box center [148, 162] width 68 height 7
type input "Size"
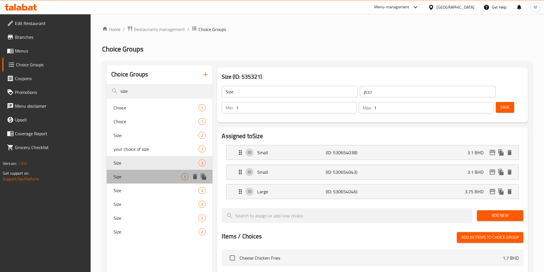
click at [155, 173] on span "Size" at bounding box center [148, 176] width 68 height 7
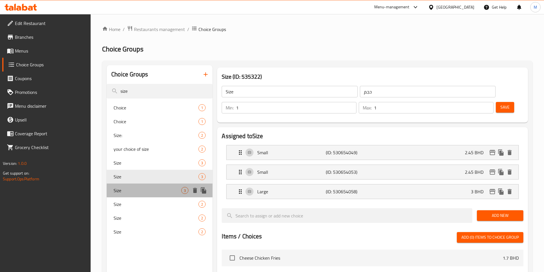
click at [155, 183] on div "Size 3" at bounding box center [160, 190] width 106 height 14
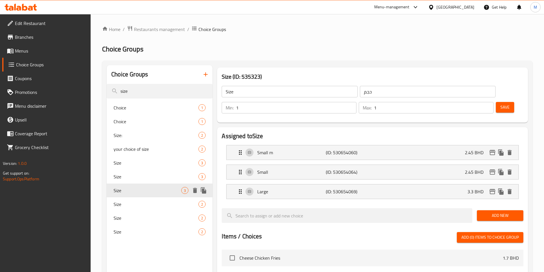
click at [156, 192] on span "Size" at bounding box center [148, 190] width 68 height 7
click at [156, 198] on div "Size 2" at bounding box center [160, 204] width 106 height 14
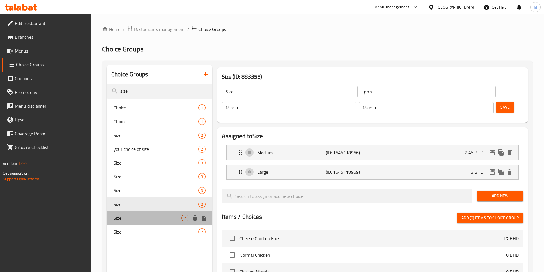
click at [156, 211] on div "Size 2" at bounding box center [160, 218] width 106 height 14
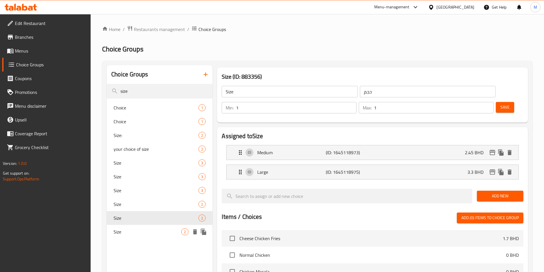
click at [156, 227] on div "Size 2" at bounding box center [160, 231] width 106 height 14
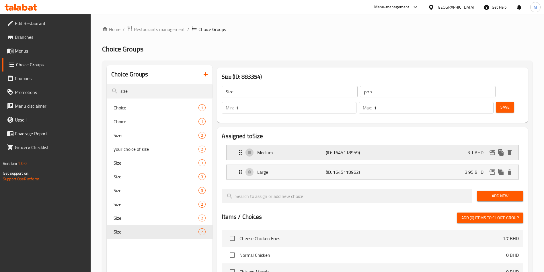
click at [399, 145] on div "Medium (ID: 1645118959) 3.1 BHD" at bounding box center [374, 152] width 275 height 14
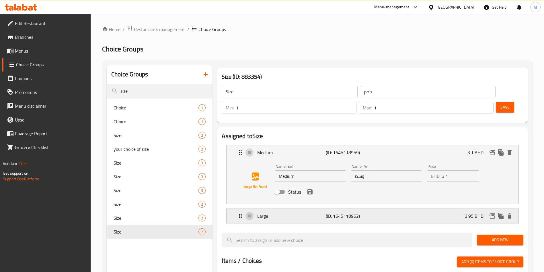
click at [274, 212] on p "Large" at bounding box center [291, 215] width 68 height 7
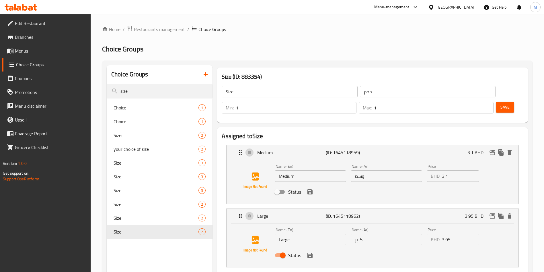
click at [280, 186] on input "Status" at bounding box center [277, 191] width 33 height 11
checkbox input "true"
click at [307, 188] on icon "save" at bounding box center [309, 191] width 7 height 7
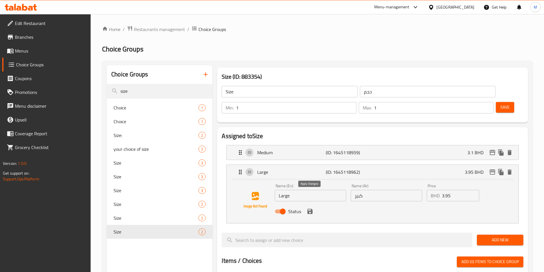
click at [311, 208] on icon "save" at bounding box center [309, 210] width 5 height 5
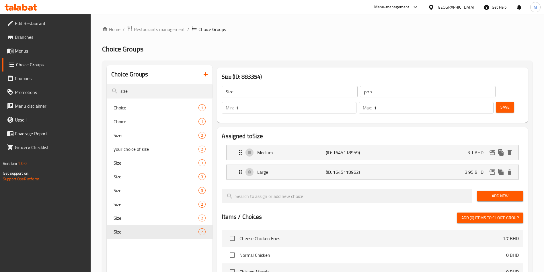
click at [500, 104] on span "Save" at bounding box center [504, 107] width 9 height 7
click at [492, 92] on div at bounding box center [272, 136] width 544 height 272
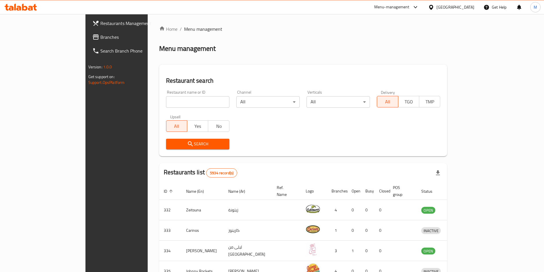
drag, startPoint x: 127, startPoint y: 91, endPoint x: 129, endPoint y: 100, distance: 8.8
click at [166, 99] on div "Restaurant name or ID Restaurant name or ID" at bounding box center [197, 98] width 63 height 17
click at [166, 100] on input "search" at bounding box center [197, 101] width 63 height 11
type input "fresh feels"
click button "Search" at bounding box center [197, 143] width 63 height 11
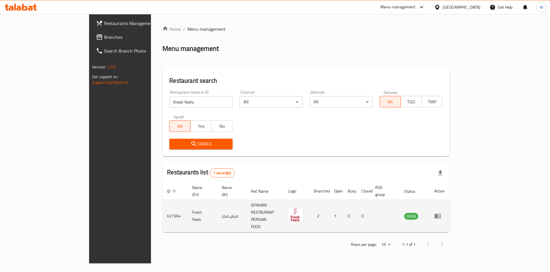
click at [450, 200] on td "enhanced table" at bounding box center [440, 216] width 20 height 32
click at [450, 201] on td "enhanced table" at bounding box center [440, 216] width 20 height 32
click at [445, 212] on link "enhanced table" at bounding box center [440, 215] width 11 height 7
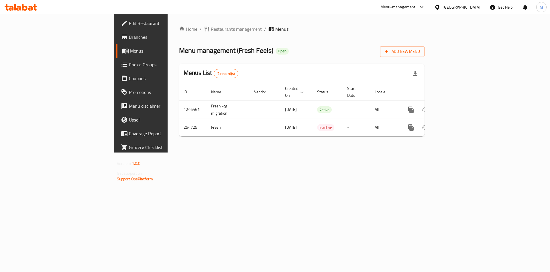
click at [129, 38] on span "Branches" at bounding box center [165, 37] width 73 height 7
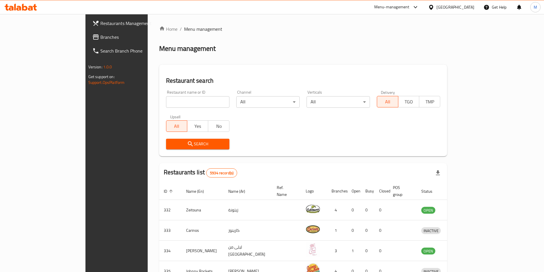
click at [166, 103] on input "search" at bounding box center [197, 101] width 63 height 11
type input "mini bites"
click button "Search" at bounding box center [197, 143] width 63 height 11
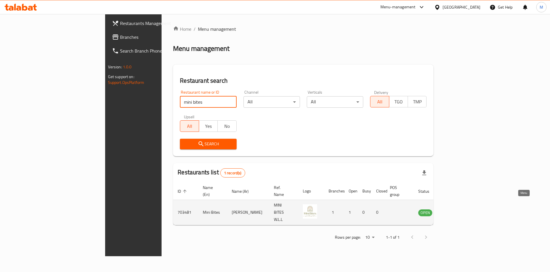
click at [459, 209] on link "enhanced table" at bounding box center [454, 212] width 11 height 7
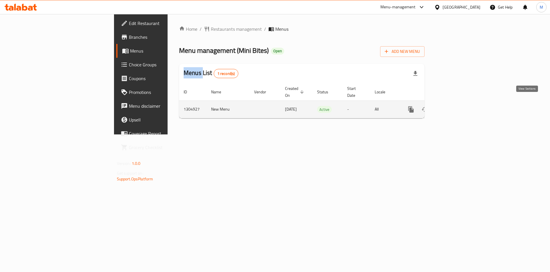
click at [456, 106] on icon "enhanced table" at bounding box center [452, 109] width 7 height 7
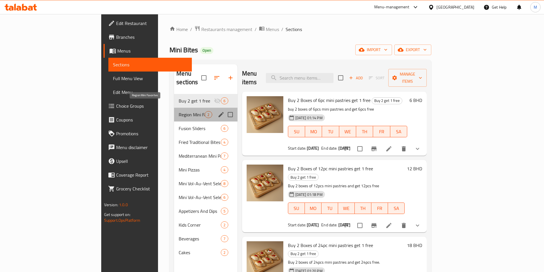
click at [179, 111] on span "Region Mini Favorites" at bounding box center [192, 114] width 26 height 7
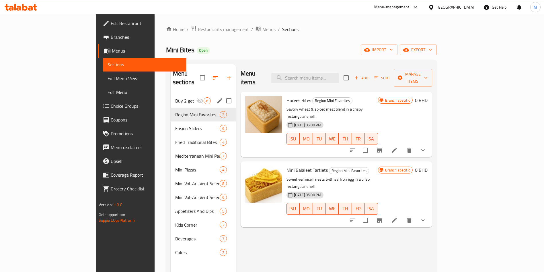
click at [171, 97] on div "Buy 2 get 1 free 6" at bounding box center [203, 101] width 65 height 14
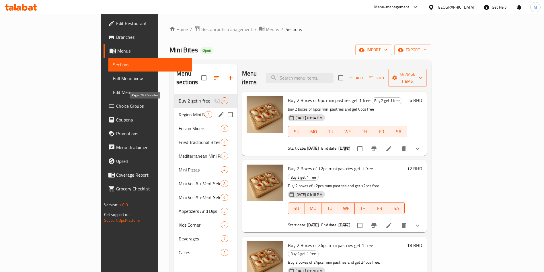
click at [179, 111] on span "Region Mini Favorites" at bounding box center [192, 114] width 26 height 7
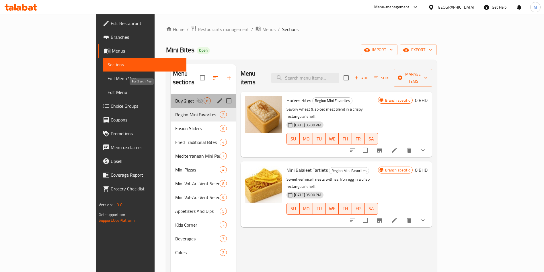
click at [175, 97] on span "Buy 2 get 1 free" at bounding box center [186, 100] width 22 height 7
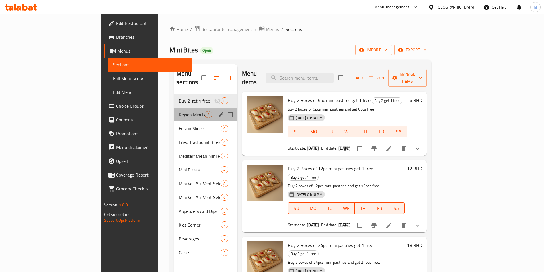
click at [174, 108] on div "Region Mini Favorites 2" at bounding box center [205, 115] width 63 height 14
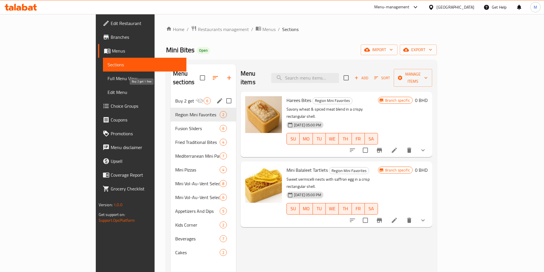
click at [175, 97] on span "Buy 2 get 1 free" at bounding box center [186, 100] width 22 height 7
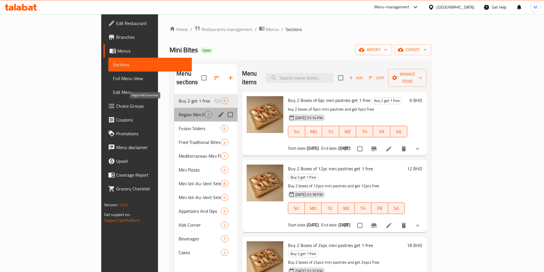
click at [179, 111] on span "Region Mini Favorites" at bounding box center [192, 114] width 26 height 7
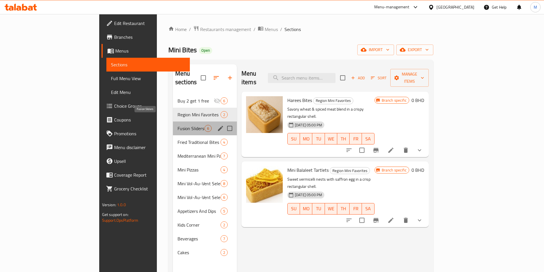
click at [177, 125] on span "Fusion Sliders" at bounding box center [190, 128] width 27 height 7
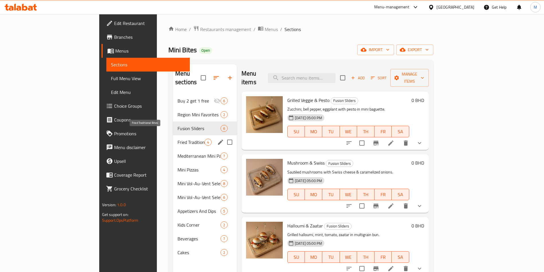
click at [177, 138] on span "Fried Traditional Bites" at bounding box center [190, 141] width 27 height 7
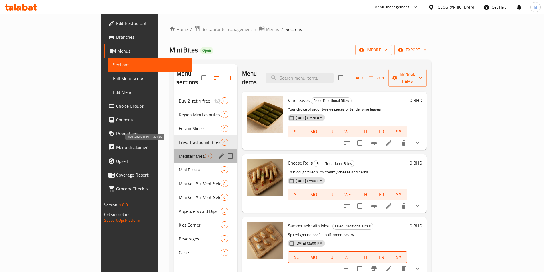
click at [179, 152] on span "Mediterranean Mini Pastries" at bounding box center [192, 155] width 26 height 7
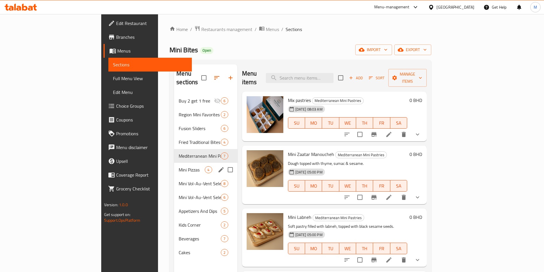
click at [174, 164] on div "Mini Pizzas 4" at bounding box center [205, 170] width 63 height 14
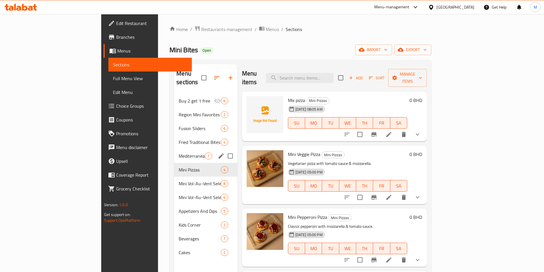
click at [174, 152] on div "Mediterranean Mini Pastries 7" at bounding box center [205, 156] width 63 height 14
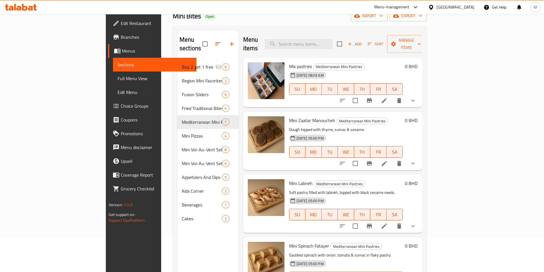
scroll to position [80, 0]
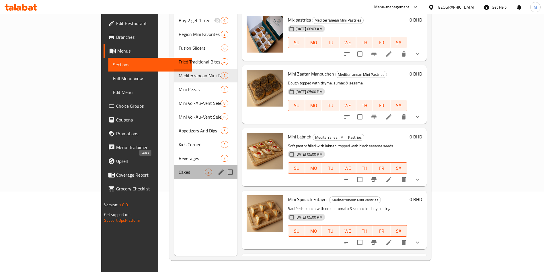
click at [179, 168] on span "Cakes" at bounding box center [192, 171] width 26 height 7
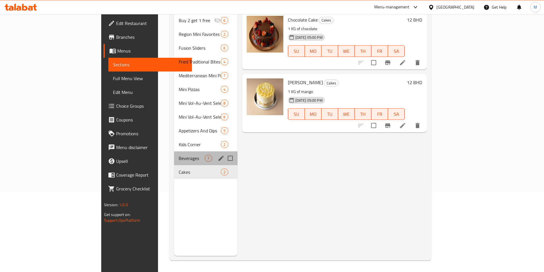
click at [174, 151] on div "Beverages 7" at bounding box center [205, 158] width 63 height 14
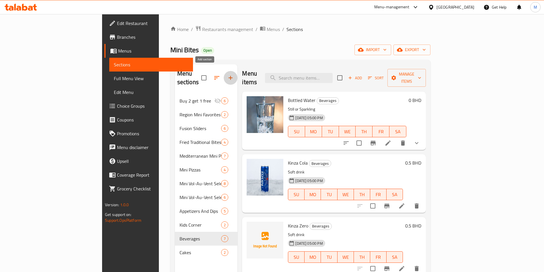
click at [227, 74] on icon "button" at bounding box center [230, 77] width 7 height 7
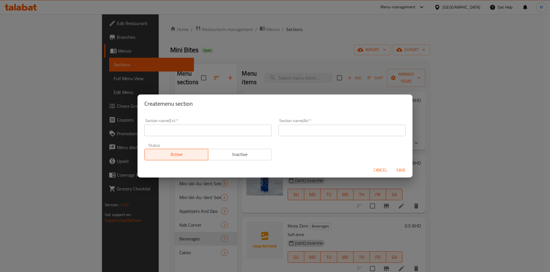
click at [178, 128] on input "text" at bounding box center [208, 129] width 127 height 11
type input "Boxes"
click at [331, 129] on input "text" at bounding box center [342, 129] width 127 height 11
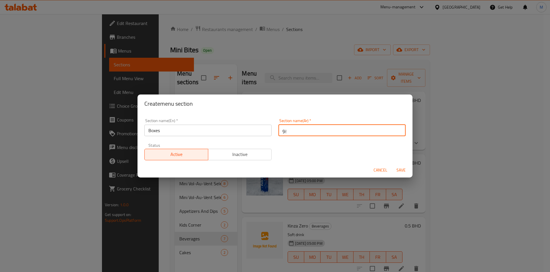
type input "ي"
type input "بوكس"
click at [398, 172] on span "Save" at bounding box center [402, 169] width 14 height 7
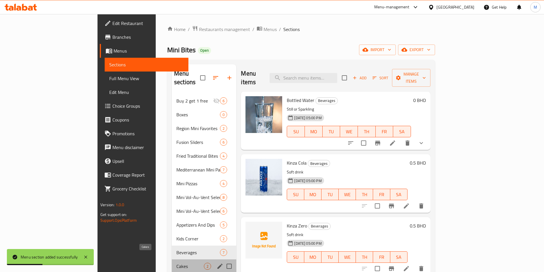
click at [176, 262] on span "Cakes" at bounding box center [190, 265] width 28 height 7
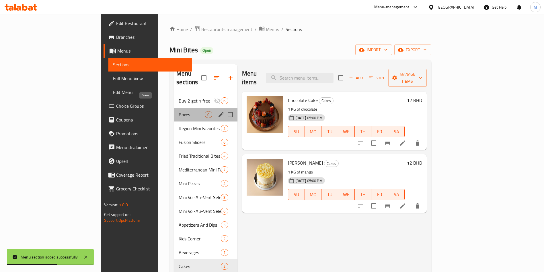
click at [179, 111] on span "Boxes" at bounding box center [192, 114] width 26 height 7
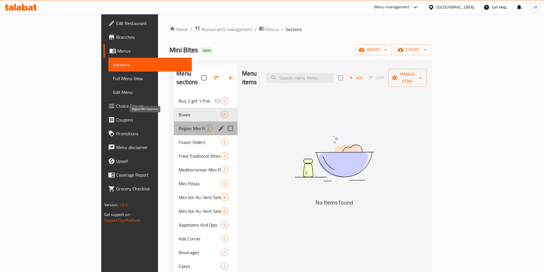
click at [179, 125] on span "Region Mini Favorites" at bounding box center [192, 128] width 26 height 7
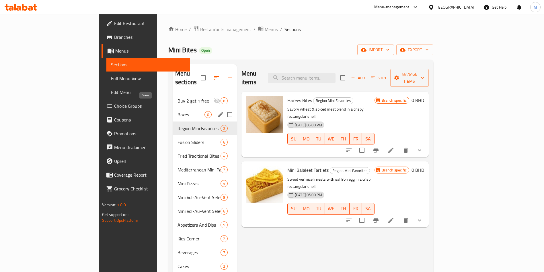
click at [177, 111] on span "Boxes" at bounding box center [190, 114] width 27 height 7
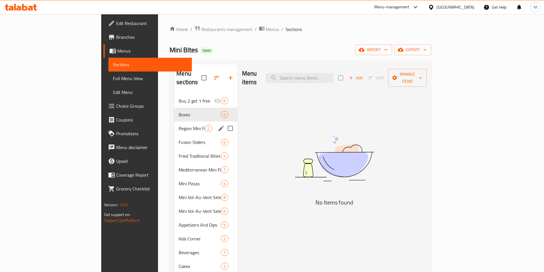
click at [174, 121] on div "Region Mini Favorites 2" at bounding box center [205, 128] width 63 height 14
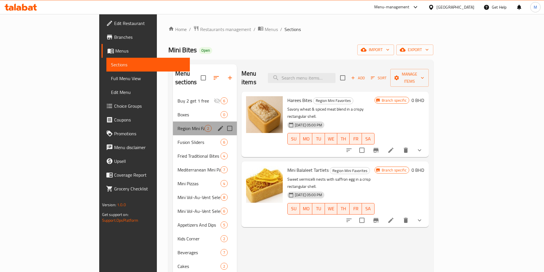
click at [173, 121] on div "Region Mini Favorites 2" at bounding box center [205, 128] width 64 height 14
click at [177, 111] on span "Boxes" at bounding box center [190, 114] width 27 height 7
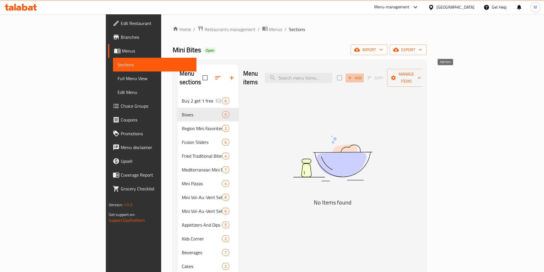
click at [362, 75] on span "Add" at bounding box center [354, 78] width 15 height 7
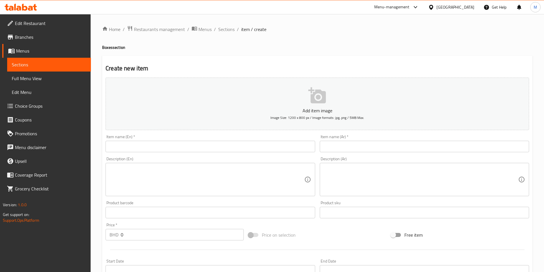
click at [200, 142] on input "text" at bounding box center [210, 145] width 209 height 11
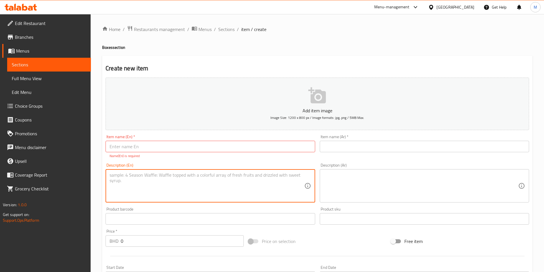
click at [122, 180] on textarea at bounding box center [207, 185] width 194 height 27
paste textarea "offer: 3 boxes with a choice to choose one sweet, one mini pastries and one sli…"
type textarea "offer: 3 boxes with a choice to choose one sweet, one mini pastries and one sli…"
click at [137, 142] on input "text" at bounding box center [210, 145] width 209 height 11
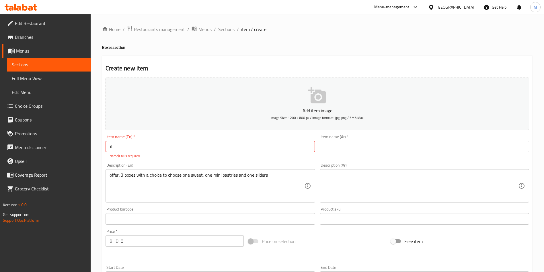
type input "ل"
type input "3"
type input "3 Boxes"
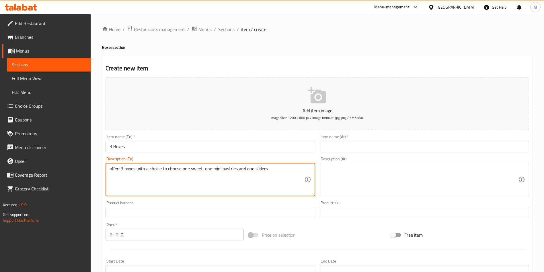
drag, startPoint x: 120, startPoint y: 173, endPoint x: 122, endPoint y: 167, distance: 6.7
click at [122, 167] on textarea "offer: 3 boxes with a choice to choose one sweet, one mini pastries and one sli…" at bounding box center [207, 179] width 194 height 27
click at [121, 167] on textarea "offer: 3 boxes with a choice to choose one sweet, one mini pastries and one sli…" at bounding box center [207, 179] width 194 height 27
type textarea "3 boxes with a choice to choose one sweet, one mini pastries and one sliders"
drag, startPoint x: 333, startPoint y: 143, endPoint x: 155, endPoint y: 151, distance: 178.8
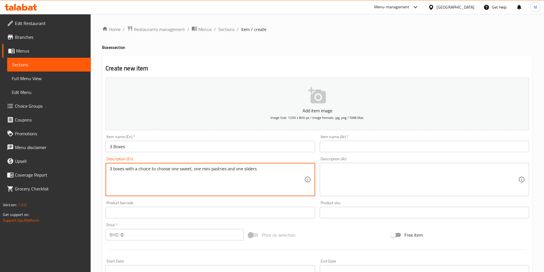
click at [331, 143] on input "text" at bounding box center [424, 145] width 209 height 11
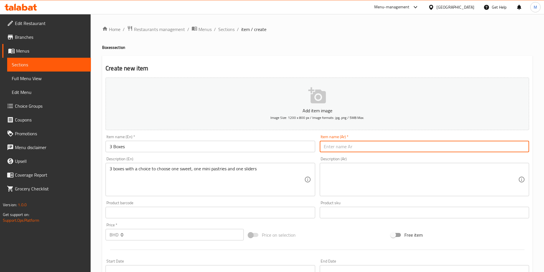
drag, startPoint x: 121, startPoint y: 149, endPoint x: 114, endPoint y: 149, distance: 6.6
click at [121, 149] on input "3 Boxes" at bounding box center [210, 145] width 209 height 11
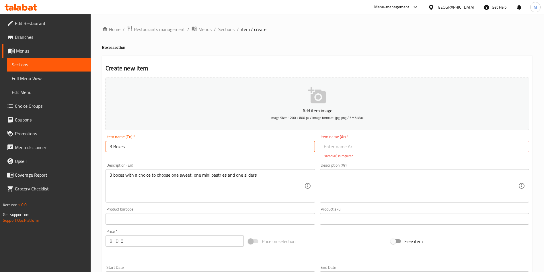
click at [111, 147] on input "3 Boxes" at bounding box center [210, 145] width 209 height 11
click at [109, 146] on input "3 Boxes" at bounding box center [210, 145] width 209 height 11
click at [137, 148] on input "Three Boxes" at bounding box center [210, 145] width 209 height 11
type input "Three box offer"
click at [353, 147] on input "text" at bounding box center [424, 145] width 209 height 11
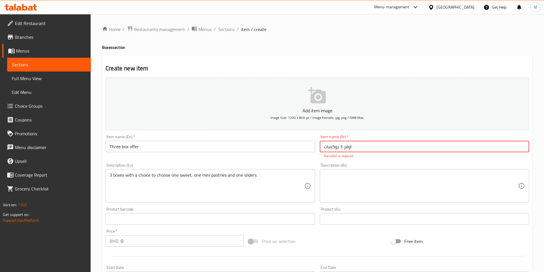
type input "اوفر 3 بوكسات"
click at [345, 163] on div "Description (Ar) Description (Ar)" at bounding box center [424, 182] width 209 height 39
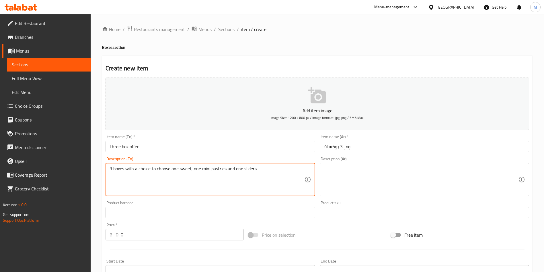
click at [251, 173] on textarea "3 boxes with a choice to choose one sweet, one mini pastries and one sliders" at bounding box center [207, 179] width 194 height 27
click at [354, 166] on textarea at bounding box center [421, 179] width 194 height 27
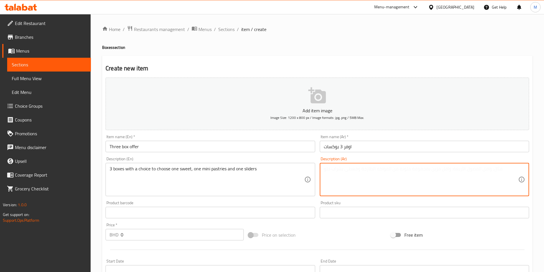
paste textarea "3 صناديق مع خيار اختيار واحدة من الحلويات، واحدة من المعجنات الصغيرة وواحدة من …"
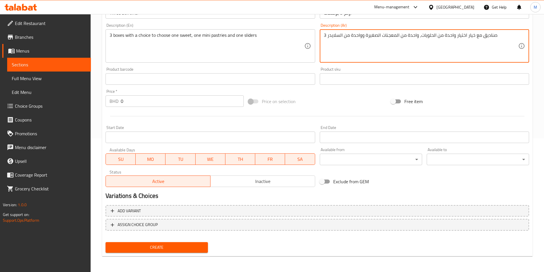
scroll to position [134, 0]
type textarea "3 صناديق مع خيار اختيار واحدة من الحلويات، واحدة من المعجنات الصغيرة وواحدة من …"
click at [154, 104] on input "0" at bounding box center [182, 100] width 123 height 11
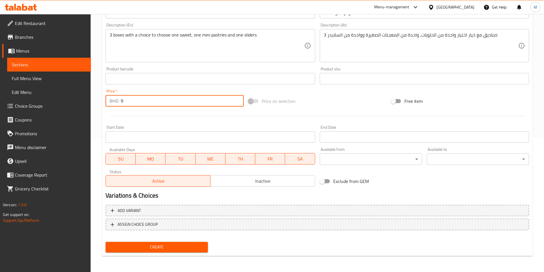
type input "9"
click at [186, 244] on span "Create" at bounding box center [156, 246] width 93 height 7
click at [186, 244] on div at bounding box center [272, 136] width 544 height 272
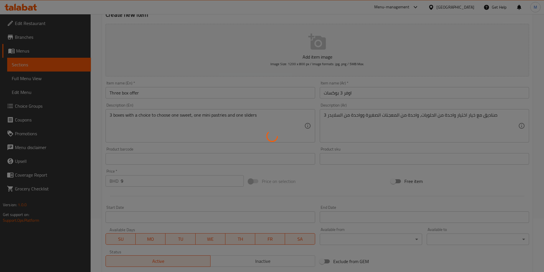
scroll to position [5, 0]
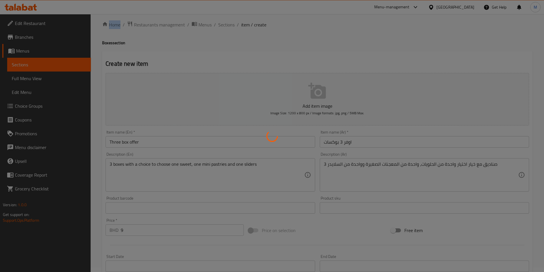
type input "0"
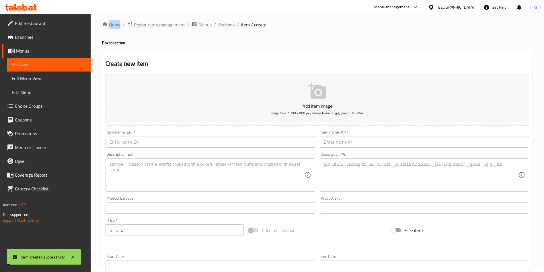
click at [229, 24] on span "Sections" at bounding box center [226, 24] width 16 height 7
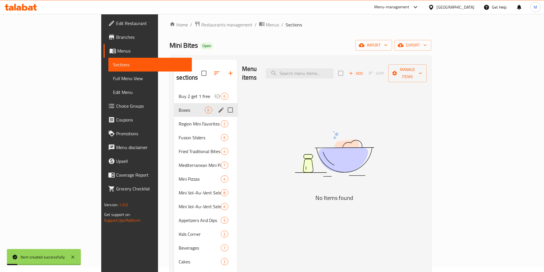
click at [179, 106] on span "Boxes" at bounding box center [192, 109] width 26 height 7
click at [218, 107] on icon "edit" at bounding box center [220, 109] width 5 height 5
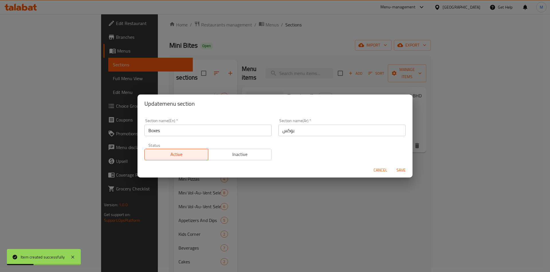
click at [204, 134] on input "Boxes" at bounding box center [208, 129] width 127 height 11
type input "Offer"
click at [288, 126] on input "بوكس" at bounding box center [342, 129] width 127 height 11
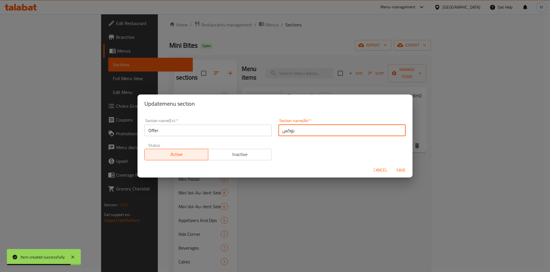
click at [288, 126] on input "بوكس" at bounding box center [342, 129] width 127 height 11
type input "اوفر"
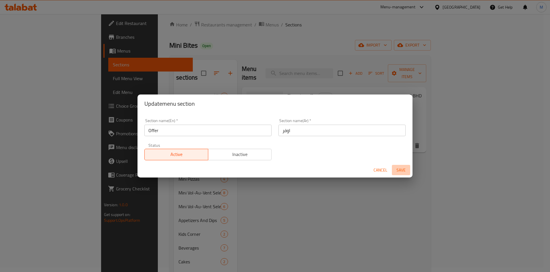
click at [406, 167] on span "Save" at bounding box center [402, 169] width 14 height 7
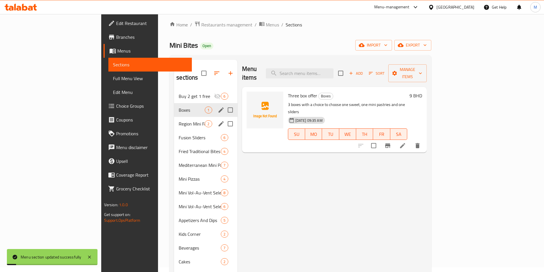
click at [179, 120] on span "Region Mini Favorites" at bounding box center [192, 123] width 26 height 7
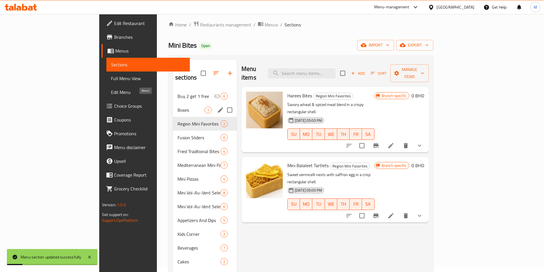
click at [177, 106] on span "Boxes" at bounding box center [190, 109] width 27 height 7
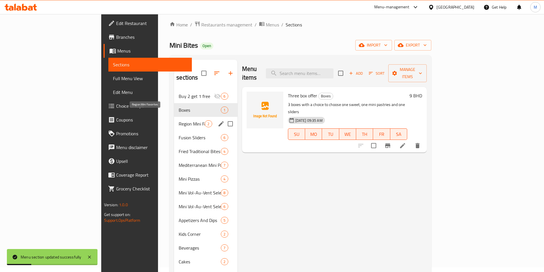
click at [174, 117] on div "Region Mini Favorites 2" at bounding box center [205, 124] width 63 height 14
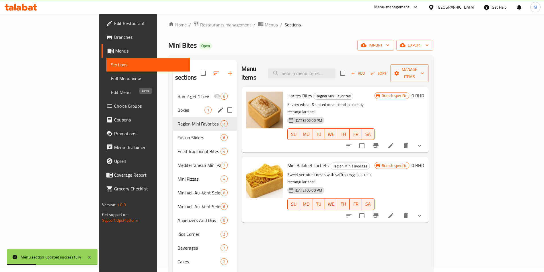
click at [177, 106] on span "Boxes" at bounding box center [190, 109] width 27 height 7
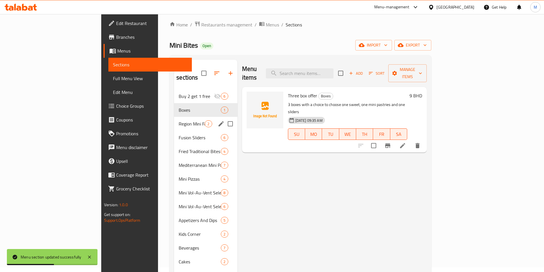
click at [179, 120] on span "Region Mini Favorites" at bounding box center [192, 123] width 26 height 7
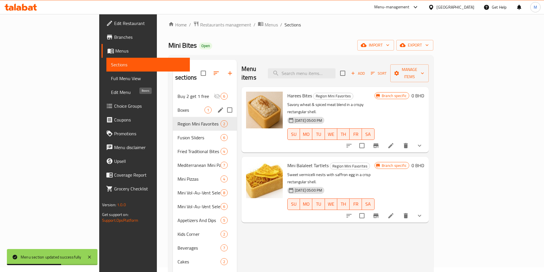
click at [177, 106] on span "Boxes" at bounding box center [190, 109] width 27 height 7
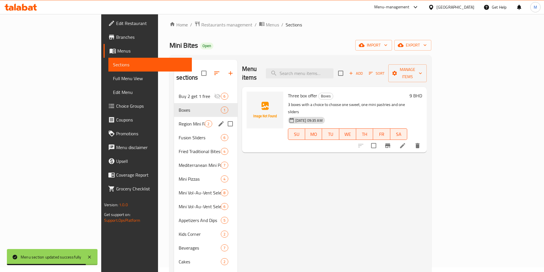
click at [179, 120] on span "Region Mini Favorites" at bounding box center [192, 123] width 26 height 7
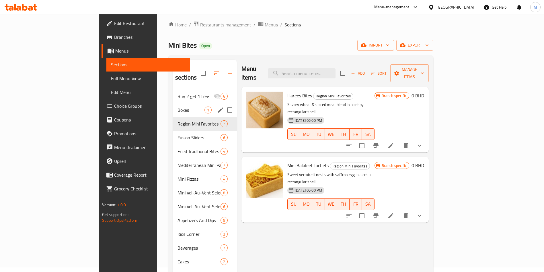
click at [177, 106] on span "Boxes" at bounding box center [190, 109] width 27 height 7
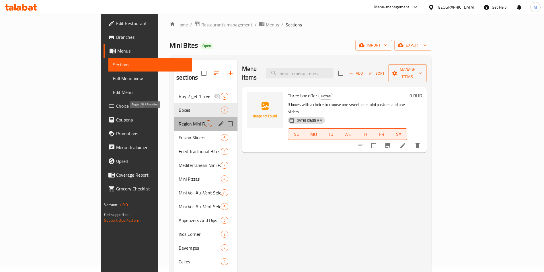
click at [179, 120] on span "Region Mini Favorites" at bounding box center [192, 123] width 26 height 7
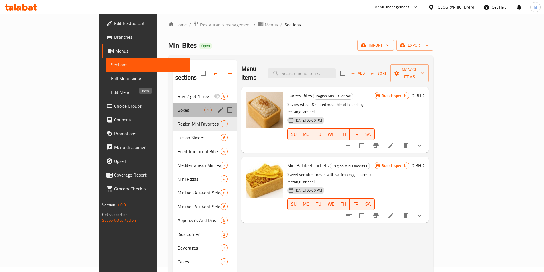
click at [177, 106] on span "Boxes" at bounding box center [190, 109] width 27 height 7
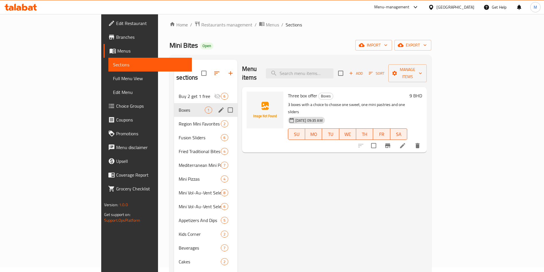
click at [174, 106] on div "Boxes 1" at bounding box center [205, 110] width 63 height 14
click at [179, 120] on span "Region Mini Favorites" at bounding box center [192, 123] width 26 height 7
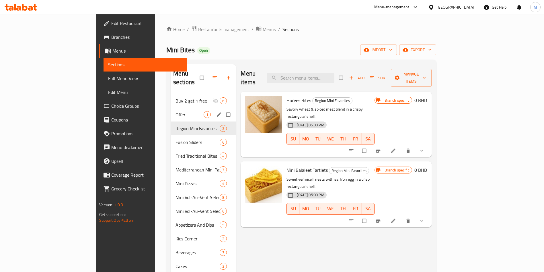
click at [171, 108] on div "Offer 1" at bounding box center [203, 115] width 65 height 14
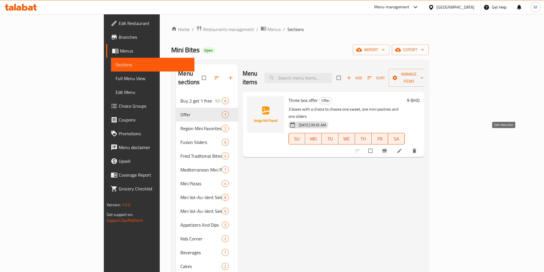
click at [402, 148] on icon at bounding box center [400, 151] width 6 height 6
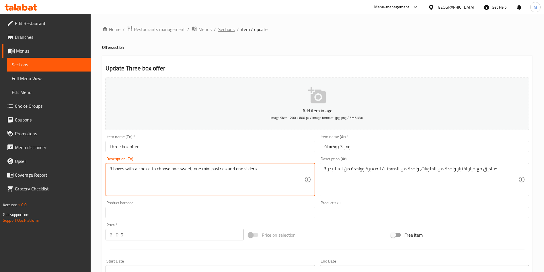
click at [229, 28] on span "Sections" at bounding box center [226, 29] width 16 height 7
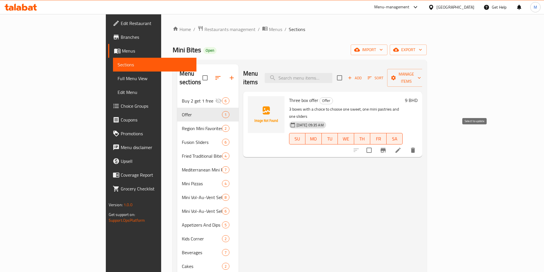
click at [375, 144] on input "checkbox" at bounding box center [369, 150] width 12 height 12
checkbox input "true"
click at [421, 73] on span "Manage items" at bounding box center [406, 78] width 29 height 14
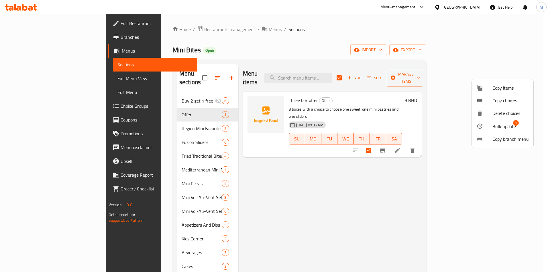
click at [505, 84] on span "Copy items" at bounding box center [511, 87] width 36 height 7
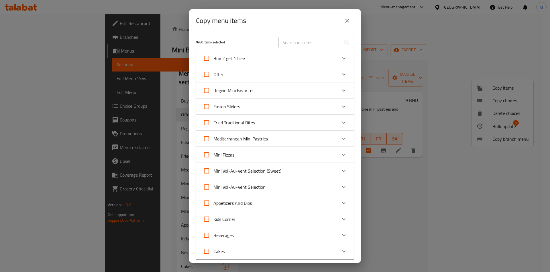
click at [272, 75] on div "Offer" at bounding box center [270, 74] width 134 height 14
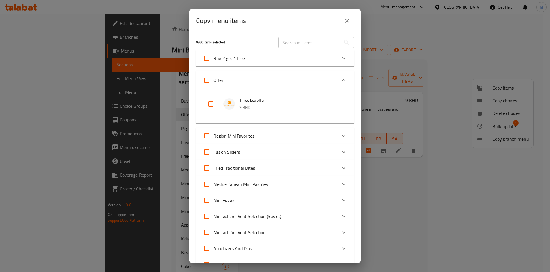
drag, startPoint x: 212, startPoint y: 109, endPoint x: 211, endPoint y: 106, distance: 3.6
click at [212, 109] on input "checkbox" at bounding box center [211, 104] width 14 height 14
checkbox input "true"
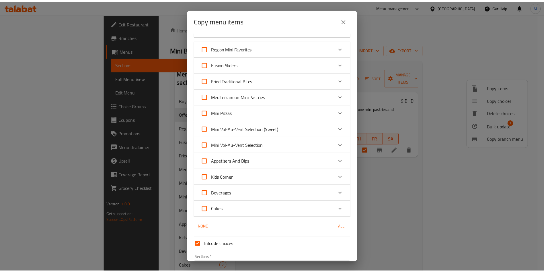
scroll to position [124, 0]
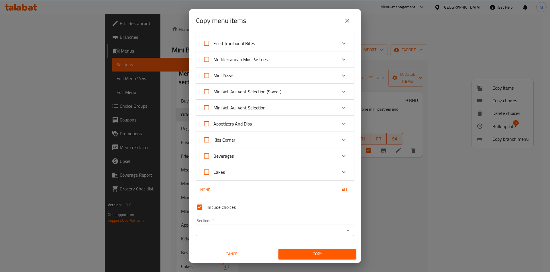
click at [266, 230] on input "Sections   *" at bounding box center [270, 230] width 145 height 8
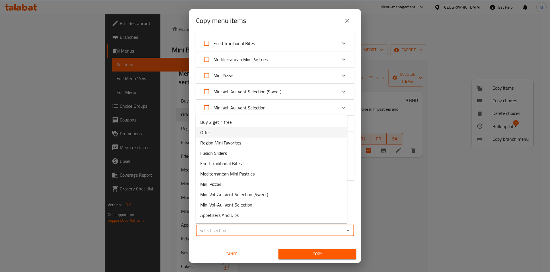
click at [237, 130] on li "Offer" at bounding box center [272, 132] width 152 height 10
type input "Offer"
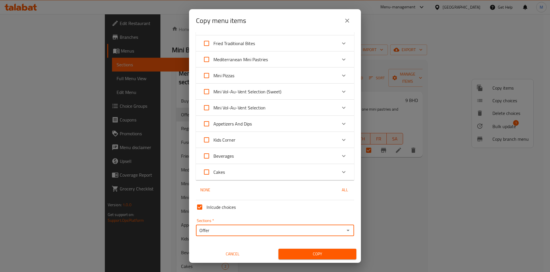
click at [316, 253] on span "Copy" at bounding box center [317, 253] width 69 height 7
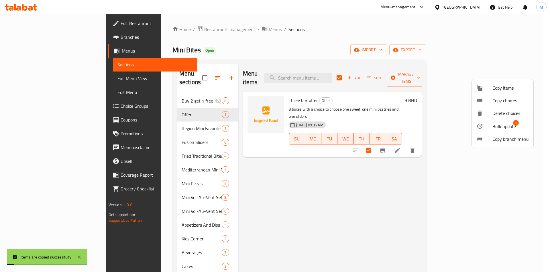
checkbox input "false"
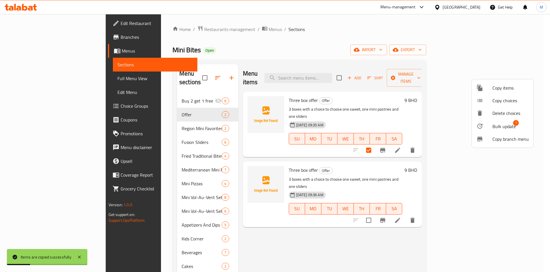
click at [502, 198] on div at bounding box center [275, 136] width 550 height 272
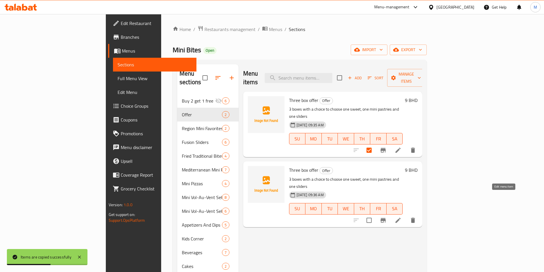
click at [401, 217] on icon at bounding box center [397, 219] width 5 height 5
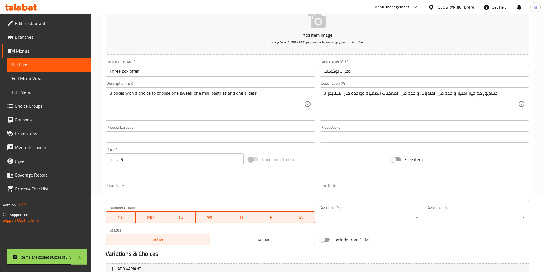
scroll to position [86, 0]
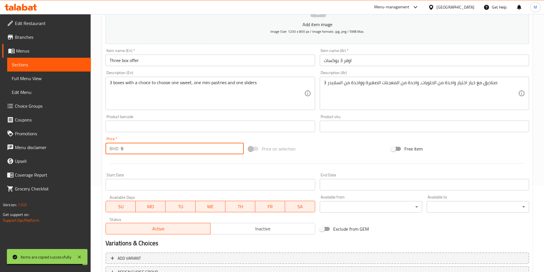
click at [121, 147] on input "9" at bounding box center [182, 147] width 123 height 11
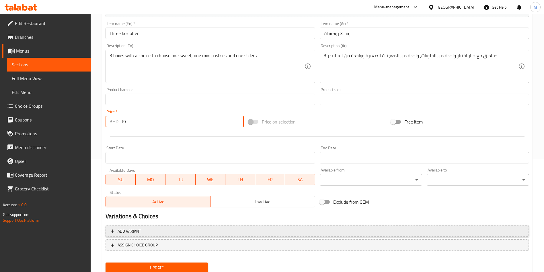
scroll to position [134, 0]
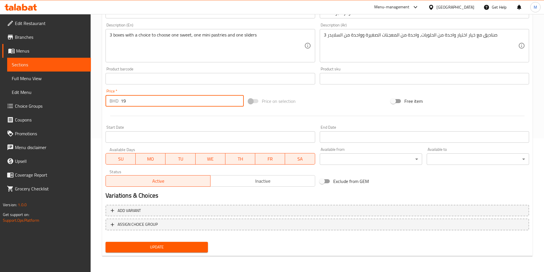
type input "19"
click at [208, 245] on div "Update" at bounding box center [156, 246] width 107 height 15
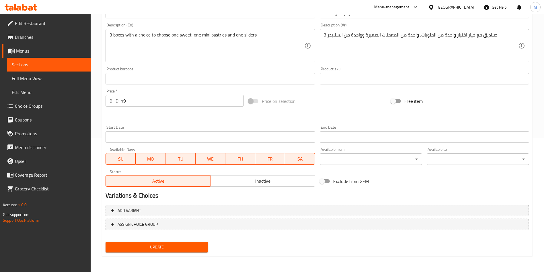
click at [202, 245] on span "Update" at bounding box center [156, 246] width 93 height 7
click at [202, 245] on div at bounding box center [272, 136] width 544 height 272
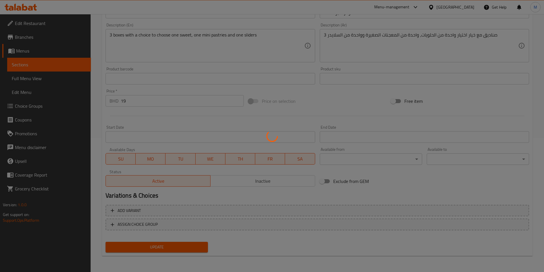
scroll to position [0, 0]
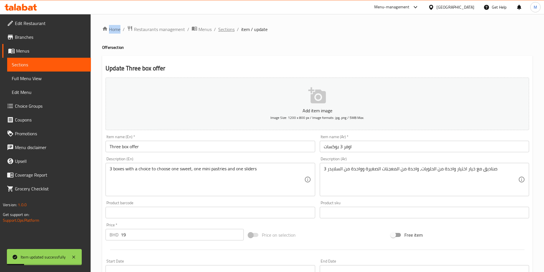
click at [225, 31] on span "Sections" at bounding box center [226, 29] width 16 height 7
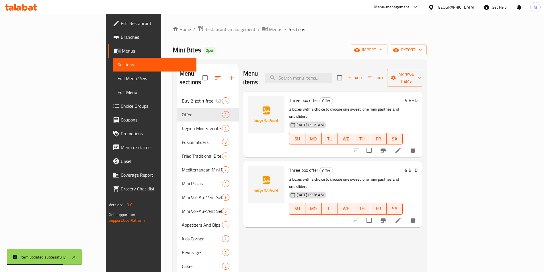
click at [401, 147] on icon at bounding box center [398, 150] width 7 height 7
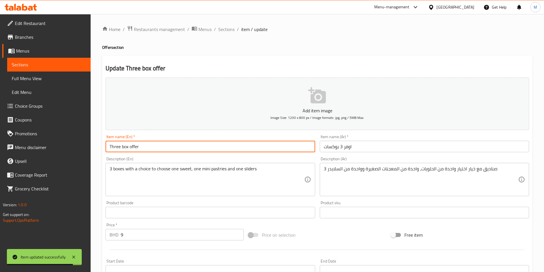
click at [222, 143] on input "Three box offer" at bounding box center [210, 145] width 209 height 11
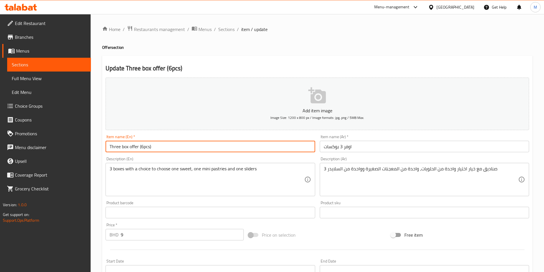
type input "Three box offer (6pcs)"
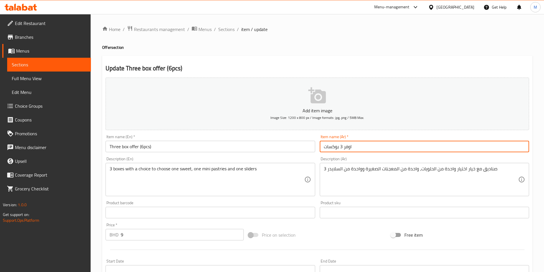
click at [324, 146] on input "اوفر 3 بوكسات" at bounding box center [424, 145] width 209 height 11
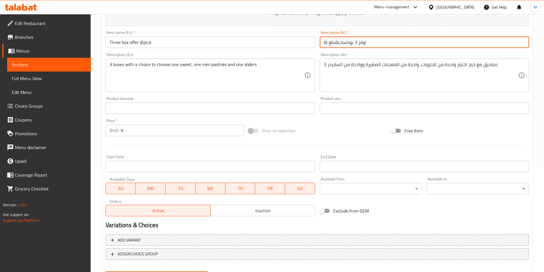
scroll to position [91, 0]
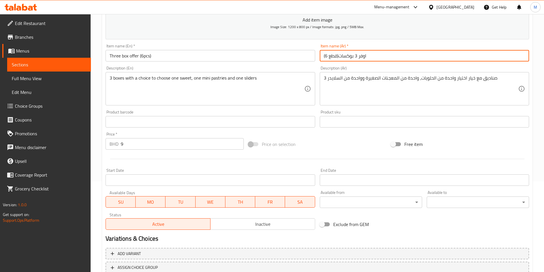
click at [341, 56] on input "(6 قطع)اوفر 3 بوكسات" at bounding box center [424, 55] width 209 height 11
click at [340, 56] on input "(6 قطع)اوفر 3 بوكسات" at bounding box center [424, 55] width 209 height 11
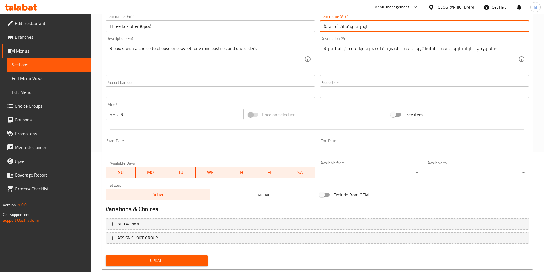
scroll to position [134, 0]
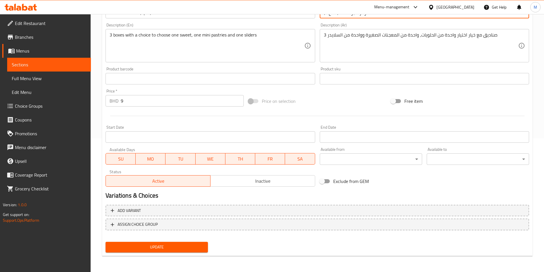
type input "(6 قطع) اوفر 3 بوكسات"
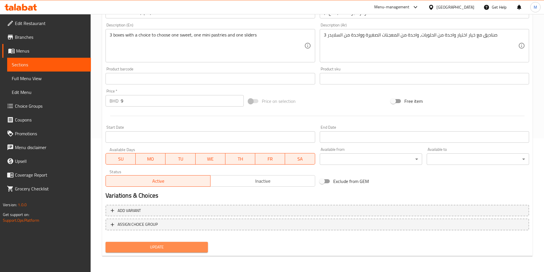
click at [186, 243] on span "Update" at bounding box center [156, 246] width 93 height 7
click at [186, 243] on div at bounding box center [272, 136] width 544 height 272
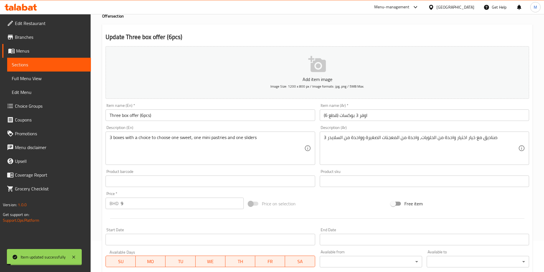
scroll to position [0, 0]
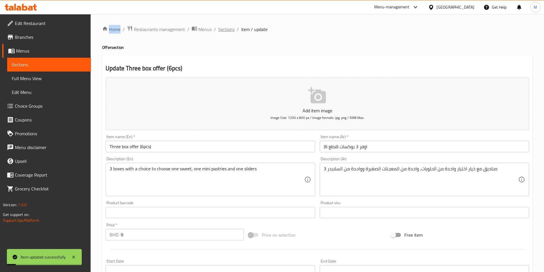
click at [218, 31] on span "Sections" at bounding box center [226, 29] width 16 height 7
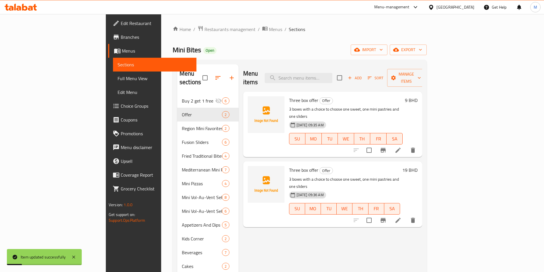
scroll to position [43, 0]
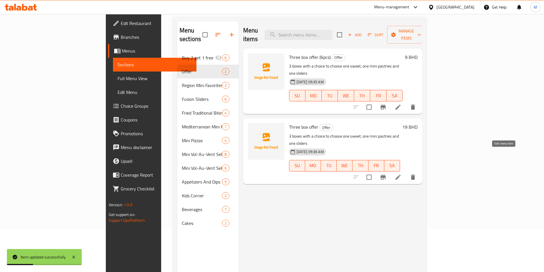
click at [401, 174] on icon at bounding box center [397, 176] width 5 height 5
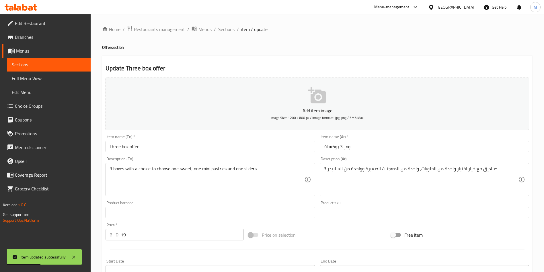
click at [162, 149] on input "Three box offer" at bounding box center [210, 145] width 209 height 11
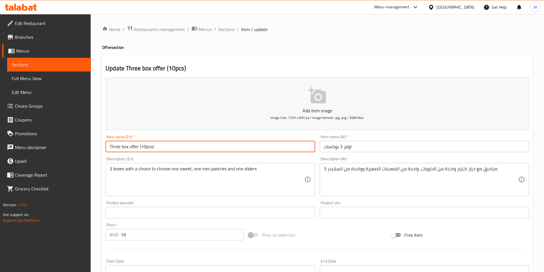
type input "Three box offer (10pcs)"
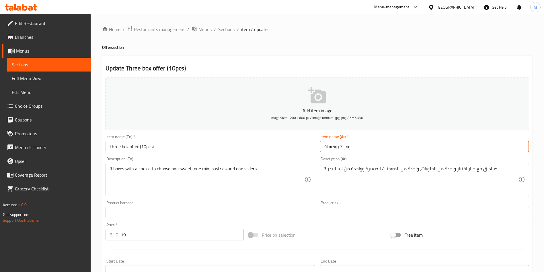
click at [324, 142] on input "اوفر 3 بوكسات" at bounding box center [424, 145] width 209 height 11
type input "(10قطع (اوفر 3 بوكسات"
click at [376, 147] on input "(10قطع (اوفر 3 بوكسات" at bounding box center [424, 145] width 209 height 11
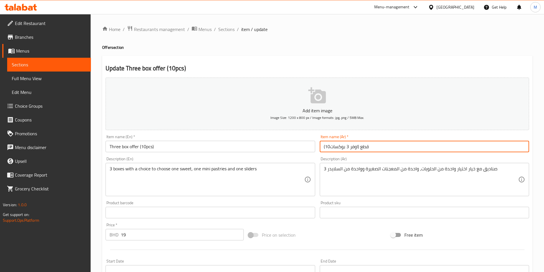
click at [376, 147] on input "(10قطع (اوفر 3 بوكسات" at bounding box center [424, 145] width 209 height 11
click at [323, 146] on input "3 بوكسات اوفر (10قطع)" at bounding box center [424, 145] width 209 height 11
click at [325, 146] on input "3 بوكسات اوفر (10قطع)" at bounding box center [424, 145] width 209 height 11
click at [364, 148] on input "بوكسات اوفر (10قطع)" at bounding box center [424, 145] width 209 height 11
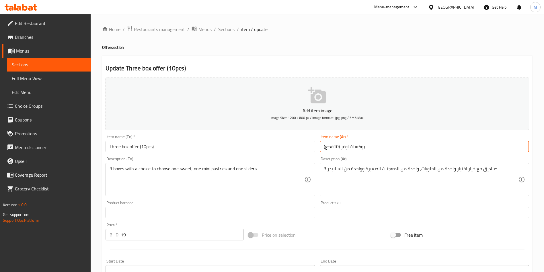
click at [366, 147] on input "بوكسات اوفر (10قطع)" at bounding box center [424, 145] width 209 height 11
paste input "3"
click at [325, 146] on input "بوكسات اوفر (10قطع)3" at bounding box center [424, 145] width 209 height 11
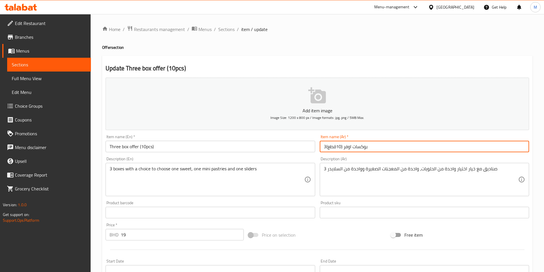
click at [326, 147] on input "بوكسات اوفر (10قطع)3" at bounding box center [424, 145] width 209 height 11
click at [354, 149] on input "بوكسات اوفر (10قطع)" at bounding box center [424, 145] width 209 height 11
click at [353, 149] on input "بوكسات اوفر (10قطع)" at bounding box center [424, 145] width 209 height 11
click at [352, 146] on input "بوكسات اوفر (10قطع)" at bounding box center [424, 145] width 209 height 11
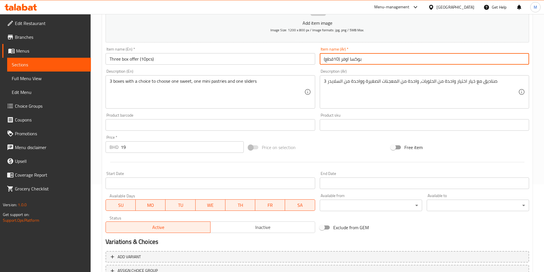
scroll to position [134, 0]
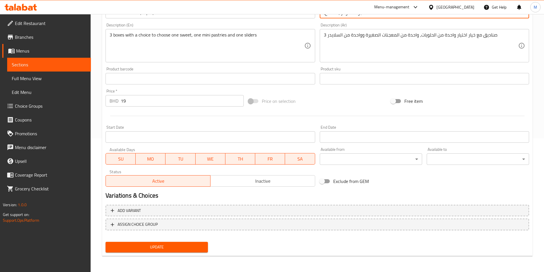
type input "بوكسا اوفر (10قطع)"
click at [189, 245] on span "Update" at bounding box center [156, 246] width 93 height 7
click at [189, 245] on div at bounding box center [272, 136] width 544 height 272
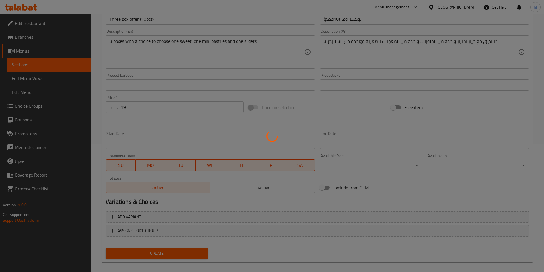
scroll to position [0, 0]
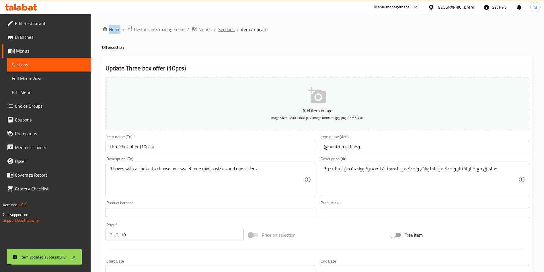
click at [230, 28] on span "Sections" at bounding box center [226, 29] width 16 height 7
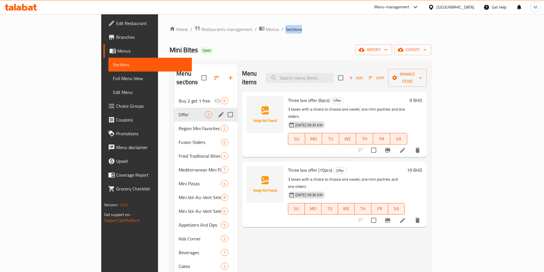
click at [174, 110] on div "Offer 2" at bounding box center [205, 115] width 63 height 14
click at [174, 121] on div "Region Mini Favorites 2" at bounding box center [205, 128] width 63 height 14
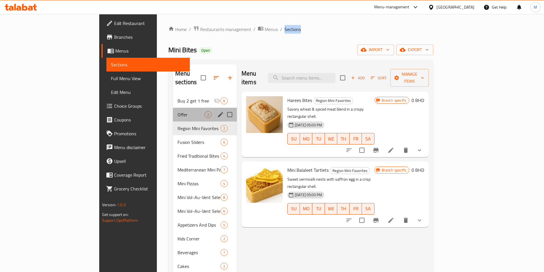
click at [177, 111] on span "Offer" at bounding box center [190, 114] width 27 height 7
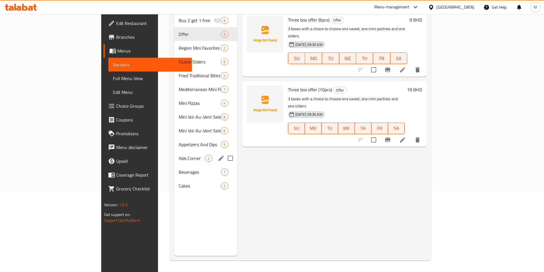
scroll to position [37, 0]
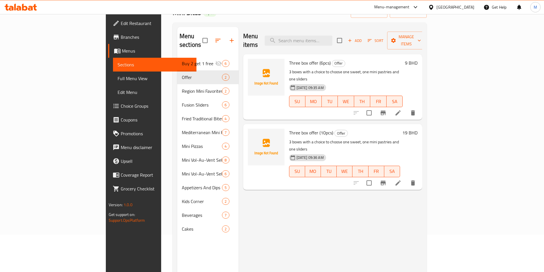
click at [310, 68] on p "3 boxes with a choice to choose one sweet, one mini pastries and one sliders" at bounding box center [346, 75] width 114 height 14
click at [300, 128] on span "Three box offer (10pcs)" at bounding box center [311, 132] width 44 height 9
click at [304, 85] on span "[DATE] 09:35 AM" at bounding box center [310, 87] width 32 height 5
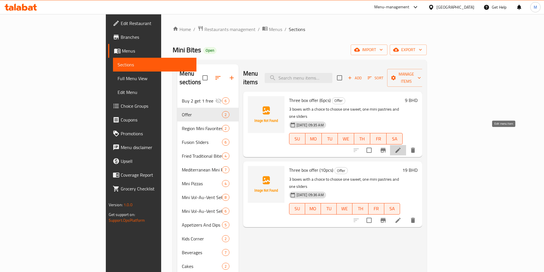
click at [401, 147] on icon at bounding box center [398, 150] width 7 height 7
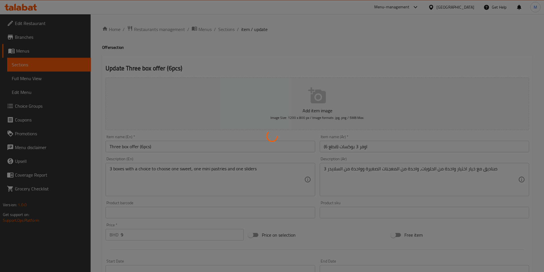
type input "اختيارك من السلايدر"
type input "1"
type input "اختيارك من ميني معجنات"
type input "1"
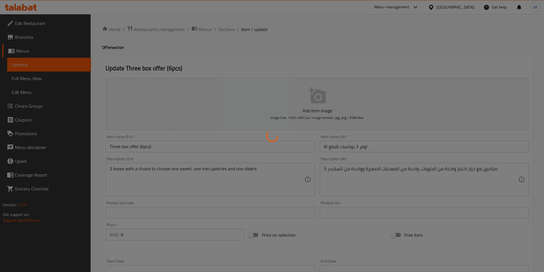
type input "1"
type input "اختيارك من الحلويات"
type input "1"
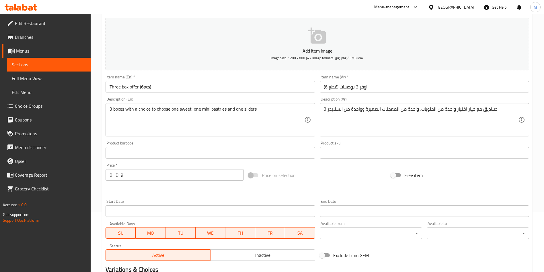
scroll to position [190, 0]
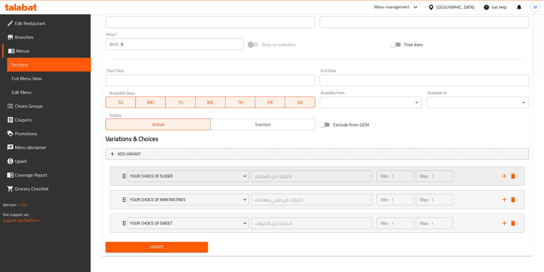
click at [112, 176] on div "your choice of slider اختيارك من السلايدر ​ Min: 1 ​ Max: 1 ​" at bounding box center [317, 176] width 414 height 18
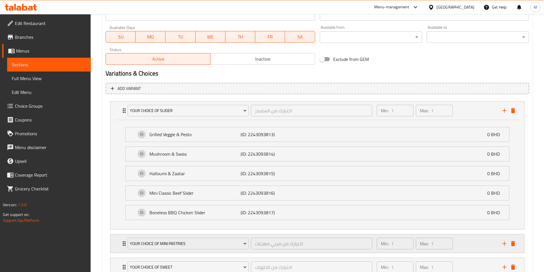
scroll to position [299, 0]
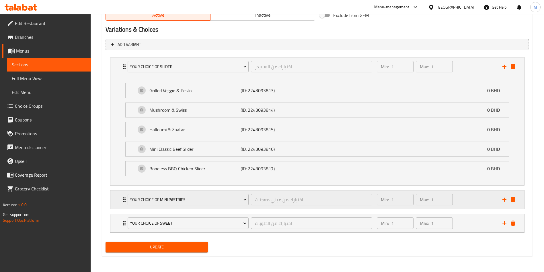
click at [126, 200] on div "your choice of mini Pastries اختيارك من ميني معجنات ​" at bounding box center [249, 199] width 251 height 18
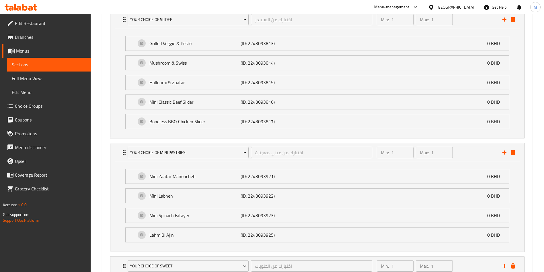
scroll to position [389, 0]
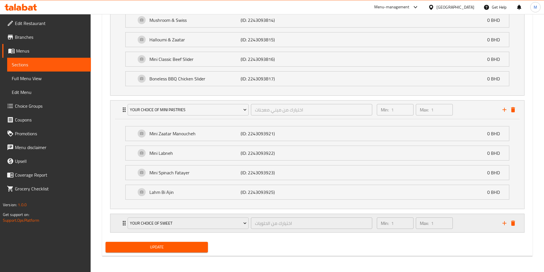
click at [123, 226] on icon "Expand" at bounding box center [124, 222] width 7 height 7
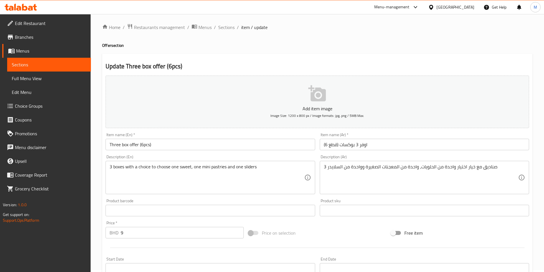
scroll to position [0, 0]
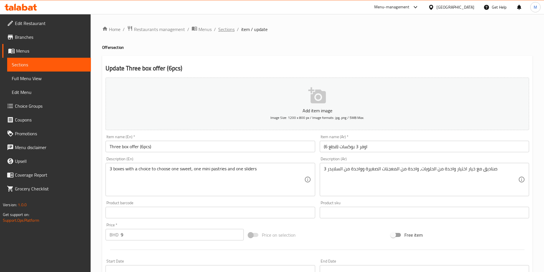
click at [225, 27] on span "Sections" at bounding box center [226, 29] width 16 height 7
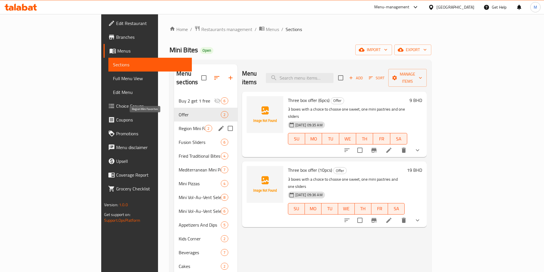
click at [179, 125] on span "Region Mini Favorites" at bounding box center [192, 128] width 26 height 7
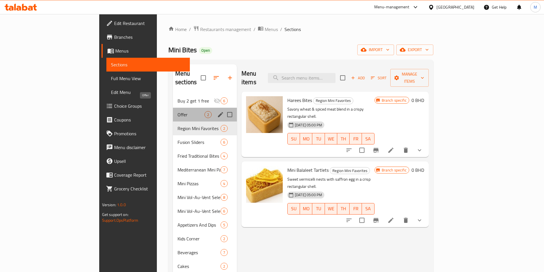
click at [177, 111] on span "Offer" at bounding box center [190, 114] width 27 height 7
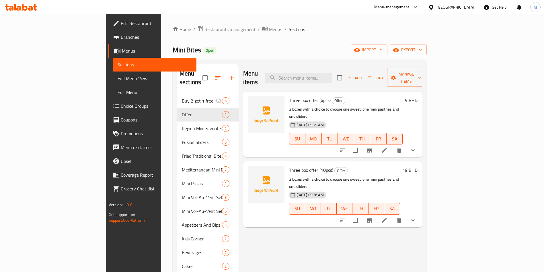
click at [387, 147] on icon at bounding box center [384, 149] width 5 height 5
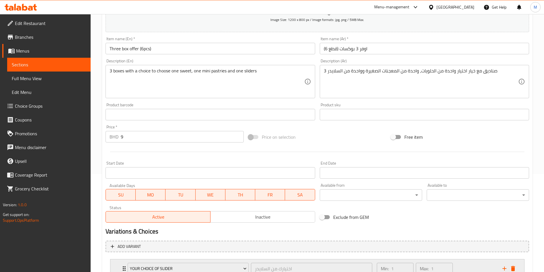
scroll to position [190, 0]
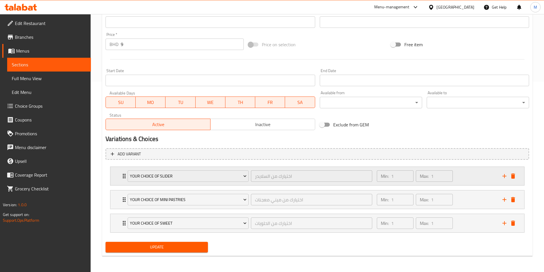
click at [126, 175] on div "your choice of slider" at bounding box center [187, 176] width 123 height 14
click at [123, 174] on icon "Expand" at bounding box center [124, 175] width 7 height 7
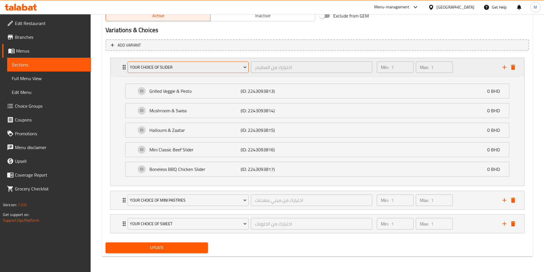
scroll to position [299, 0]
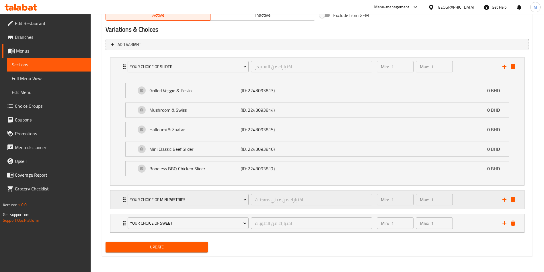
click at [120, 76] on div "your choice of mini Pastries اختيارك من ميني معجنات ​ Min: 1 ​ Max: 1 ​" at bounding box center [317, 66] width 414 height 18
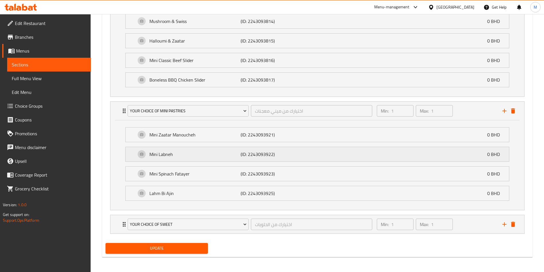
scroll to position [389, 0]
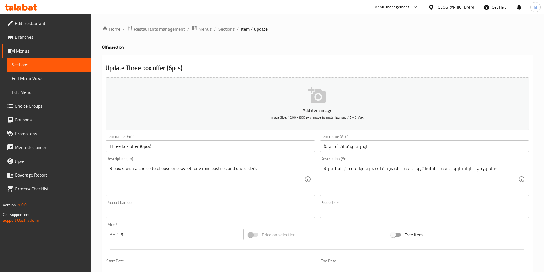
scroll to position [0, 0]
click at [231, 28] on span "Sections" at bounding box center [226, 29] width 16 height 7
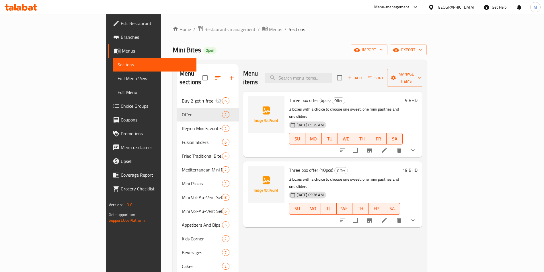
click at [298, 96] on span "Three box offer (6pcs)" at bounding box center [310, 100] width 42 height 9
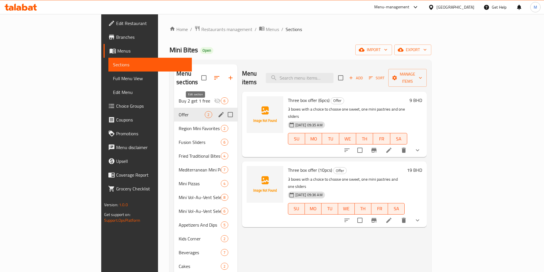
click at [218, 111] on icon "edit" at bounding box center [221, 114] width 7 height 7
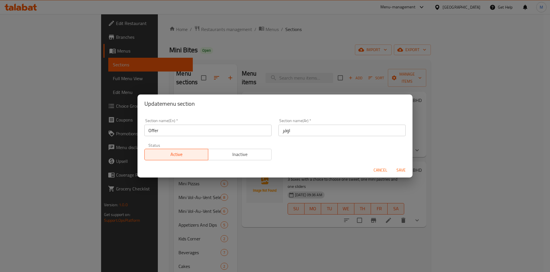
click at [150, 129] on input "Offer" at bounding box center [208, 129] width 127 height 11
click at [149, 131] on input "Offer" at bounding box center [208, 129] width 127 height 11
type input "Special box Offer"
click at [304, 129] on input "اوفر" at bounding box center [342, 129] width 127 height 11
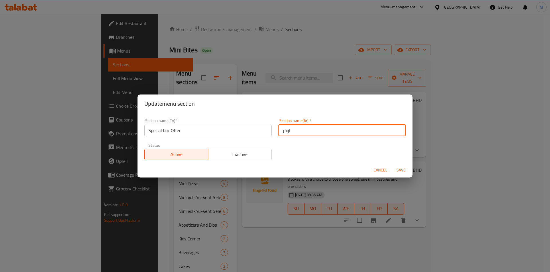
click at [304, 129] on input "اوفر" at bounding box center [342, 129] width 127 height 11
click at [226, 134] on input "Special box Offer" at bounding box center [208, 129] width 127 height 11
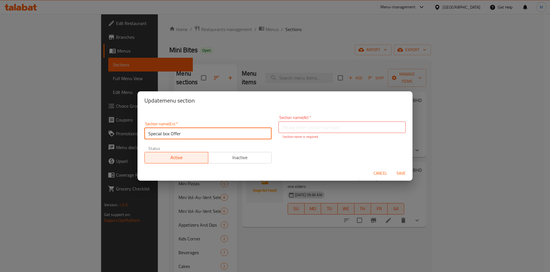
click at [226, 134] on input "Special box Offer" at bounding box center [208, 133] width 127 height 11
click at [253, 109] on div "Update menu section" at bounding box center [275, 100] width 275 height 18
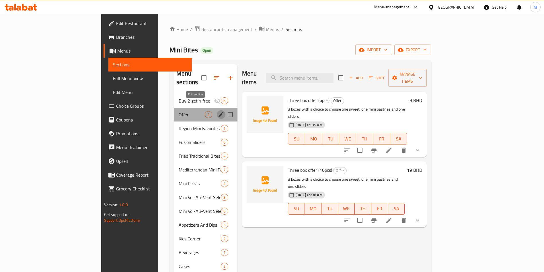
click at [218, 112] on icon "edit" at bounding box center [220, 114] width 5 height 5
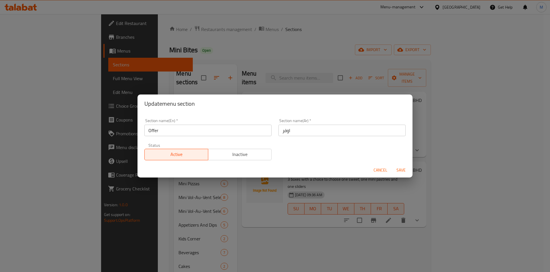
click at [315, 128] on input "اوفر" at bounding box center [342, 129] width 127 height 11
paste input "عرض خاص للصندوق"
click at [289, 127] on input "عرض خاص للصندوق" at bounding box center [342, 129] width 127 height 11
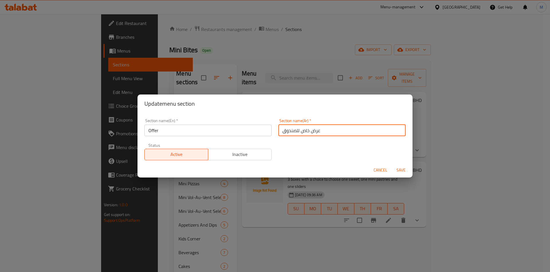
click at [289, 127] on input "عرض خاص للصندوق" at bounding box center [342, 129] width 127 height 11
click at [289, 129] on input "عرض خاص للصندوق" at bounding box center [342, 129] width 127 height 11
type input "عرض خاص"
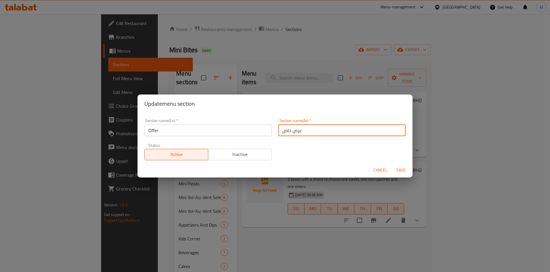
click at [218, 133] on input "Offer" at bounding box center [208, 129] width 127 height 11
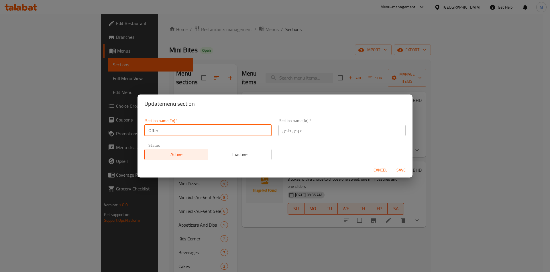
click at [218, 133] on input "Offer" at bounding box center [208, 129] width 127 height 11
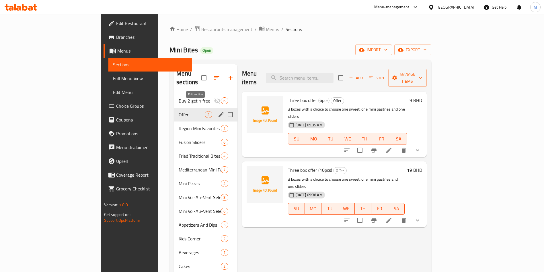
click at [218, 112] on icon "edit" at bounding box center [220, 114] width 5 height 5
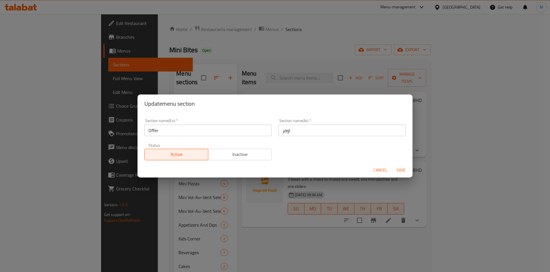
click at [206, 134] on input "Offer" at bounding box center [208, 129] width 127 height 11
click at [206, 132] on input "Offer" at bounding box center [208, 129] width 127 height 11
paste input "Special box Offer"
type input "Special box Offer"
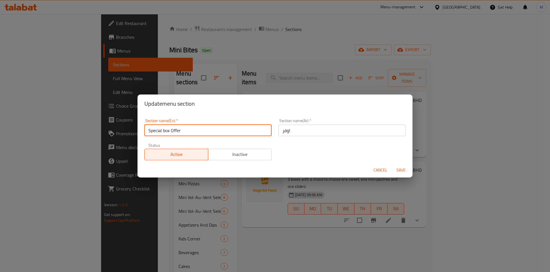
click at [402, 168] on span "Save" at bounding box center [402, 169] width 14 height 7
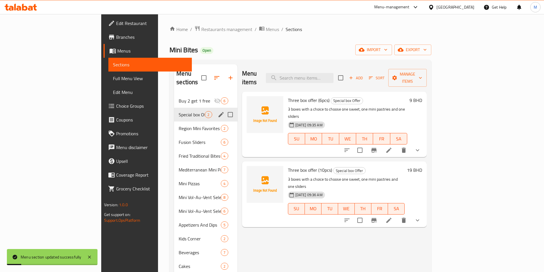
click at [218, 111] on icon "edit" at bounding box center [221, 114] width 7 height 7
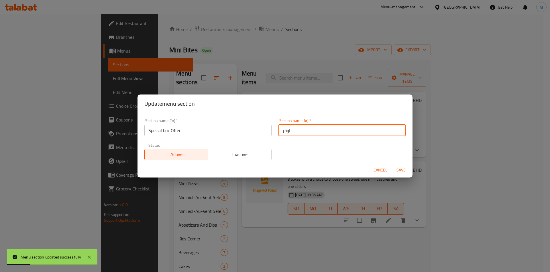
click at [296, 132] on input "اوفر" at bounding box center [342, 129] width 127 height 11
paste input "عرض خاص للصندوق"
type input "عرض خاص للصندوق"
click at [393, 172] on button "Save" at bounding box center [401, 170] width 18 height 11
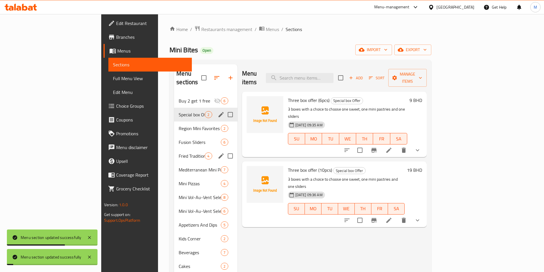
click at [174, 112] on div "Special box Offer 2" at bounding box center [205, 115] width 63 height 14
click at [179, 138] on span "Fusion Sliders" at bounding box center [192, 141] width 26 height 7
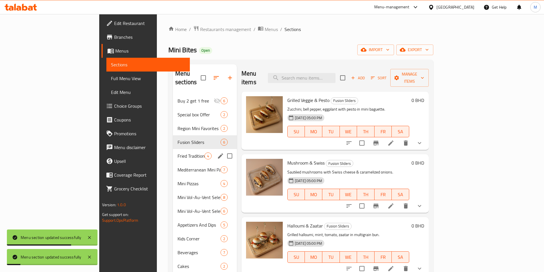
click at [177, 166] on span "Mediterranean Mini Pastries" at bounding box center [198, 169] width 43 height 7
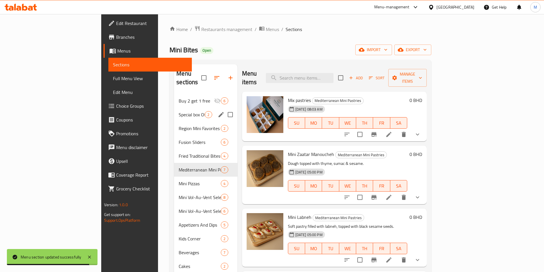
click at [179, 111] on span "Special box Offer" at bounding box center [192, 114] width 26 height 7
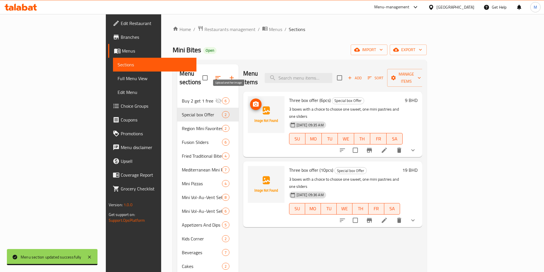
click at [252, 101] on icon "upload picture" at bounding box center [255, 104] width 7 height 7
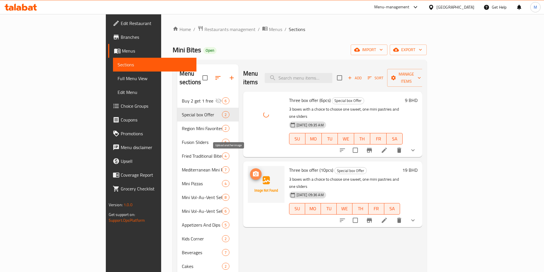
click at [252, 170] on icon "upload picture" at bounding box center [255, 173] width 7 height 7
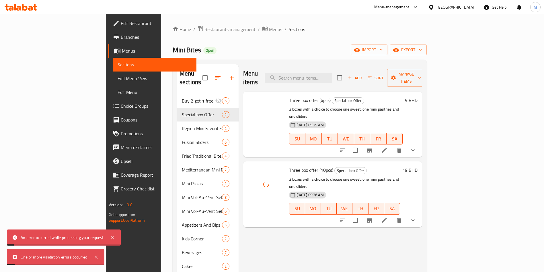
click at [268, 228] on div "Menu items Add Sort Manage items Three box offer (6pcs) Special box Offer 3 box…" at bounding box center [331, 200] width 184 height 272
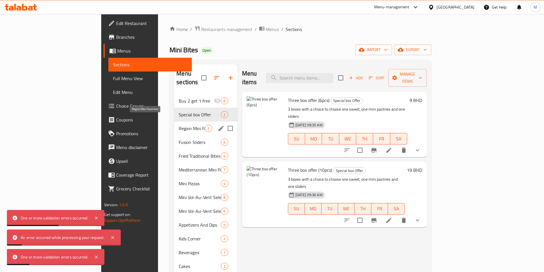
click at [179, 125] on span "Region Mini Favorites" at bounding box center [192, 128] width 26 height 7
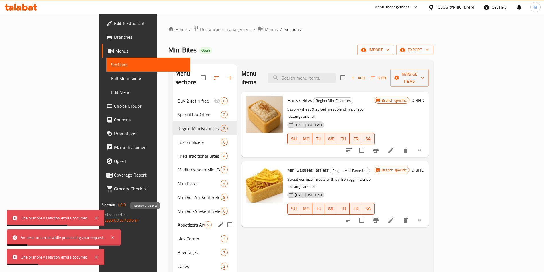
scroll to position [80, 0]
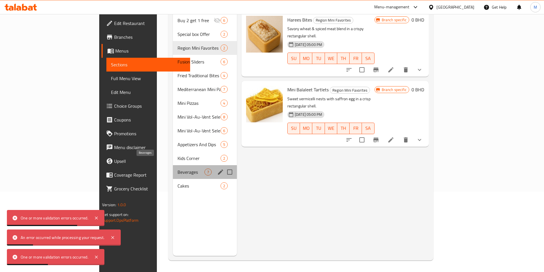
click at [177, 168] on span "Beverages" at bounding box center [190, 171] width 27 height 7
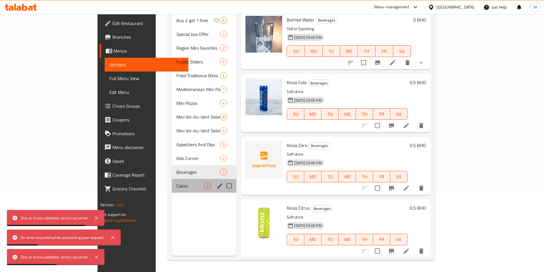
click at [172, 179] on div "Cakes 2" at bounding box center [204, 186] width 65 height 14
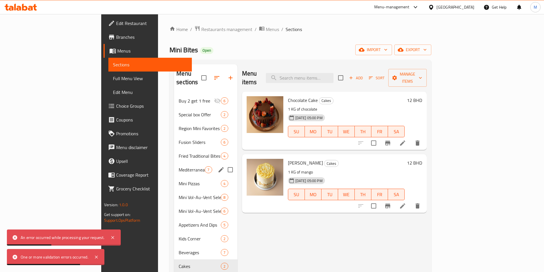
click at [174, 165] on div "Mediterranean Mini Pastries 7" at bounding box center [205, 170] width 63 height 14
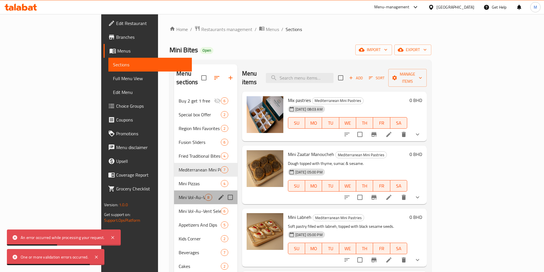
click at [174, 190] on div "Mini Vol-Au-Vent Selection (Sweet) 8" at bounding box center [205, 197] width 63 height 14
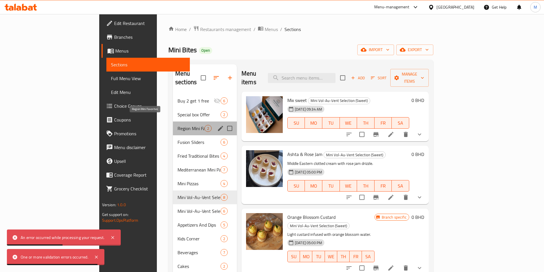
click at [177, 125] on span "Region Mini Favorites" at bounding box center [190, 128] width 27 height 7
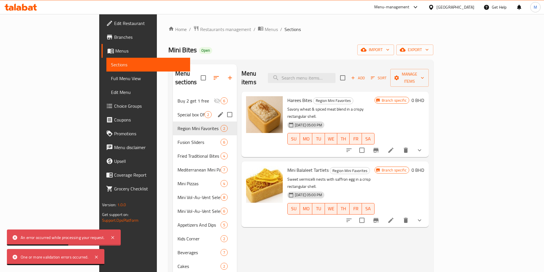
click at [173, 108] on div "Special box Offer 2" at bounding box center [205, 115] width 64 height 14
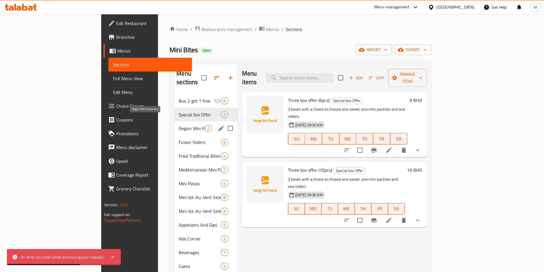
click at [174, 123] on div "Region Mini Favorites 2" at bounding box center [205, 128] width 63 height 14
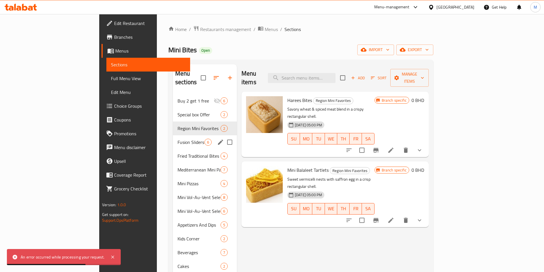
click at [173, 139] on div "Fusion Sliders 6" at bounding box center [205, 142] width 64 height 14
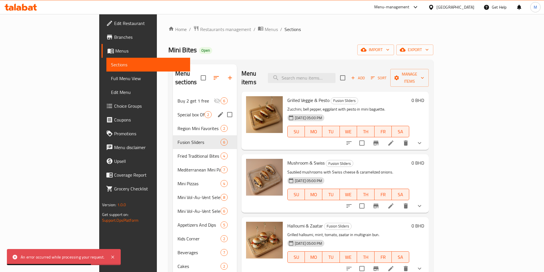
click at [173, 97] on div "Buy 2 get 1 free 6" at bounding box center [205, 101] width 64 height 14
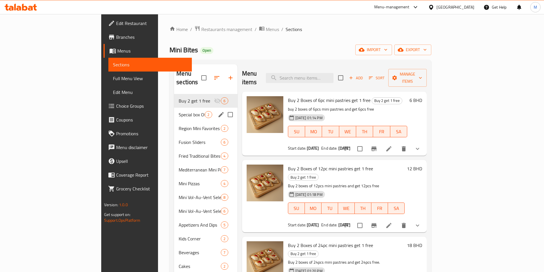
click at [179, 111] on span "Special box Offer" at bounding box center [192, 114] width 26 height 7
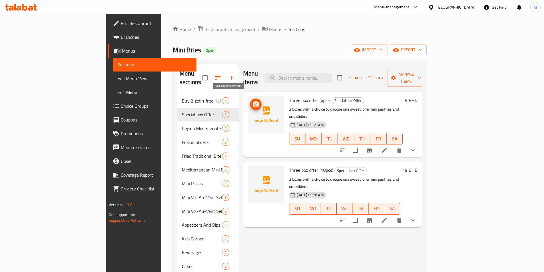
click at [252, 101] on icon "upload picture" at bounding box center [255, 104] width 7 height 7
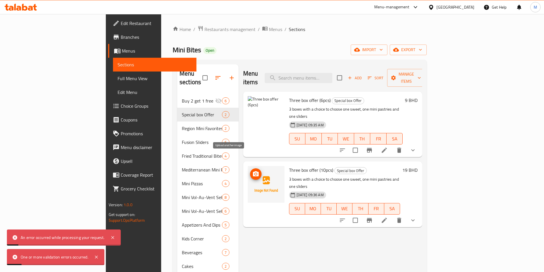
click at [252, 170] on icon "upload picture" at bounding box center [255, 173] width 7 height 7
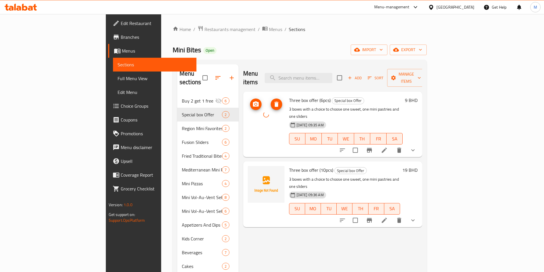
click at [248, 117] on div at bounding box center [266, 114] width 37 height 37
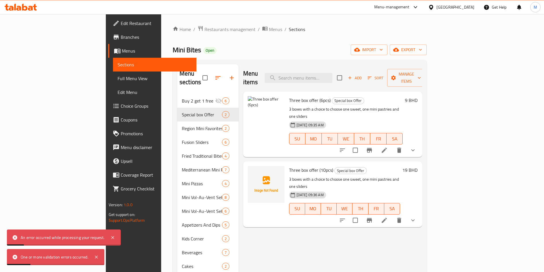
click at [335, 256] on div "Menu items Add Sort Manage items Three box offer (6pcs) Special box Offer 3 box…" at bounding box center [331, 200] width 184 height 272
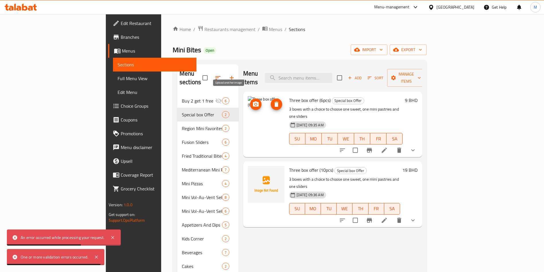
click at [250, 99] on button "upload picture" at bounding box center [255, 103] width 11 height 11
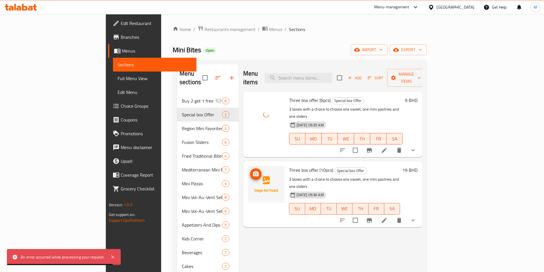
click at [252, 170] on icon "upload picture" at bounding box center [255, 173] width 7 height 7
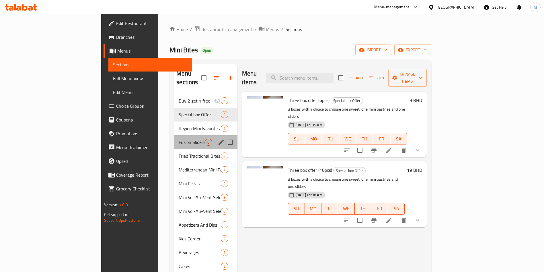
click at [174, 135] on div "Fusion Sliders 6" at bounding box center [205, 142] width 63 height 14
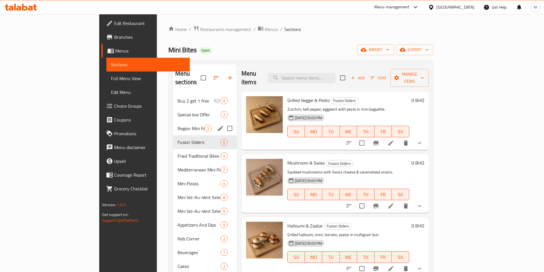
click at [173, 121] on div "Region Mini Favorites 2" at bounding box center [205, 128] width 64 height 14
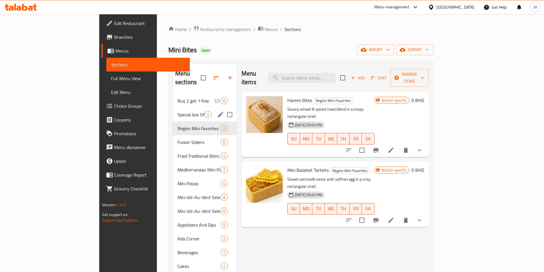
click at [177, 111] on span "Special box Offer" at bounding box center [190, 114] width 27 height 7
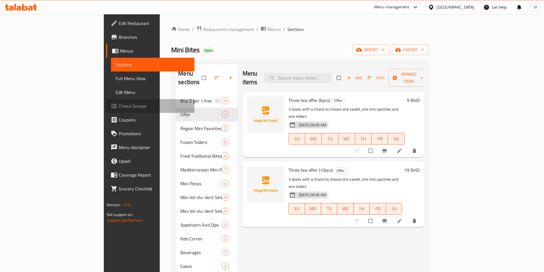
click at [119, 108] on span "Choice Groups" at bounding box center [154, 105] width 71 height 7
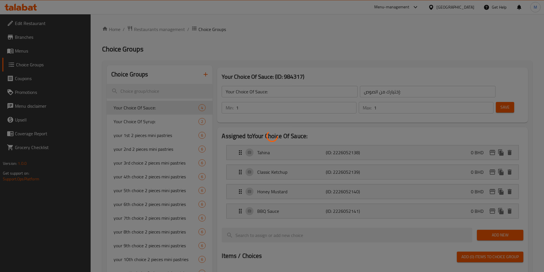
click at [140, 90] on div at bounding box center [272, 136] width 544 height 272
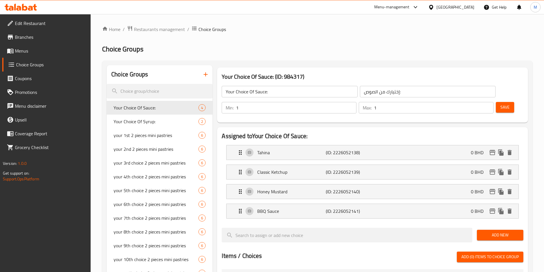
click at [140, 90] on input "search" at bounding box center [160, 91] width 106 height 15
click at [135, 95] on input "search" at bounding box center [160, 91] width 106 height 15
type input "س"
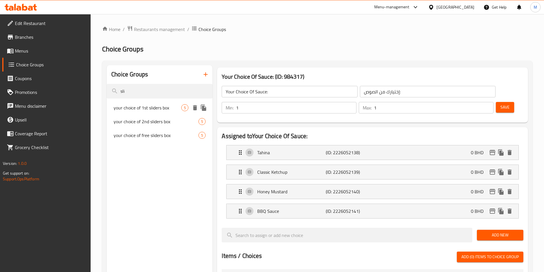
type input "sli"
click at [151, 110] on span "your choice of 1st sliders box" at bounding box center [148, 107] width 68 height 7
type input "your choice of 1st sliders box"
type input "اختيارك من صندوق الساندويتشات الأول"
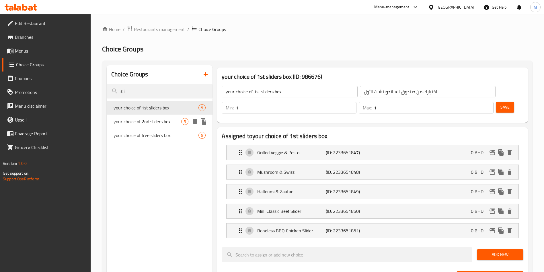
click at [154, 118] on span "your choice of 2nd sliders box" at bounding box center [148, 121] width 68 height 7
type input "your choice of 2nd sliders box"
type input "صندوق الساندويتشات الثاني من اختيارك"
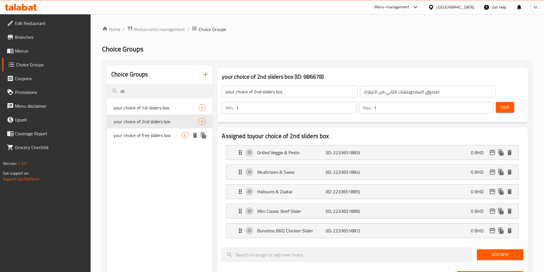
click at [157, 132] on span "your choice of free sliders box" at bounding box center [148, 135] width 68 height 7
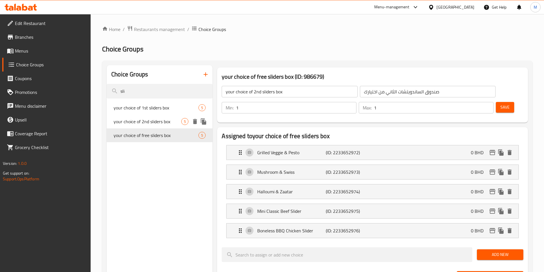
type input "your choice of free sliders box"
type input "صندوق ساندويتشات المجاني"
click at [154, 106] on span "your choice of 1st sliders box" at bounding box center [148, 107] width 68 height 7
type input "your choice of 1st sliders box"
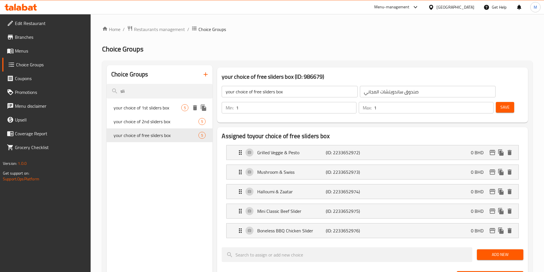
type input "اختيارك من صندوق الساندويتشات الأول"
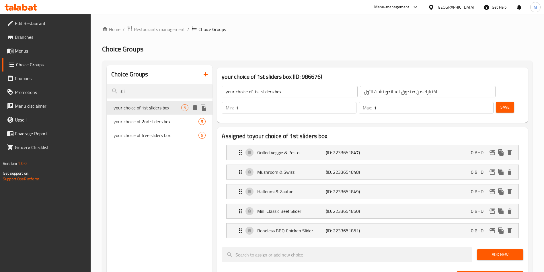
click at [206, 108] on icon "duplicate" at bounding box center [203, 107] width 5 height 6
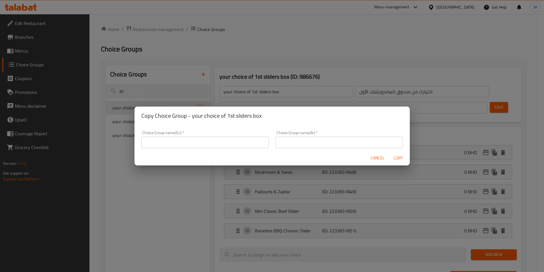
click at [206, 108] on div "Copy Choice Group - your choice of 1st sliders box" at bounding box center [271, 115] width 275 height 18
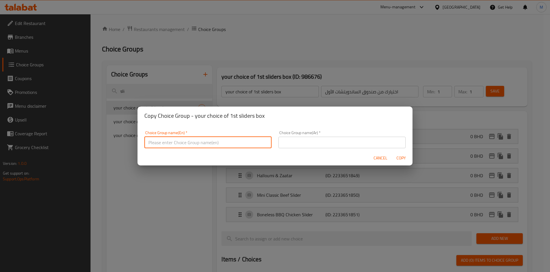
click at [229, 141] on input "text" at bounding box center [208, 141] width 127 height 11
type input "your choice of slider"
click at [307, 146] on input "text" at bounding box center [342, 141] width 127 height 11
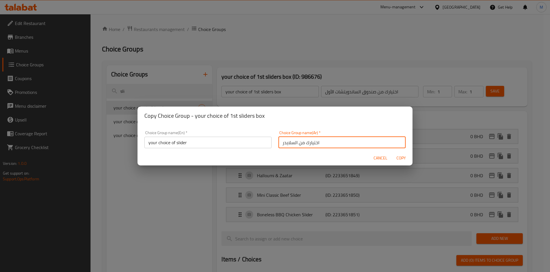
type input "اختيارك من السلايدر"
click at [401, 156] on span "Copy" at bounding box center [402, 157] width 14 height 7
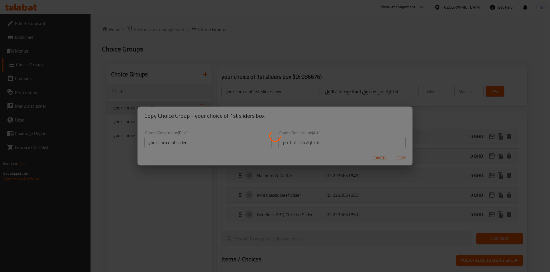
type input "your choice of slider"
type input "اختيارك من السلايدر"
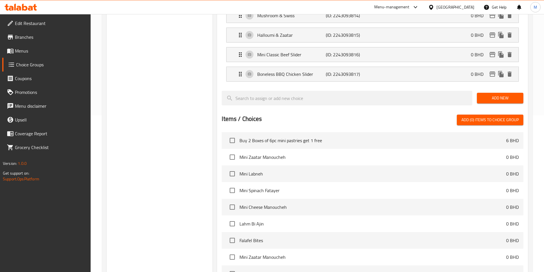
scroll to position [224, 0]
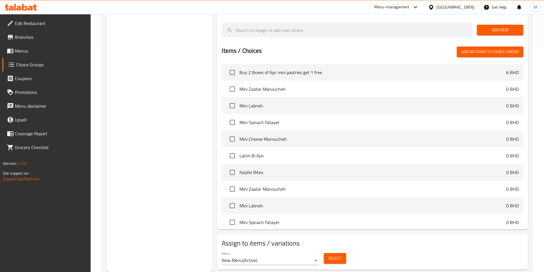
click at [335, 254] on span "Select" at bounding box center [334, 257] width 13 height 7
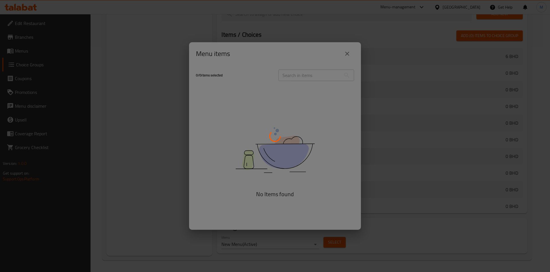
click at [347, 53] on div at bounding box center [275, 136] width 550 height 272
click at [344, 51] on div at bounding box center [275, 136] width 550 height 272
click at [351, 54] on div at bounding box center [275, 136] width 550 height 272
click at [350, 58] on div at bounding box center [275, 136] width 550 height 272
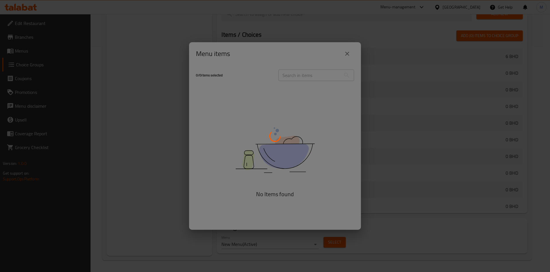
click at [350, 58] on div at bounding box center [275, 136] width 550 height 272
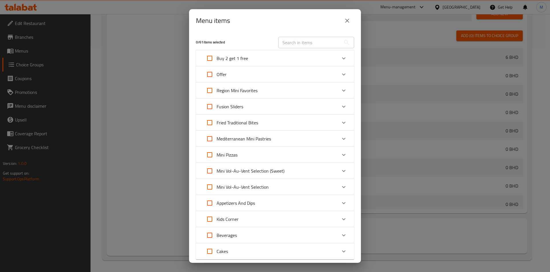
click at [422, 94] on div "Menu items 0 / 61 items selected ​ Buy 2 get 1 free Buy 2 Boxes of 6pc mini pas…" at bounding box center [275, 136] width 550 height 272
click at [350, 22] on icon "close" at bounding box center [347, 20] width 7 height 7
click at [350, 22] on div at bounding box center [346, 13] width 255 height 19
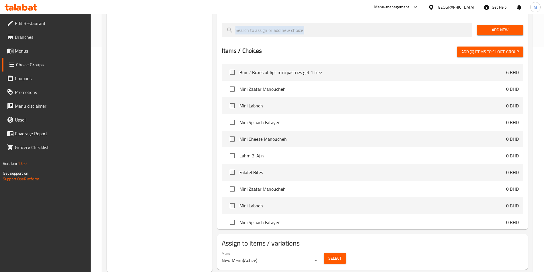
click at [337, 250] on div "Select" at bounding box center [334, 257] width 27 height 15
click at [330, 254] on span "Select" at bounding box center [334, 257] width 13 height 7
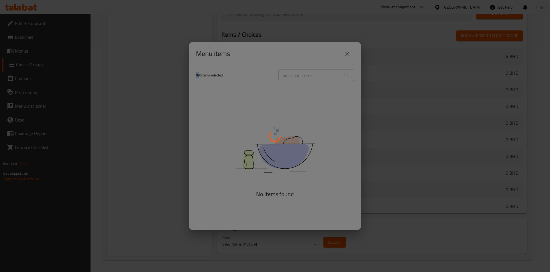
click at [330, 241] on div at bounding box center [275, 136] width 550 height 272
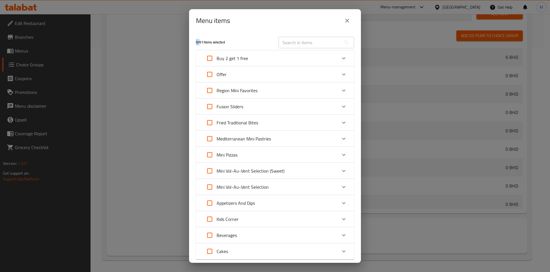
click at [327, 67] on div "Offer" at bounding box center [270, 74] width 134 height 14
click at [287, 79] on div "Offer" at bounding box center [270, 74] width 134 height 14
click at [259, 70] on div "Offer" at bounding box center [270, 74] width 134 height 14
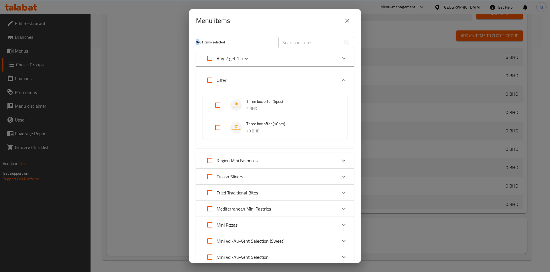
click at [220, 106] on input "Expand" at bounding box center [218, 105] width 14 height 14
checkbox input "false"
click at [217, 128] on input "Expand" at bounding box center [218, 127] width 14 height 14
checkbox input "true"
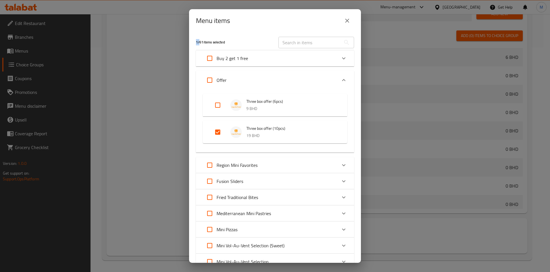
click at [219, 109] on input "Expand" at bounding box center [218, 105] width 14 height 14
checkbox input "false"
click at [217, 106] on input "Expand" at bounding box center [218, 105] width 14 height 14
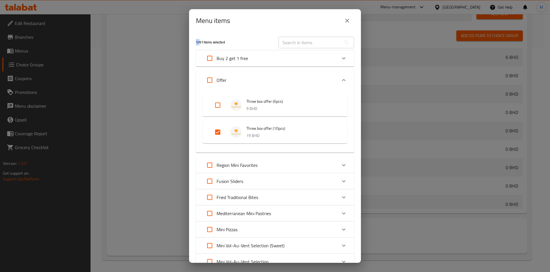
click at [217, 106] on input "Expand" at bounding box center [218, 105] width 14 height 14
checkbox input "false"
click at [217, 102] on input "Expand" at bounding box center [218, 105] width 14 height 14
checkbox input "true"
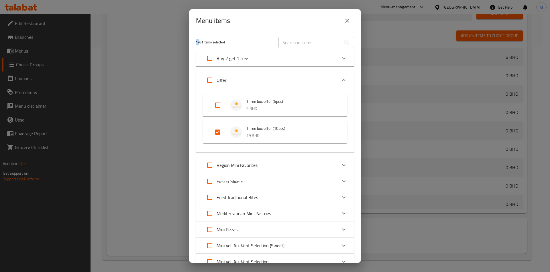
checkbox input "true"
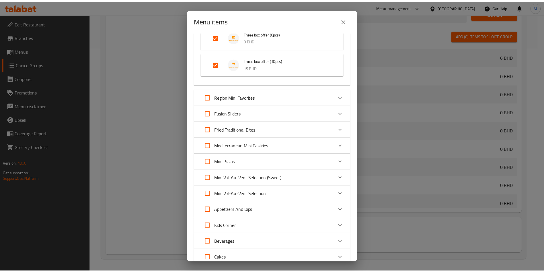
scroll to position [111, 0]
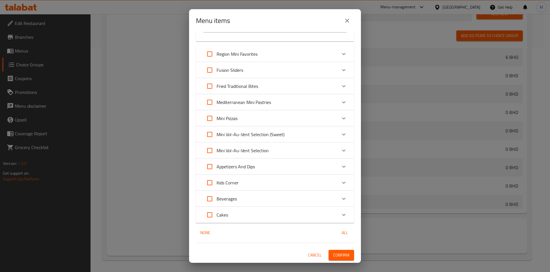
click at [333, 254] on span "Confirm" at bounding box center [341, 254] width 16 height 7
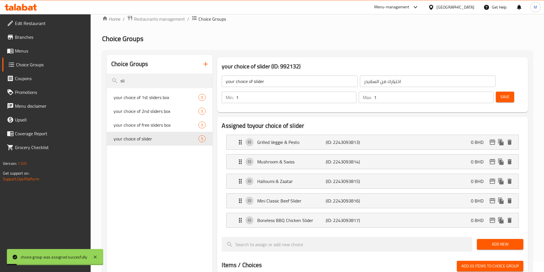
scroll to position [9, 0]
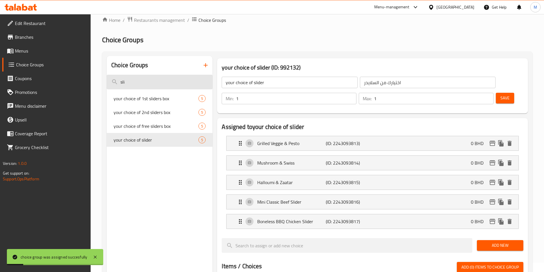
click at [161, 81] on input "sli" at bounding box center [160, 82] width 106 height 15
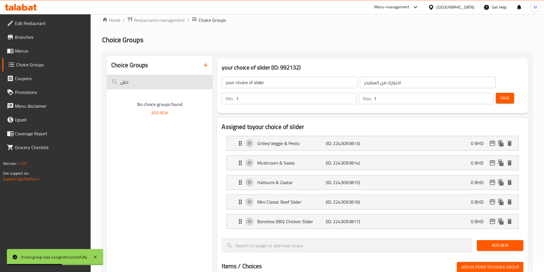
type input "ح"
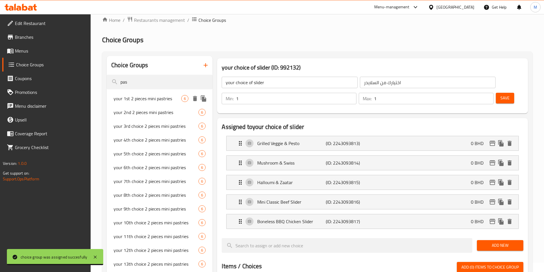
type input "pas"
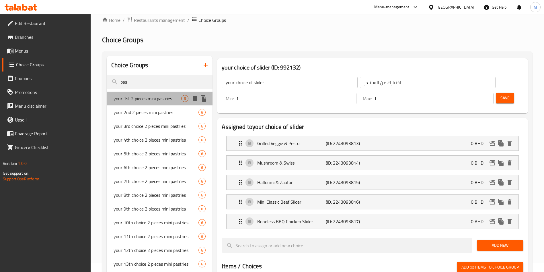
click at [161, 104] on div "your 1st 2 pieces mini pastries 6" at bounding box center [160, 98] width 106 height 14
type input "your 1st 2 pieces mini pastries"
type input "أول قطعتين من المعجنات الصغيرة"
type input "2"
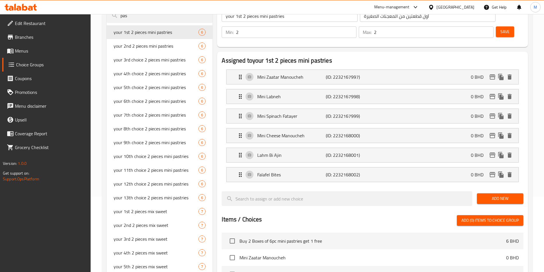
scroll to position [72, 0]
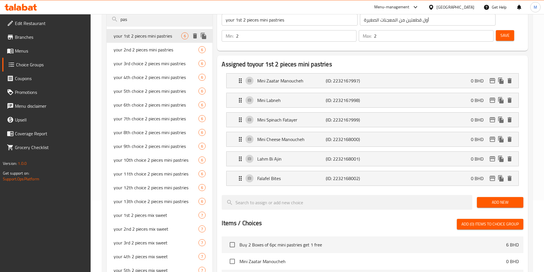
click at [207, 35] on icon "duplicate" at bounding box center [203, 35] width 7 height 7
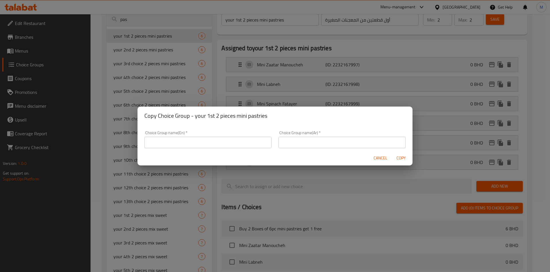
click at [186, 140] on input "text" at bounding box center [208, 141] width 127 height 11
type input "your choice of Pastries"
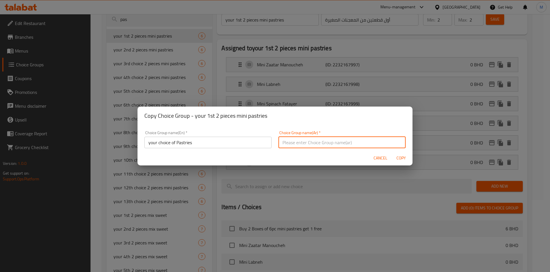
click at [294, 138] on input "text" at bounding box center [342, 141] width 127 height 11
type input "اختيارك من ال"
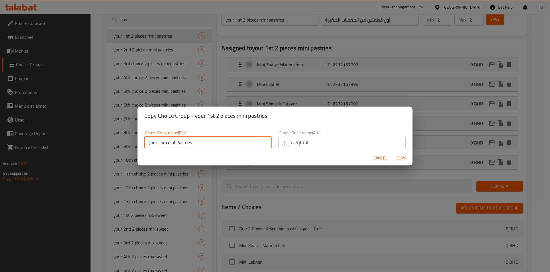
click at [175, 141] on input "your choice of Pastries" at bounding box center [208, 141] width 127 height 11
click at [176, 142] on input "your choice of Pastries" at bounding box center [208, 141] width 127 height 11
type input "your choice of mini Pastries"
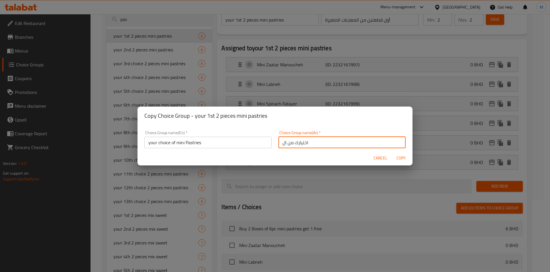
click at [279, 142] on input "اختيارك من ال" at bounding box center [342, 141] width 127 height 11
click at [281, 144] on input "اختيارك من ال" at bounding box center [342, 141] width 127 height 11
type input "ا"
type input "اختيارك من ميني معجنات"
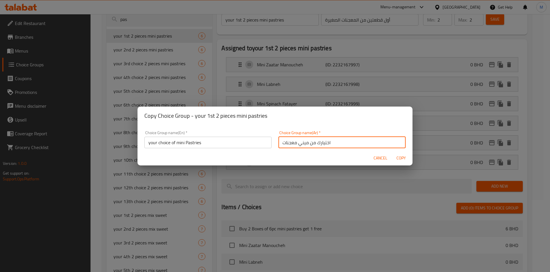
click at [399, 161] on button "Copy" at bounding box center [401, 158] width 18 height 11
click at [399, 161] on div at bounding box center [275, 136] width 550 height 272
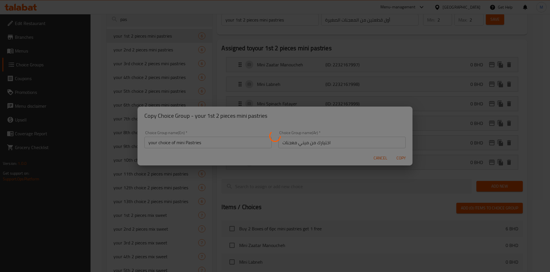
type input "your choice of mini Pastries"
type input "اختيارك من ميني معجنات"
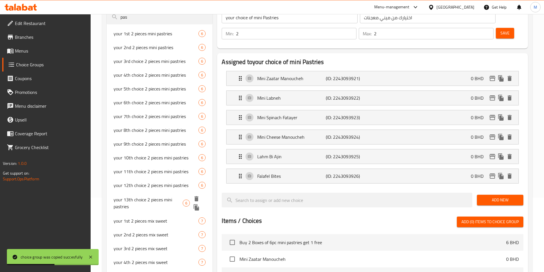
scroll to position [0, 0]
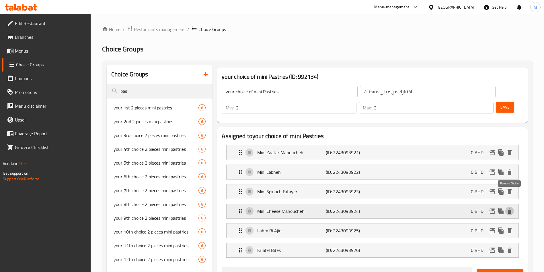
click at [509, 208] on icon "delete" at bounding box center [509, 210] width 4 height 5
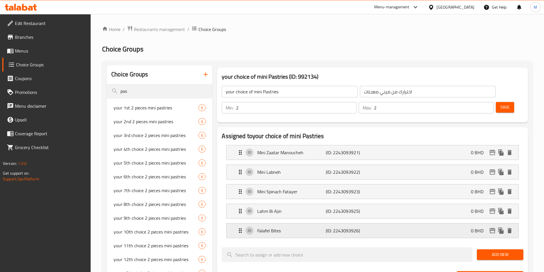
click at [514, 159] on div "Falafel Bites (ID: 2243093926) 0 BHD" at bounding box center [373, 152] width 292 height 14
click at [512, 227] on icon "delete" at bounding box center [509, 230] width 7 height 7
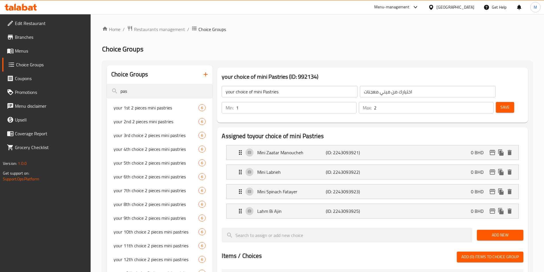
click at [356, 102] on input "1" at bounding box center [296, 107] width 120 height 11
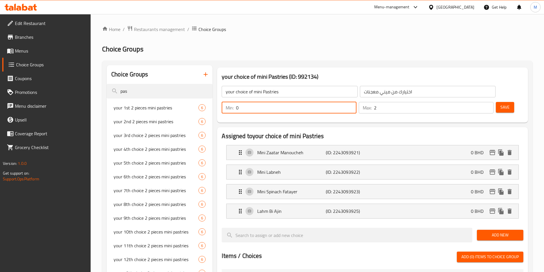
click at [356, 102] on input "0" at bounding box center [296, 107] width 120 height 11
type input "1"
click at [356, 102] on input "1" at bounding box center [296, 107] width 120 height 11
click at [477, 102] on input "3" at bounding box center [434, 107] width 120 height 11
click at [477, 102] on input "4" at bounding box center [434, 107] width 120 height 11
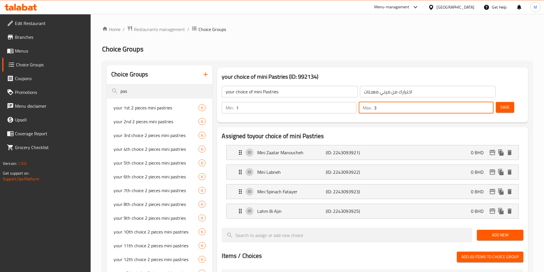
click at [480, 102] on input "3" at bounding box center [434, 107] width 120 height 11
click at [480, 102] on input "2" at bounding box center [434, 107] width 120 height 11
click at [480, 102] on input "1" at bounding box center [434, 107] width 120 height 11
click at [480, 102] on input "0" at bounding box center [434, 107] width 120 height 11
type input "1"
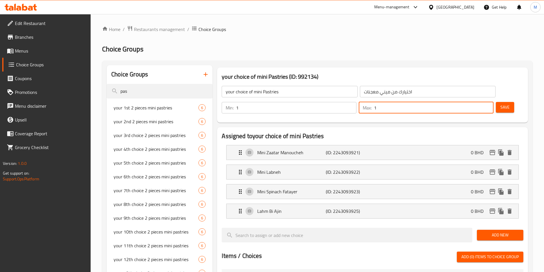
click at [478, 102] on input "1" at bounding box center [434, 107] width 120 height 11
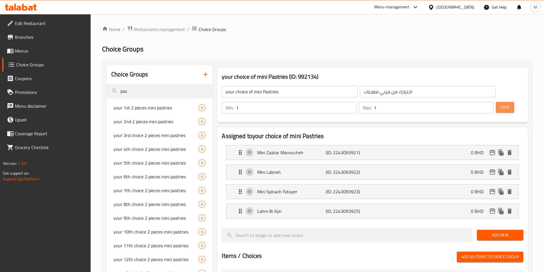
click at [500, 104] on span "Save" at bounding box center [504, 107] width 9 height 7
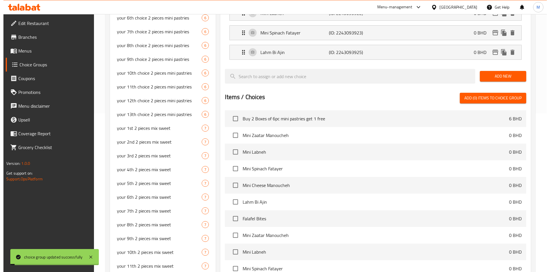
scroll to position [205, 0]
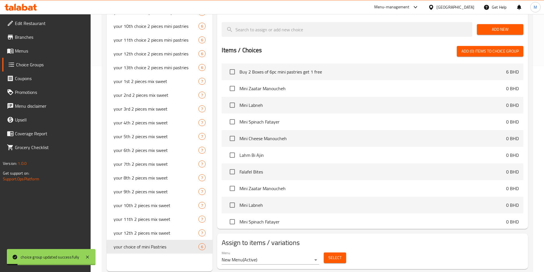
click at [335, 254] on span "Select" at bounding box center [334, 257] width 13 height 7
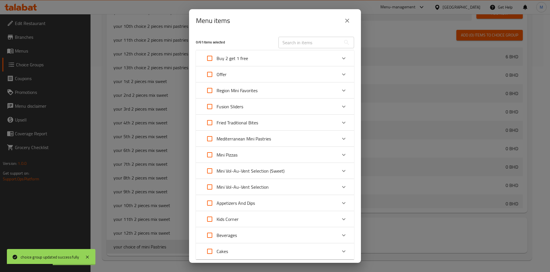
click at [260, 81] on div "Offer" at bounding box center [270, 74] width 134 height 14
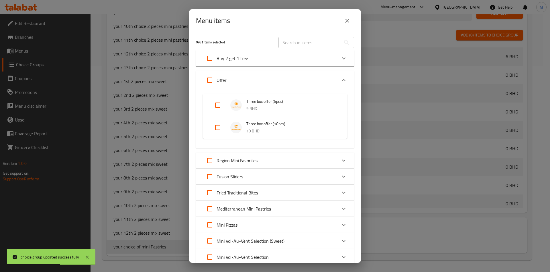
click at [236, 102] on img "Expand" at bounding box center [236, 104] width 11 height 11
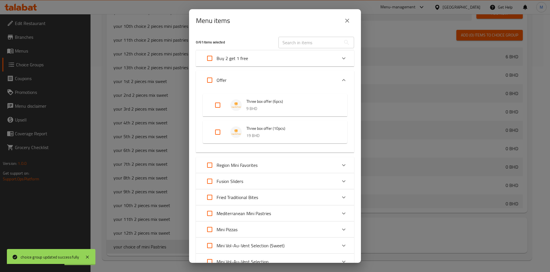
click at [220, 106] on input "Expand" at bounding box center [218, 105] width 14 height 14
checkbox input "false"
click at [217, 134] on input "Expand" at bounding box center [218, 132] width 14 height 14
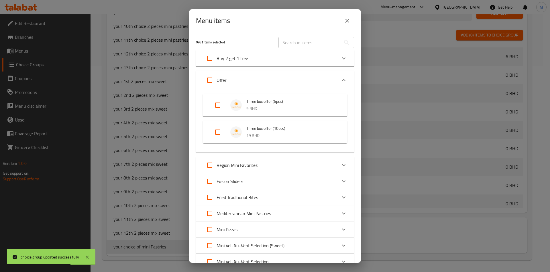
checkbox input "false"
click at [218, 105] on input "Expand" at bounding box center [218, 105] width 14 height 14
checkbox input "false"
click at [220, 129] on input "Expand" at bounding box center [218, 132] width 14 height 14
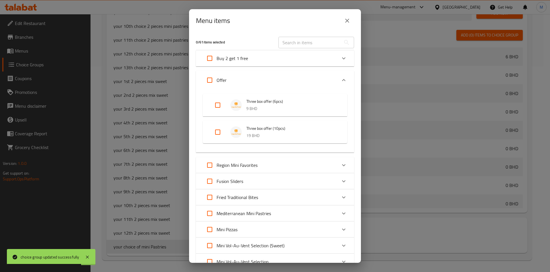
click at [220, 129] on input "Expand" at bounding box center [218, 132] width 14 height 14
checkbox input "false"
click at [219, 110] on input "Expand" at bounding box center [218, 105] width 14 height 14
checkbox input "true"
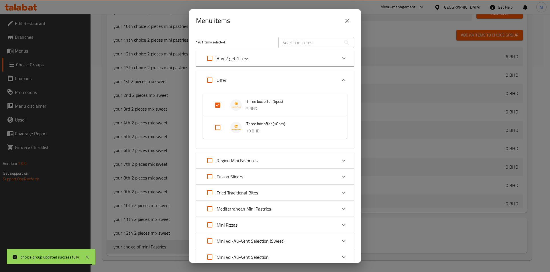
click at [219, 128] on input "Expand" at bounding box center [218, 127] width 14 height 14
checkbox input "true"
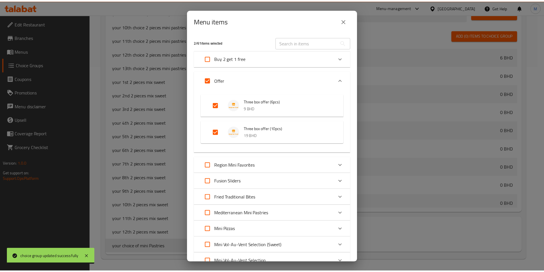
scroll to position [111, 0]
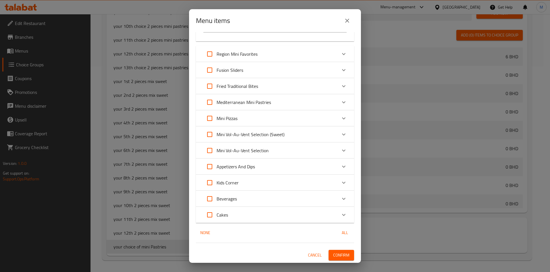
click at [344, 256] on button "Confirm" at bounding box center [342, 254] width 26 height 11
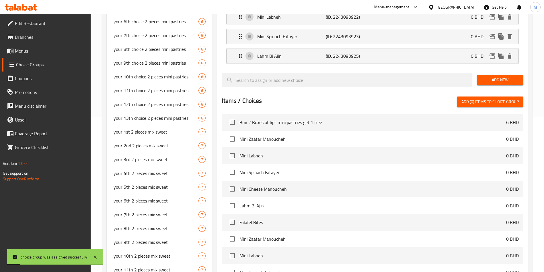
scroll to position [0, 0]
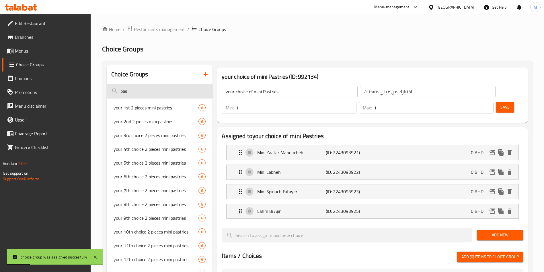
click at [183, 86] on input "pas" at bounding box center [160, 91] width 106 height 15
drag, startPoint x: 183, startPoint y: 86, endPoint x: 185, endPoint y: 109, distance: 23.0
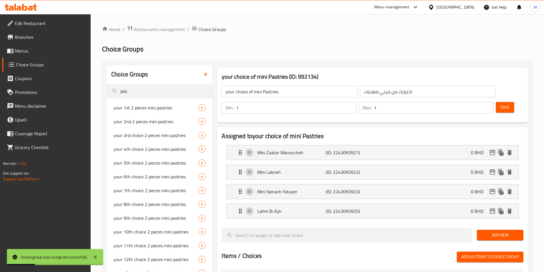
click at [184, 88] on input "pas" at bounding box center [160, 91] width 106 height 15
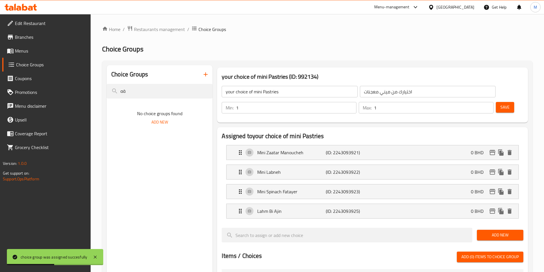
type input "ة"
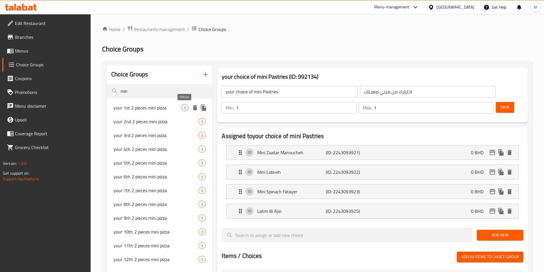
type input "m"
type input "swee"
click at [160, 112] on div "your 1st 2 pieces mix sweet 7" at bounding box center [160, 108] width 106 height 14
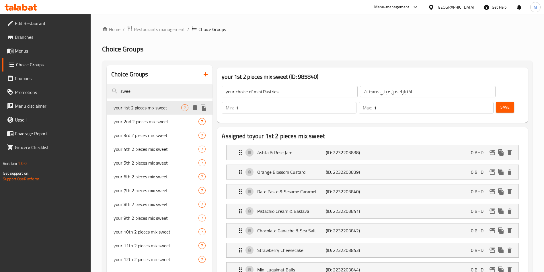
type input "your 1st 2 pieces mix sweet"
type input "قطعتين الأولى والثانية مزيج حلو"
type input "2"
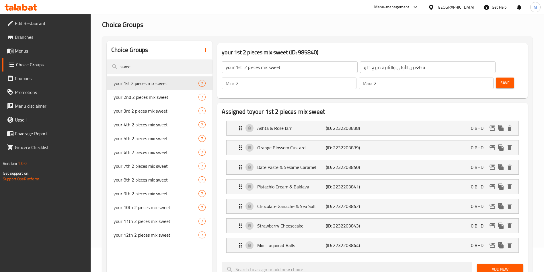
scroll to position [43, 0]
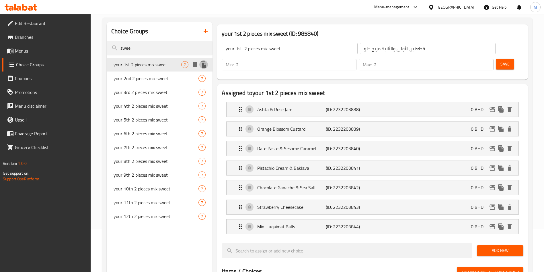
click at [202, 63] on icon "duplicate" at bounding box center [203, 64] width 7 height 7
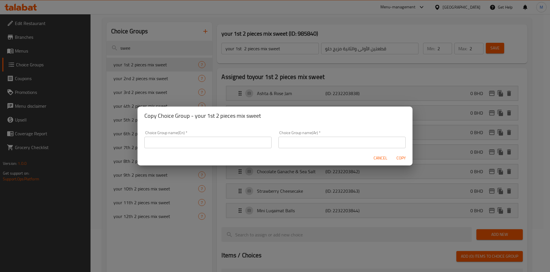
click at [208, 142] on input "text" at bounding box center [208, 141] width 127 height 11
type input "your choice of sweet"
click at [310, 144] on input "text" at bounding box center [342, 141] width 127 height 11
type input "اختيارك من الحلويات"
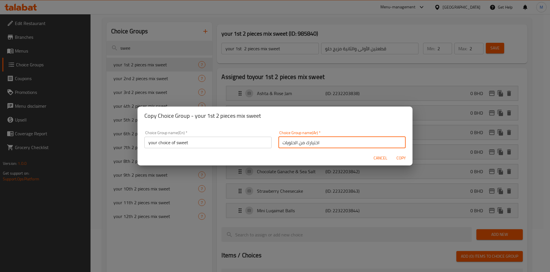
click at [401, 160] on span "Copy" at bounding box center [402, 157] width 14 height 7
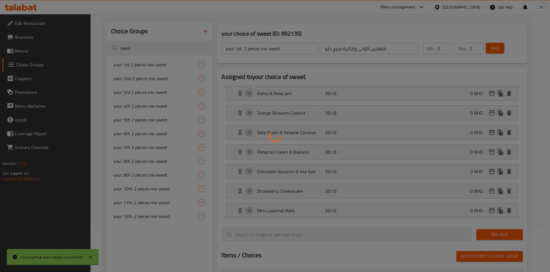
type input "your choice of sweet"
type input "اختيارك من الحلويات"
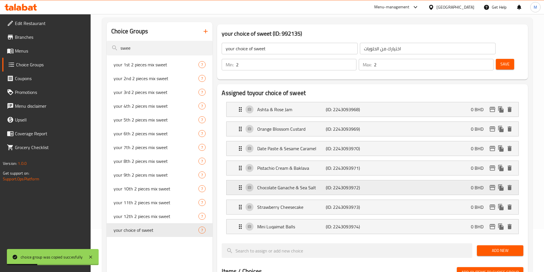
click at [241, 180] on div "Chocolate Ganache & Sea Salt (ID: 2243093972) 0 BHD" at bounding box center [374, 187] width 275 height 14
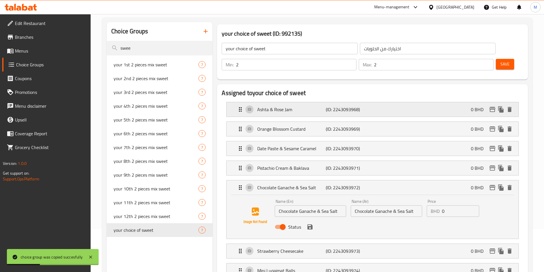
click at [239, 115] on nav "Ashta & Rose Jam (ID: 2243093968) 0 BHD Name (En) Ashta & Rose Jam Name (En) Na…" at bounding box center [373, 189] width 302 height 185
click at [238, 97] on nav "Ashta & Rose Jam (ID: 2243093968) 0 BHD Name (En) Ashta & Rose Jam Name (En) Na…" at bounding box center [373, 189] width 302 height 185
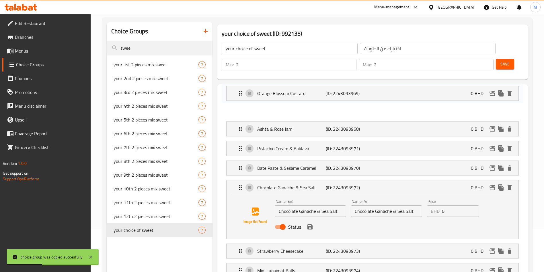
click at [238, 97] on nav "Ashta & Rose Jam (ID: 2243093968) 0 BHD Name (En) Ashta & Rose Jam Name (En) Na…" at bounding box center [373, 189] width 302 height 185
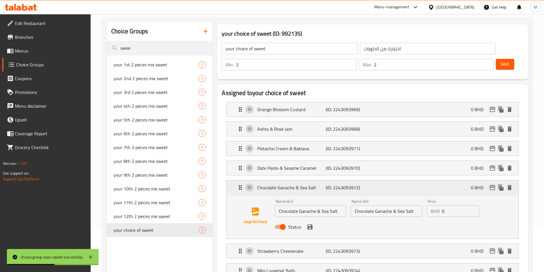
click at [239, 184] on icon "Expand" at bounding box center [240, 187] width 7 height 7
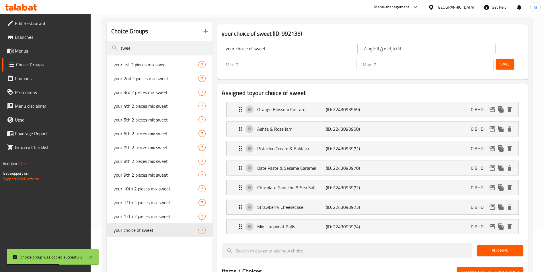
drag, startPoint x: 233, startPoint y: 87, endPoint x: 236, endPoint y: 87, distance: 2.9
click at [235, 97] on nav "Orange Blossom Custard (ID: 2243093969) 0 BHD Name (En) Orange Blossom Custard …" at bounding box center [373, 167] width 302 height 141
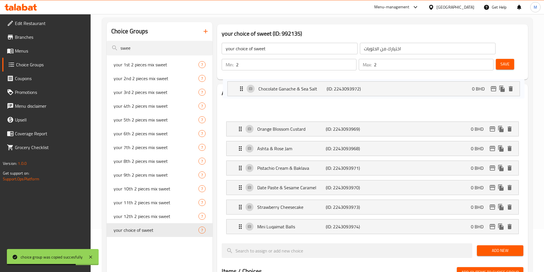
drag, startPoint x: 238, startPoint y: 169, endPoint x: 239, endPoint y: 84, distance: 85.2
click at [239, 97] on nav "Orange Blossom Custard (ID: 2243093969) 0 BHD Name (En) Orange Blossom Custard …" at bounding box center [373, 167] width 302 height 141
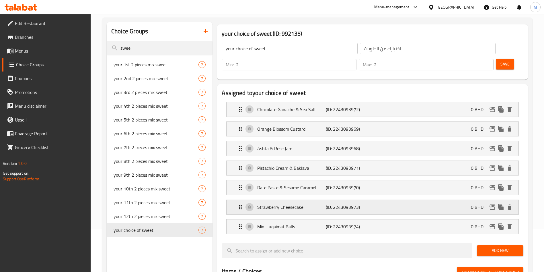
click at [237, 116] on div "Strawberry Cheesecake (ID: 2243093973) 0 BHD" at bounding box center [373, 109] width 292 height 14
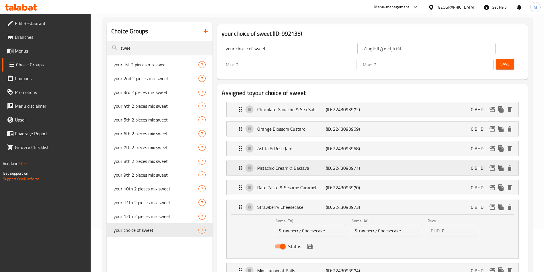
click at [237, 160] on nav "Chocolate Ganache & Sea Salt (ID: 2243093972) 0 BHD Name (En) Chocolate Ganache…" at bounding box center [373, 189] width 302 height 185
click at [237, 135] on nav "Chocolate Ganache & Sea Salt (ID: 2243093972) 0 BHD Name (En) Chocolate Ganache…" at bounding box center [373, 189] width 302 height 185
click at [238, 145] on icon "Expand" at bounding box center [240, 148] width 7 height 7
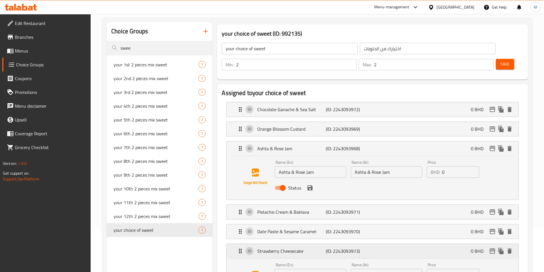
click at [241, 247] on icon "Expand" at bounding box center [240, 250] width 7 height 7
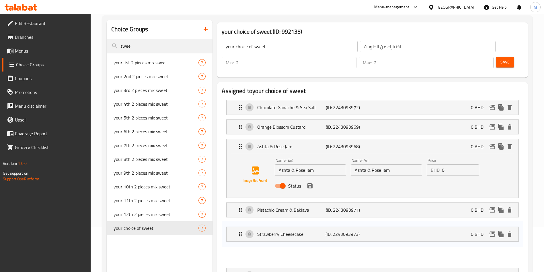
scroll to position [46, 0]
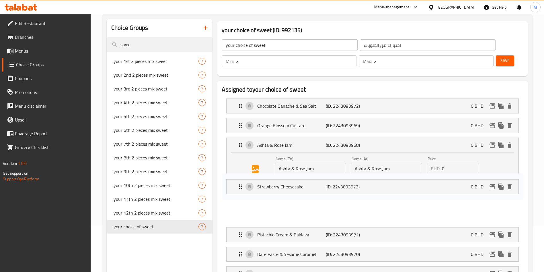
drag, startPoint x: 241, startPoint y: 232, endPoint x: 242, endPoint y: 119, distance: 113.0
click at [241, 124] on nav "Chocolate Ganache & Sea Salt (ID: 2243093972) 0 BHD Name (En) Chocolate Ganache…" at bounding box center [373, 190] width 302 height 192
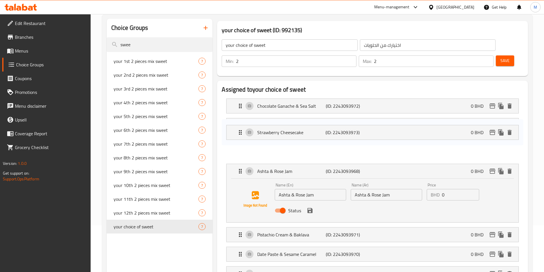
drag, startPoint x: 242, startPoint y: 119, endPoint x: 242, endPoint y: 115, distance: 3.7
click at [242, 118] on nav "Chocolate Ganache & Sea Salt (ID: 2243093972) 0 BHD Name (En) Chocolate Ganache…" at bounding box center [373, 190] width 302 height 192
click at [241, 101] on nav "Chocolate Ganache & Sea Salt (ID: 2243093972) 0 BHD Name (En) Chocolate Ganache…" at bounding box center [373, 190] width 302 height 192
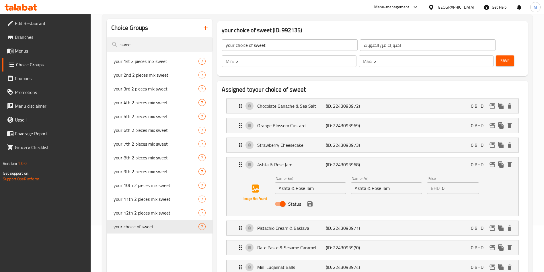
click at [241, 116] on li "Orange Blossom Custard (ID: 2243093969) 0 BHD Name (En) Orange Blossom Custard …" at bounding box center [373, 125] width 302 height 19
click at [239, 142] on icon "Expand" at bounding box center [240, 144] width 3 height 5
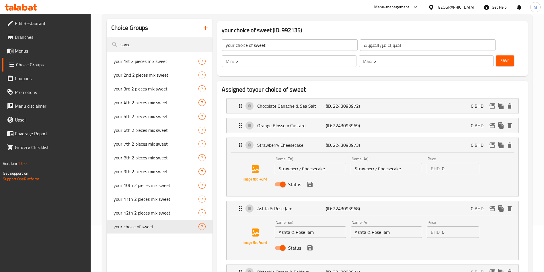
click at [239, 125] on nav "Chocolate Ganache & Sea Salt (ID: 2243093972) 0 BHD Name (En) Chocolate Ganache…" at bounding box center [373, 208] width 302 height 229
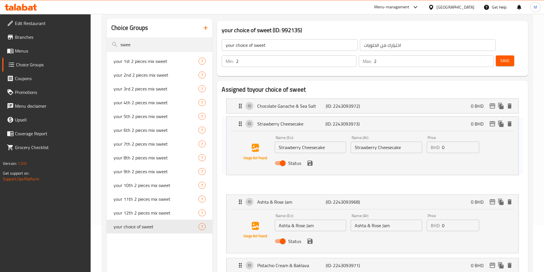
drag, startPoint x: 239, startPoint y: 121, endPoint x: 240, endPoint y: 116, distance: 5.2
click at [240, 116] on nav "Chocolate Ganache & Sea Salt (ID: 2243093972) 0 BHD Name (En) Chocolate Ganache…" at bounding box center [373, 205] width 302 height 222
click at [240, 118] on div "Orange Blossom Custard (ID: 2243093969) 0 BHD" at bounding box center [374, 125] width 275 height 14
drag, startPoint x: 240, startPoint y: 115, endPoint x: 240, endPoint y: 111, distance: 4.6
click at [240, 113] on nav "Chocolate Ganache & Sea Salt (ID: 2243093972) 0 BHD Name (En) Chocolate Ganache…" at bounding box center [373, 205] width 302 height 222
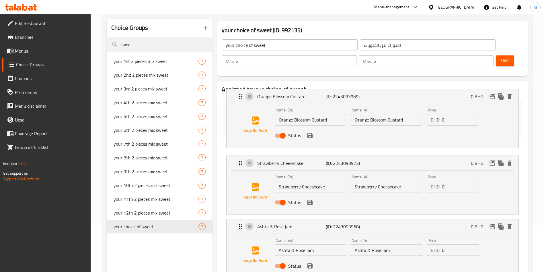
click at [240, 111] on nav "Chocolate Ganache & Sea Salt (ID: 2243093972) 0 BHD Name (En) Chocolate Ganache…" at bounding box center [373, 217] width 302 height 247
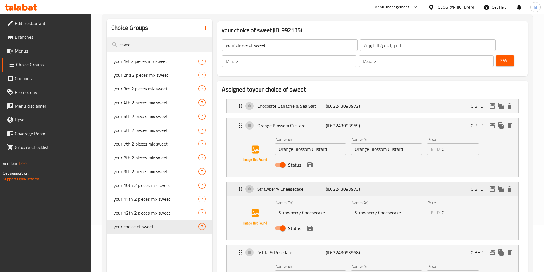
drag, startPoint x: 239, startPoint y: 176, endPoint x: 240, endPoint y: 167, distance: 8.4
click at [239, 185] on icon "Expand" at bounding box center [240, 188] width 7 height 7
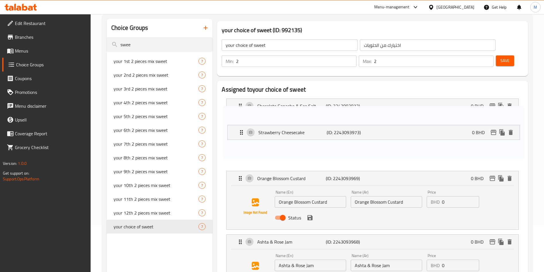
drag, startPoint x: 240, startPoint y: 167, endPoint x: 240, endPoint y: 114, distance: 53.6
click at [240, 114] on nav "Chocolate Ganache & Sea Salt (ID: 2243093972) 0 BHD Name (En) Chocolate Ganache…" at bounding box center [373, 225] width 302 height 262
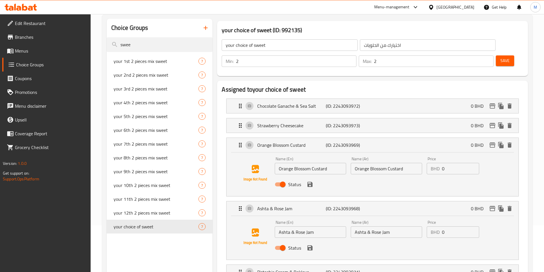
scroll to position [89, 0]
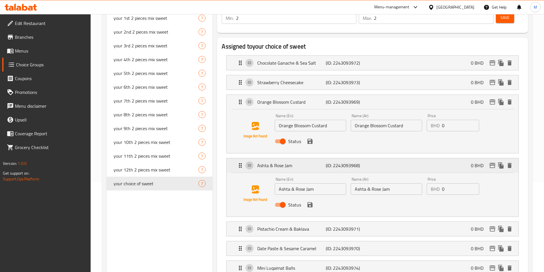
click at [238, 162] on icon "Expand" at bounding box center [240, 165] width 7 height 7
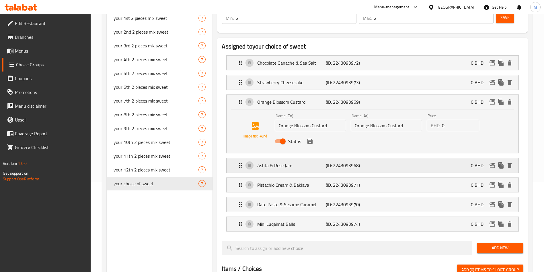
click at [238, 162] on icon "Expand" at bounding box center [240, 165] width 7 height 7
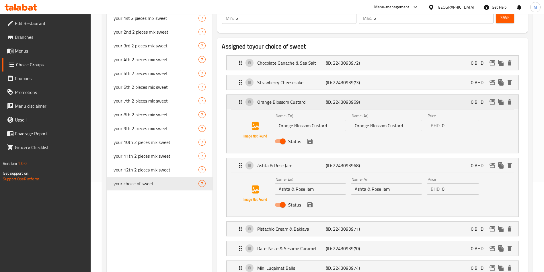
click at [241, 95] on div "Orange Blossom Custard (ID: 2243093969) 0 BHD" at bounding box center [374, 102] width 275 height 14
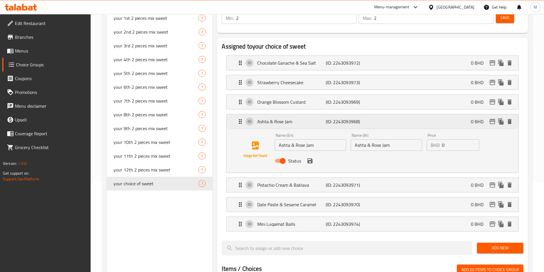
click at [239, 118] on icon "Expand" at bounding box center [240, 121] width 7 height 7
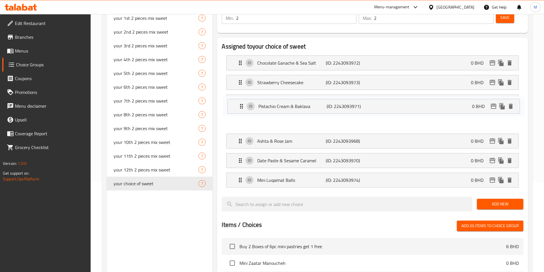
drag, startPoint x: 239, startPoint y: 123, endPoint x: 243, endPoint y: 93, distance: 30.6
click at [242, 95] on nav "Chocolate Ganache & Sea Salt (ID: 2243093972) 0 BHD Name (En) Chocolate Ganache…" at bounding box center [373, 121] width 302 height 141
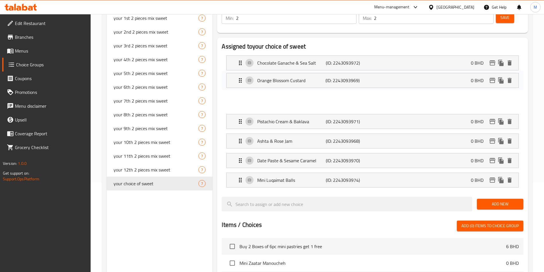
drag, startPoint x: 243, startPoint y: 93, endPoint x: 243, endPoint y: 79, distance: 14.3
click at [243, 84] on nav "Chocolate Ganache & Sea Salt (ID: 2243093972) 0 BHD Name (En) Chocolate Ganache…" at bounding box center [373, 121] width 302 height 141
click at [243, 82] on nav "Chocolate Ganache & Sea Salt (ID: 2243093972) 0 BHD Name (En) Chocolate Ganache…" at bounding box center [373, 121] width 302 height 141
click at [243, 78] on nav "Chocolate Ganache & Sea Salt (ID: 2243093972) 0 BHD Name (En) Chocolate Ganache…" at bounding box center [373, 121] width 302 height 141
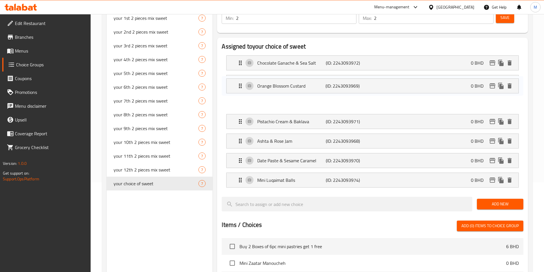
click at [243, 77] on nav "Chocolate Ganache & Sea Salt (ID: 2243093972) 0 BHD Name (En) Chocolate Ganache…" at bounding box center [373, 121] width 302 height 141
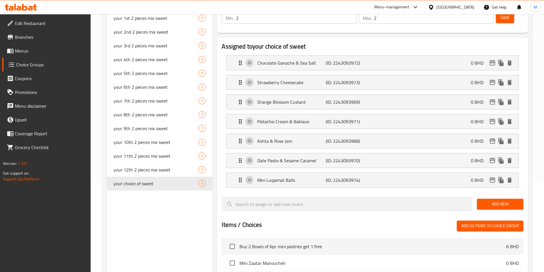
click at [240, 99] on nav "Chocolate Ganache & Sea Salt (ID: 2243093972) 0 BHD Name (En) Chocolate Ganache…" at bounding box center [373, 121] width 302 height 141
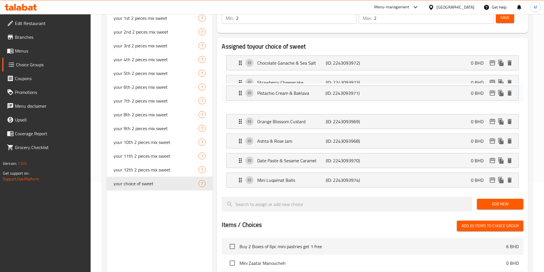
drag, startPoint x: 240, startPoint y: 93, endPoint x: 240, endPoint y: 78, distance: 14.6
click at [240, 78] on nav "Chocolate Ganache & Sea Salt (ID: 2243093972) 0 BHD Name (En) Chocolate Ganache…" at bounding box center [373, 121] width 302 height 141
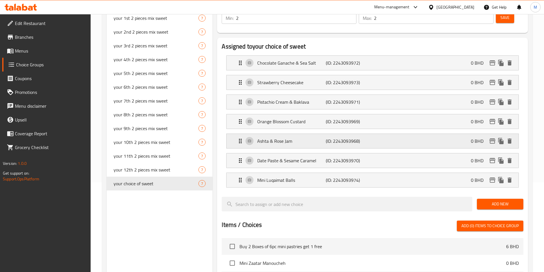
click at [241, 138] on icon "Expand" at bounding box center [240, 140] width 3 height 5
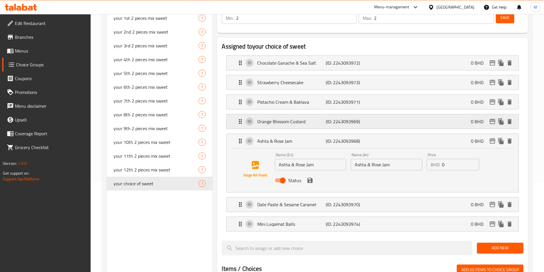
click at [241, 118] on icon "Expand" at bounding box center [240, 121] width 7 height 7
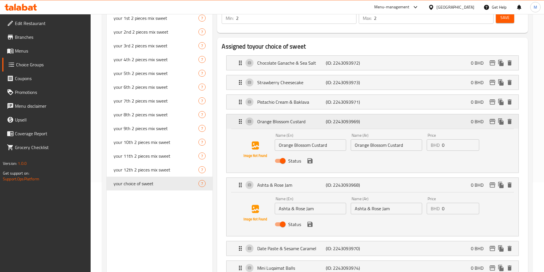
click at [242, 118] on icon "Expand" at bounding box center [240, 121] width 7 height 7
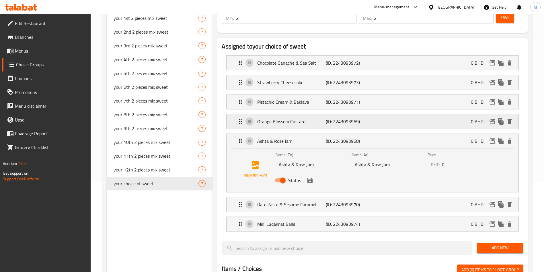
click at [242, 118] on icon "Expand" at bounding box center [240, 121] width 7 height 7
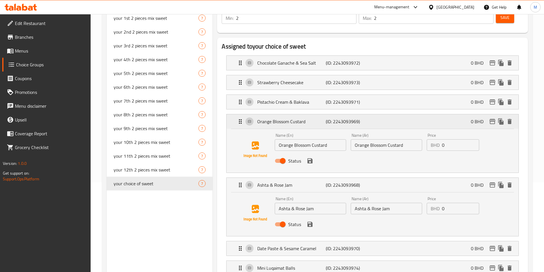
click at [240, 119] on icon "Expand" at bounding box center [240, 121] width 3 height 5
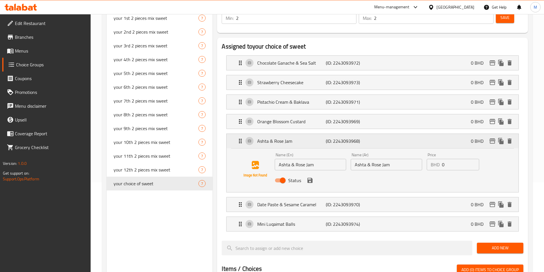
click at [241, 137] on icon "Expand" at bounding box center [240, 140] width 7 height 7
click at [240, 134] on div "Ashta & Rose Jam (ID: 2243093968) 0 BHD" at bounding box center [374, 141] width 275 height 14
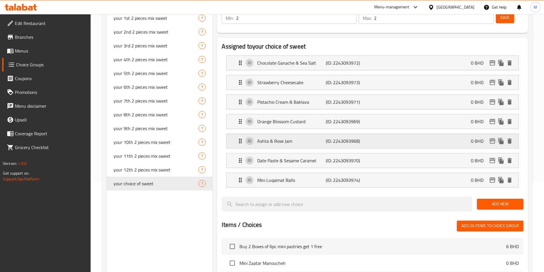
click at [240, 134] on div "Ashta & Rose Jam (ID: 2243093968) 0 BHD" at bounding box center [374, 141] width 275 height 14
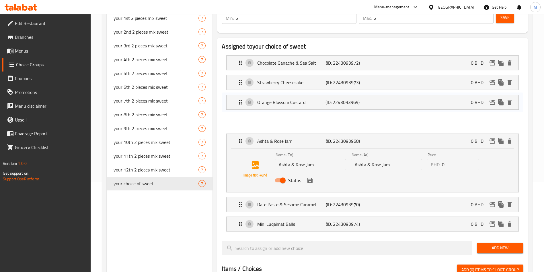
drag, startPoint x: 240, startPoint y: 108, endPoint x: 240, endPoint y: 100, distance: 8.3
click at [240, 100] on nav "Chocolate Ganache & Sea Salt (ID: 2243093972) 0 BHD Name (En) Chocolate Ganache…" at bounding box center [373, 143] width 302 height 185
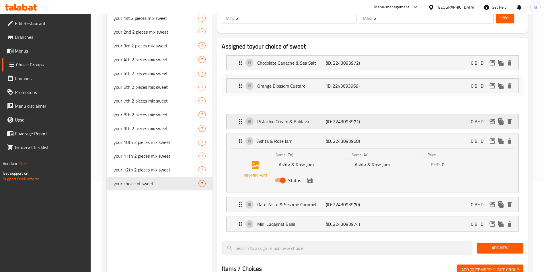
click at [240, 114] on div "Pistachio Cream & Baklava (ID: 2243093971) 0 BHD" at bounding box center [374, 121] width 275 height 14
click at [240, 114] on div "Pistachio Cream & Baklava (ID: 2243093971) 0 BHD Name (En) Pistachio Cream & Ba…" at bounding box center [372, 121] width 292 height 15
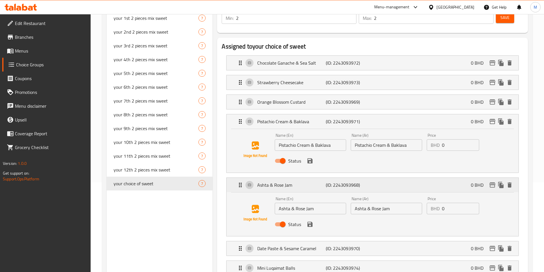
click at [241, 182] on icon "Expand" at bounding box center [240, 184] width 3 height 5
drag, startPoint x: 241, startPoint y: 169, endPoint x: 241, endPoint y: 141, distance: 27.2
click at [241, 153] on nav "Chocolate Ganache & Sea Salt (ID: 2243093972) 0 BHD Name (En) Chocolate Ganache…" at bounding box center [373, 165] width 302 height 229
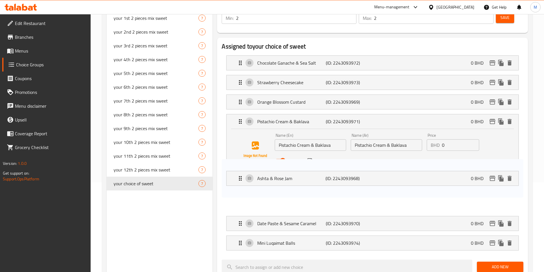
click at [242, 114] on div "Pistachio Cream & Baklava (ID: 2243093971) 0 BHD" at bounding box center [374, 121] width 275 height 14
click at [242, 97] on nav "Chocolate Ganache & Sea Salt (ID: 2243093972) 0 BHD Name (En) Chocolate Ganache…" at bounding box center [373, 153] width 302 height 204
click at [242, 112] on li "Pistachio Cream & Baklava (ID: 2243093971) 0 BHD Name (En) Pistachio Cream & Ba…" at bounding box center [373, 143] width 302 height 63
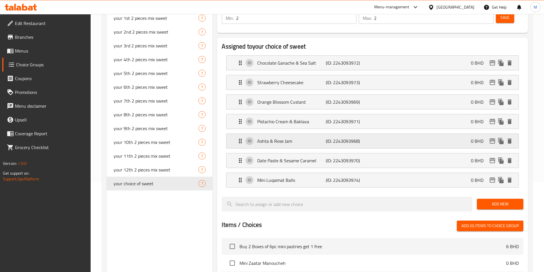
click at [243, 137] on icon "Expand" at bounding box center [240, 140] width 7 height 7
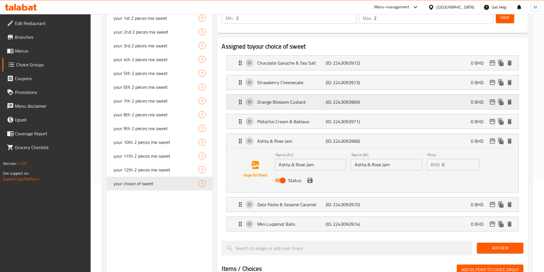
click at [243, 98] on icon "Expand" at bounding box center [240, 101] width 7 height 7
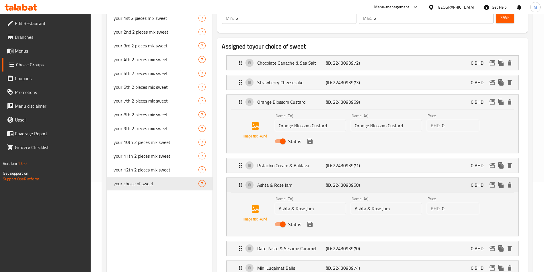
click at [239, 181] on icon "Expand" at bounding box center [240, 184] width 7 height 7
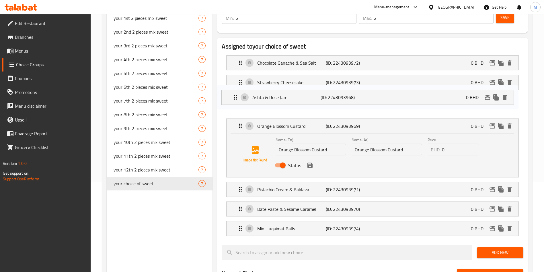
drag, startPoint x: 239, startPoint y: 167, endPoint x: 235, endPoint y: 91, distance: 76.4
click at [235, 91] on nav "Chocolate Ganache & Sea Salt (ID: 2243093972) 0 BHD Name (En) Chocolate Ganache…" at bounding box center [373, 146] width 302 height 190
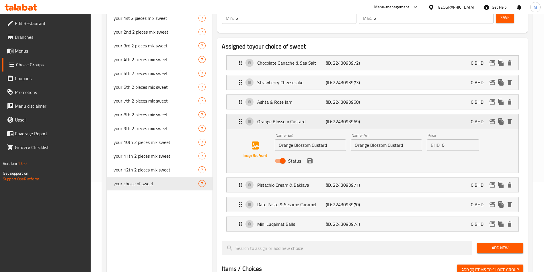
click at [242, 118] on icon "Expand" at bounding box center [240, 121] width 7 height 7
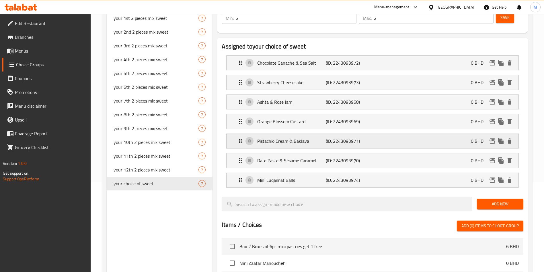
click at [238, 137] on icon "Expand" at bounding box center [240, 140] width 7 height 7
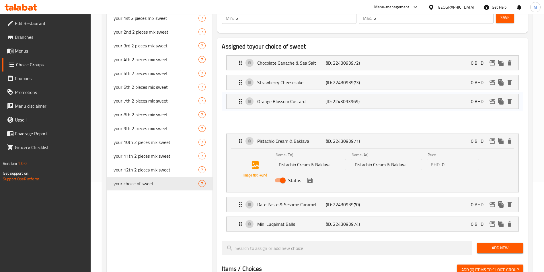
drag, startPoint x: 240, startPoint y: 106, endPoint x: 240, endPoint y: 100, distance: 5.4
click at [240, 100] on nav "Chocolate Ganache & Sea Salt (ID: 2243093972) 0 BHD Name (En) Chocolate Ganache…" at bounding box center [373, 143] width 302 height 185
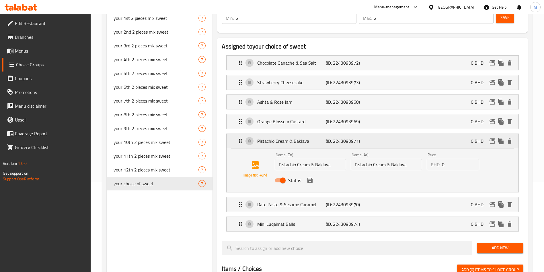
click at [240, 137] on icon "Expand" at bounding box center [240, 140] width 7 height 7
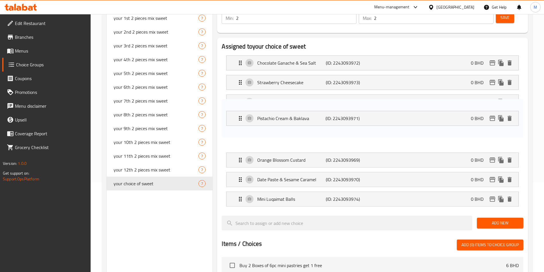
drag, startPoint x: 240, startPoint y: 126, endPoint x: 240, endPoint y: 102, distance: 24.7
click at [240, 102] on nav "Chocolate Ganache & Sea Salt (ID: 2243093972) 0 BHD Name (En) Chocolate Ganache…" at bounding box center [373, 131] width 302 height 160
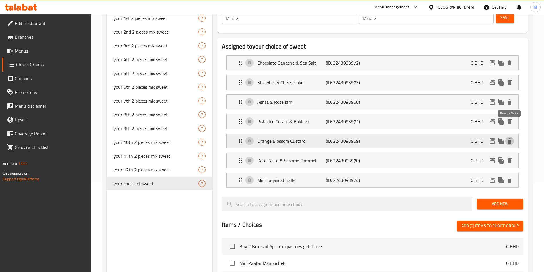
click at [507, 137] on icon "delete" at bounding box center [509, 140] width 7 height 7
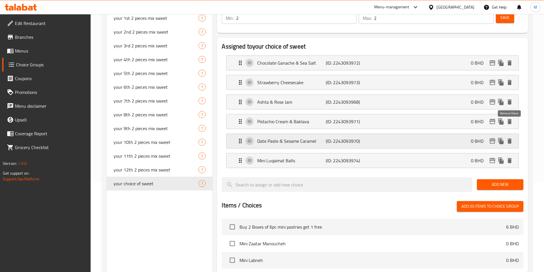
click at [507, 137] on icon "delete" at bounding box center [509, 140] width 7 height 7
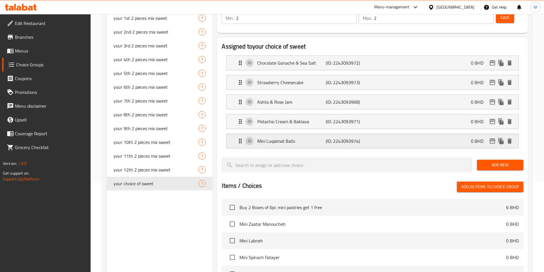
click at [509, 134] on div "Mini Luqaimat Balls (ID: 2243093974) 0 BHD" at bounding box center [374, 141] width 275 height 14
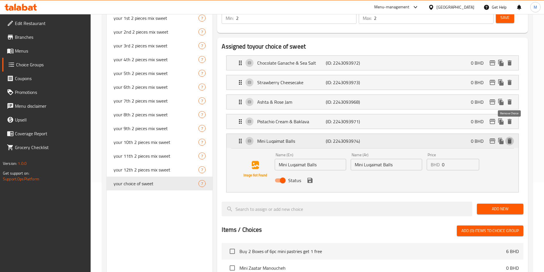
click at [511, 138] on icon "delete" at bounding box center [509, 140] width 4 height 5
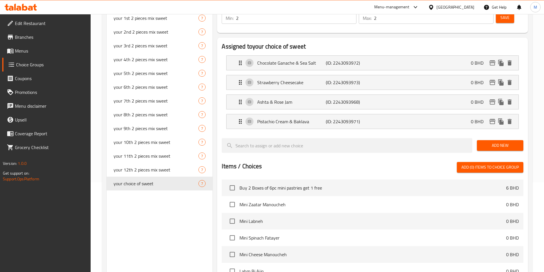
scroll to position [0, 0]
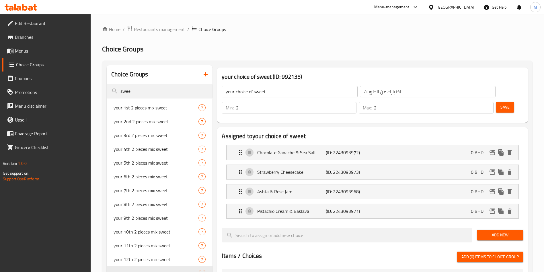
click at [356, 102] on input "2" at bounding box center [296, 107] width 120 height 11
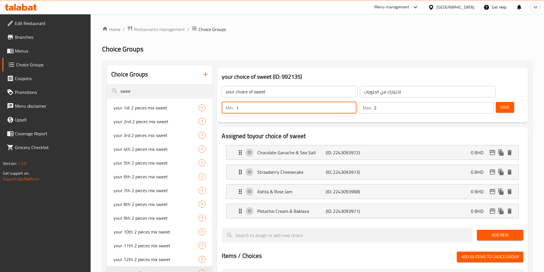
type input "1"
click at [356, 102] on input "1" at bounding box center [296, 107] width 120 height 11
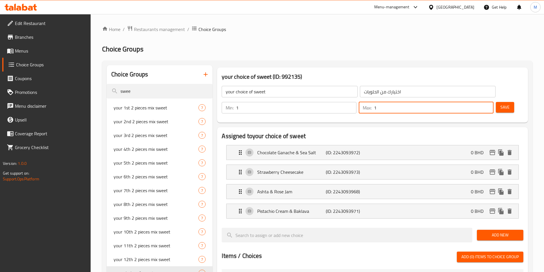
type input "1"
click at [479, 102] on input "1" at bounding box center [434, 107] width 120 height 11
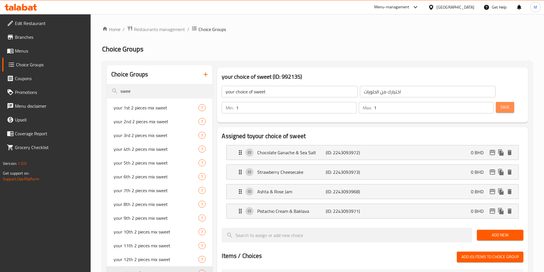
click at [500, 104] on span "Save" at bounding box center [504, 107] width 9 height 7
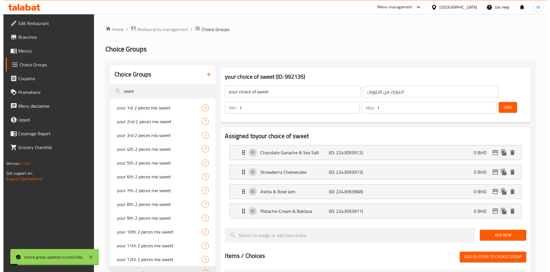
scroll to position [205, 0]
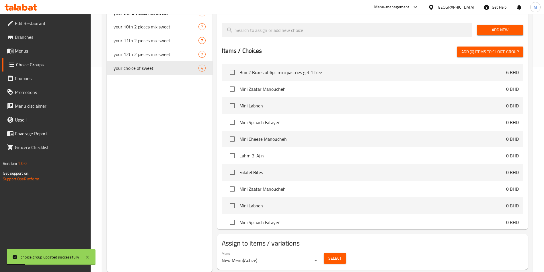
click at [337, 254] on span "Select" at bounding box center [334, 257] width 13 height 7
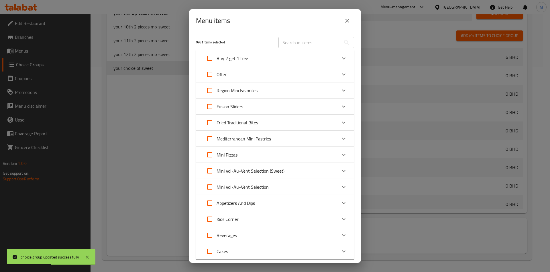
click at [284, 78] on div "Offer" at bounding box center [270, 74] width 134 height 14
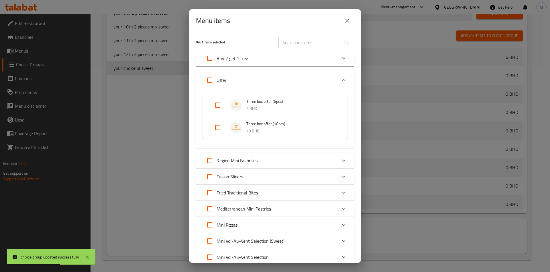
click at [218, 107] on input "Expand" at bounding box center [218, 105] width 14 height 14
checkbox input "true"
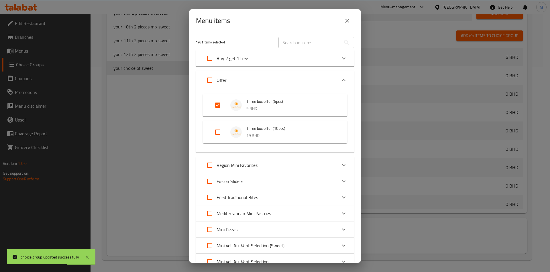
click at [220, 131] on input "Expand" at bounding box center [218, 132] width 14 height 14
checkbox input "false"
click at [220, 137] on input "Expand" at bounding box center [218, 132] width 14 height 14
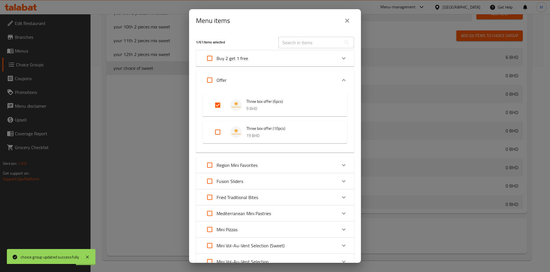
checkbox input "true"
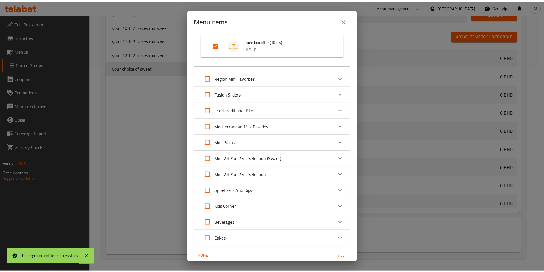
scroll to position [111, 0]
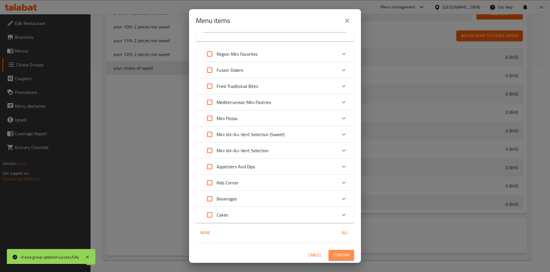
click at [333, 254] on span "Confirm" at bounding box center [341, 254] width 16 height 7
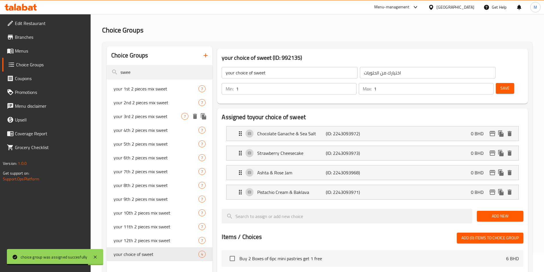
scroll to position [0, 0]
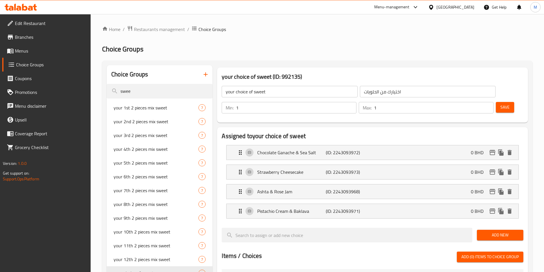
click at [13, 4] on icon at bounding box center [21, 7] width 32 height 7
